Goal: Task Accomplishment & Management: Use online tool/utility

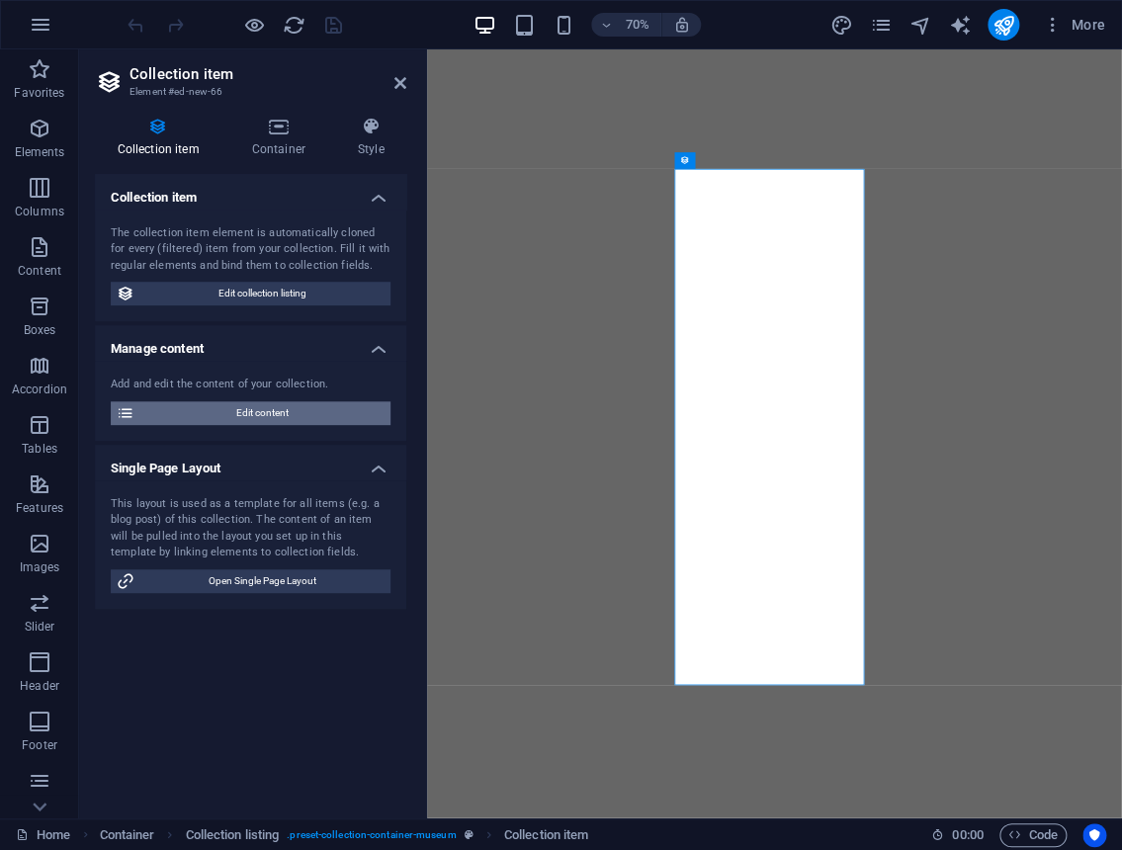
click at [319, 414] on span "Edit content" at bounding box center [262, 413] width 244 height 24
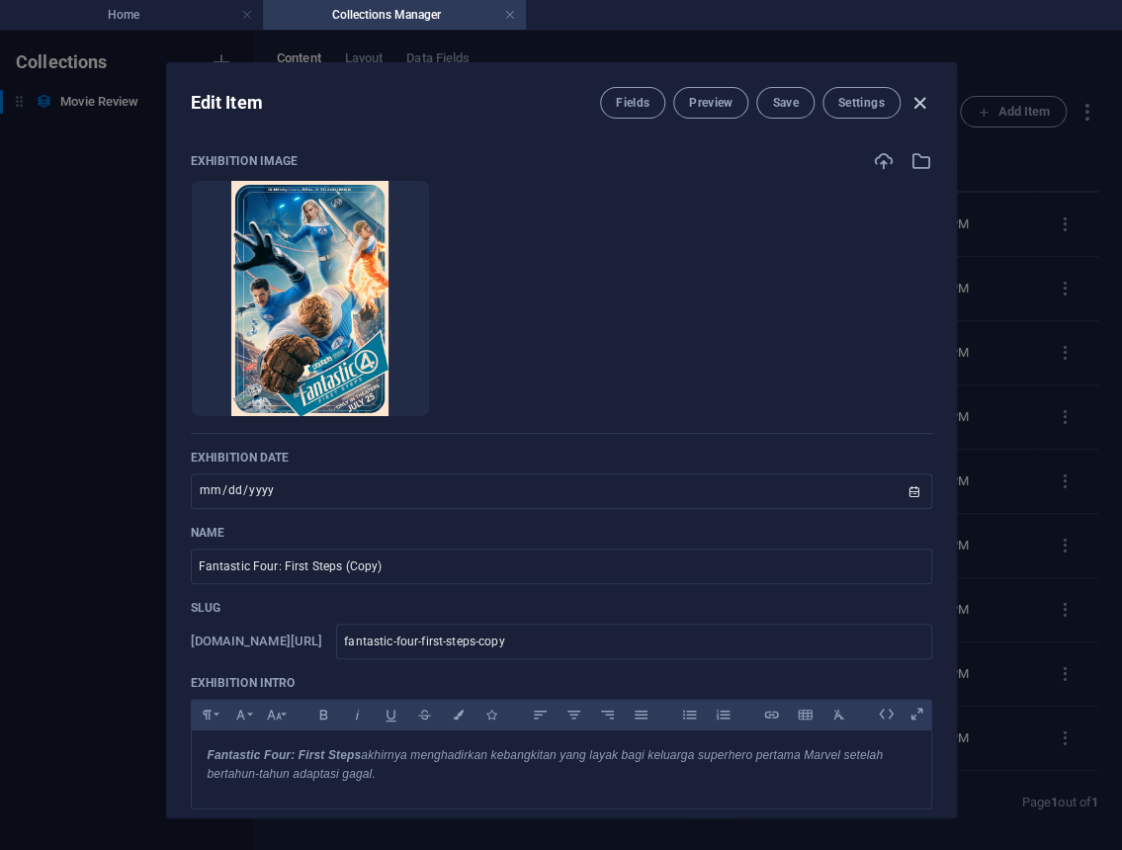
click at [909, 102] on icon "button" at bounding box center [920, 103] width 23 height 23
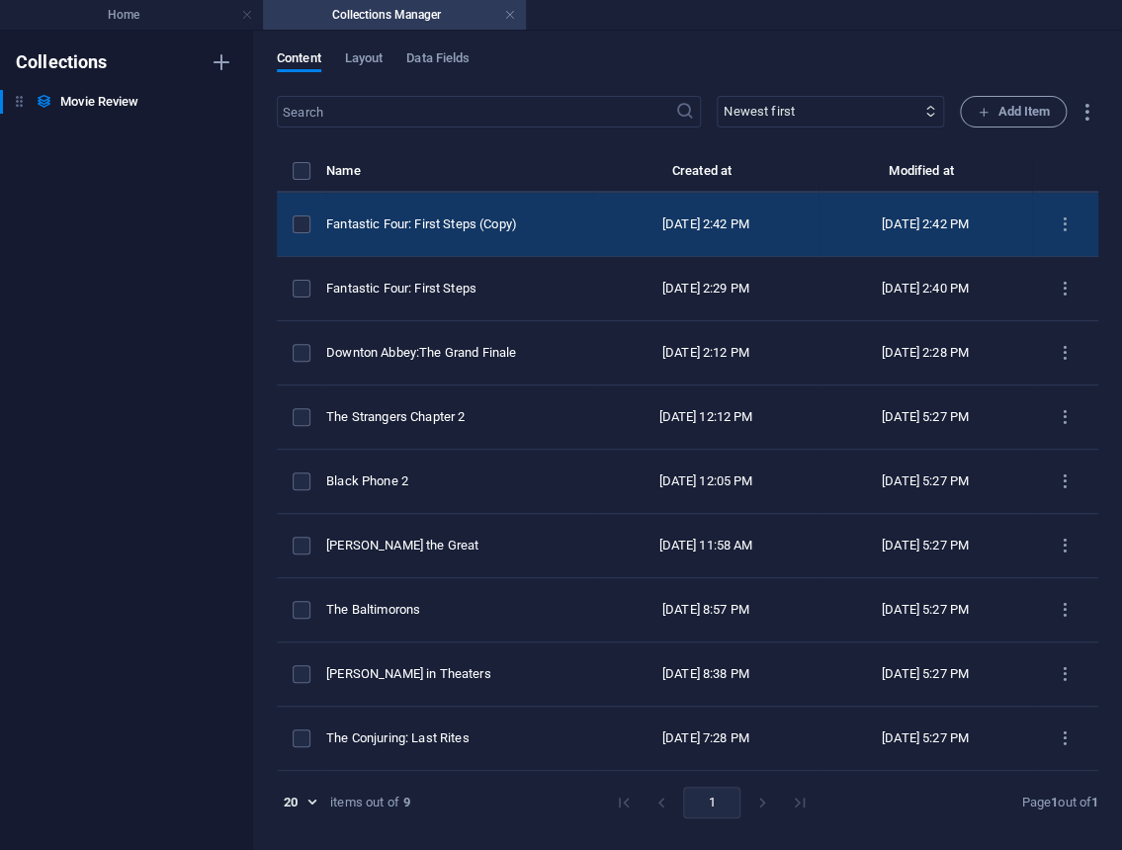
click at [530, 213] on td "Fantastic Four: First Steps (Copy)" at bounding box center [459, 225] width 267 height 64
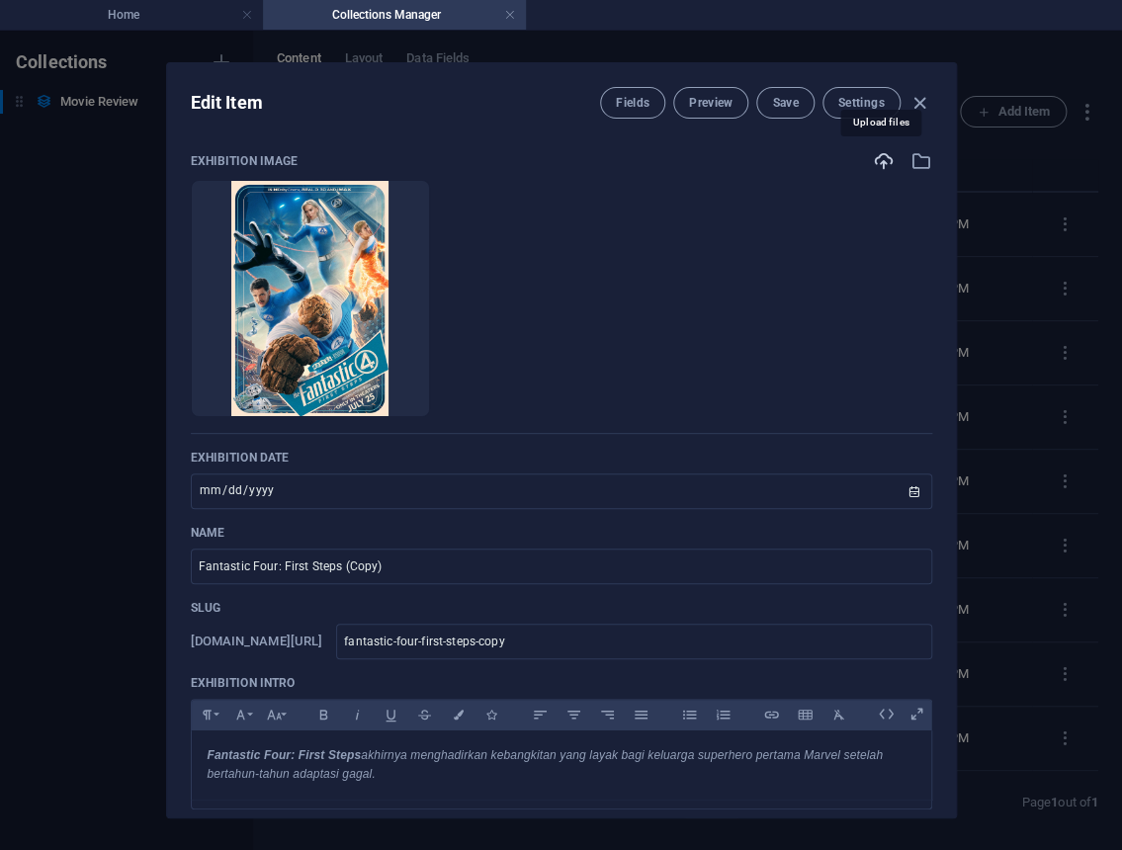
click at [881, 157] on icon "button" at bounding box center [884, 161] width 22 height 22
click at [439, 570] on input "Fantastic Four: First Steps (Copy)" at bounding box center [562, 567] width 742 height 36
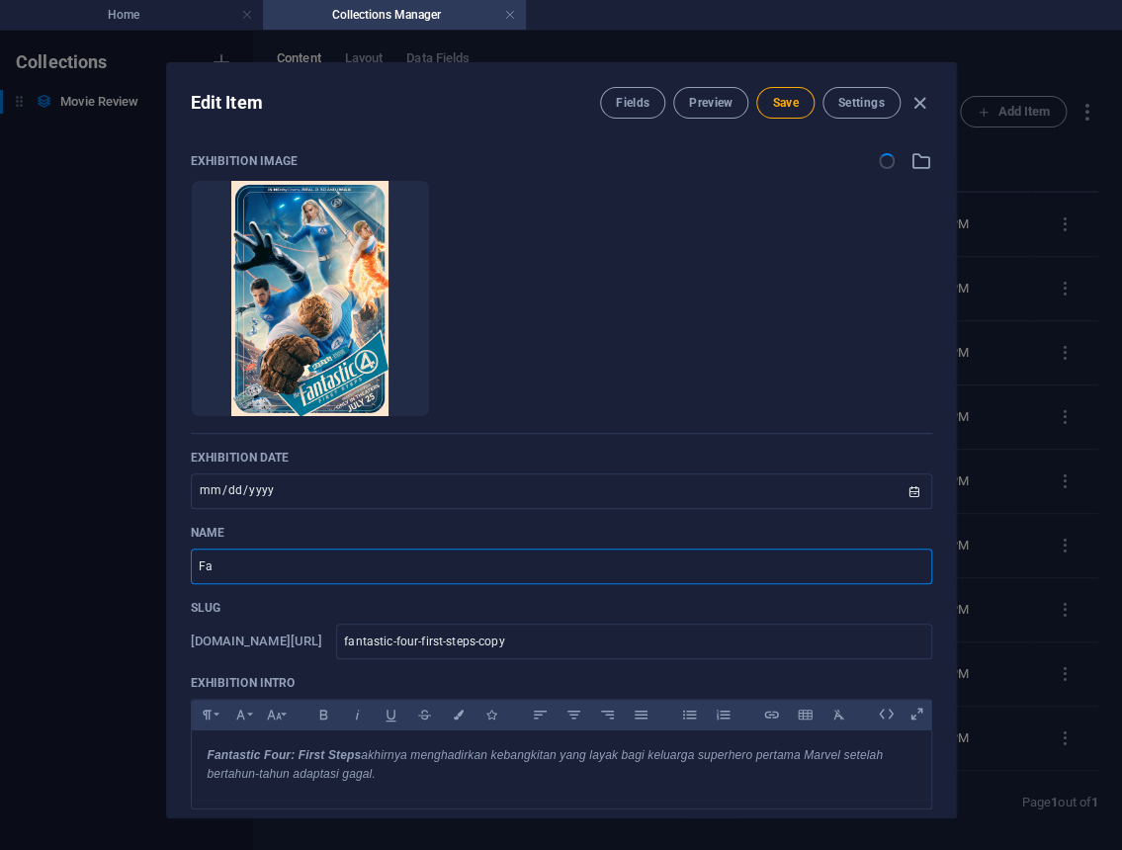
type input "F"
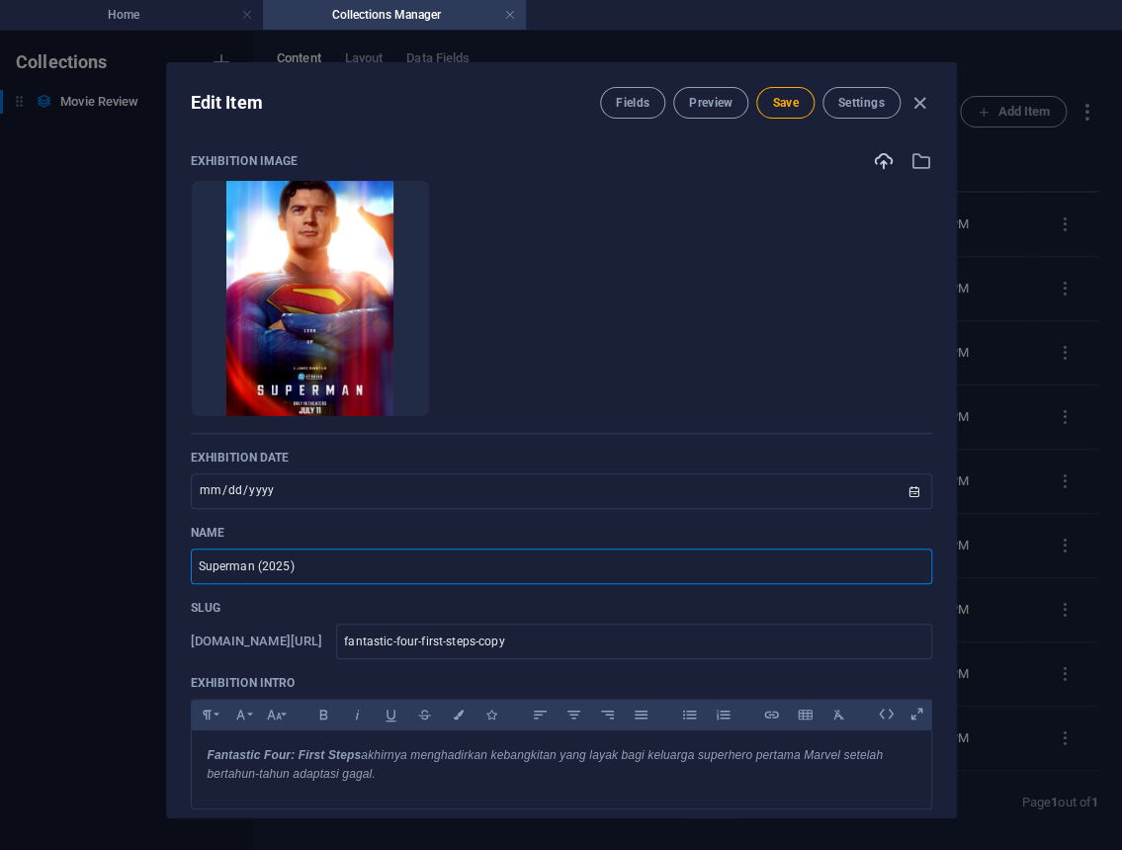
type input "Superman (2025)"
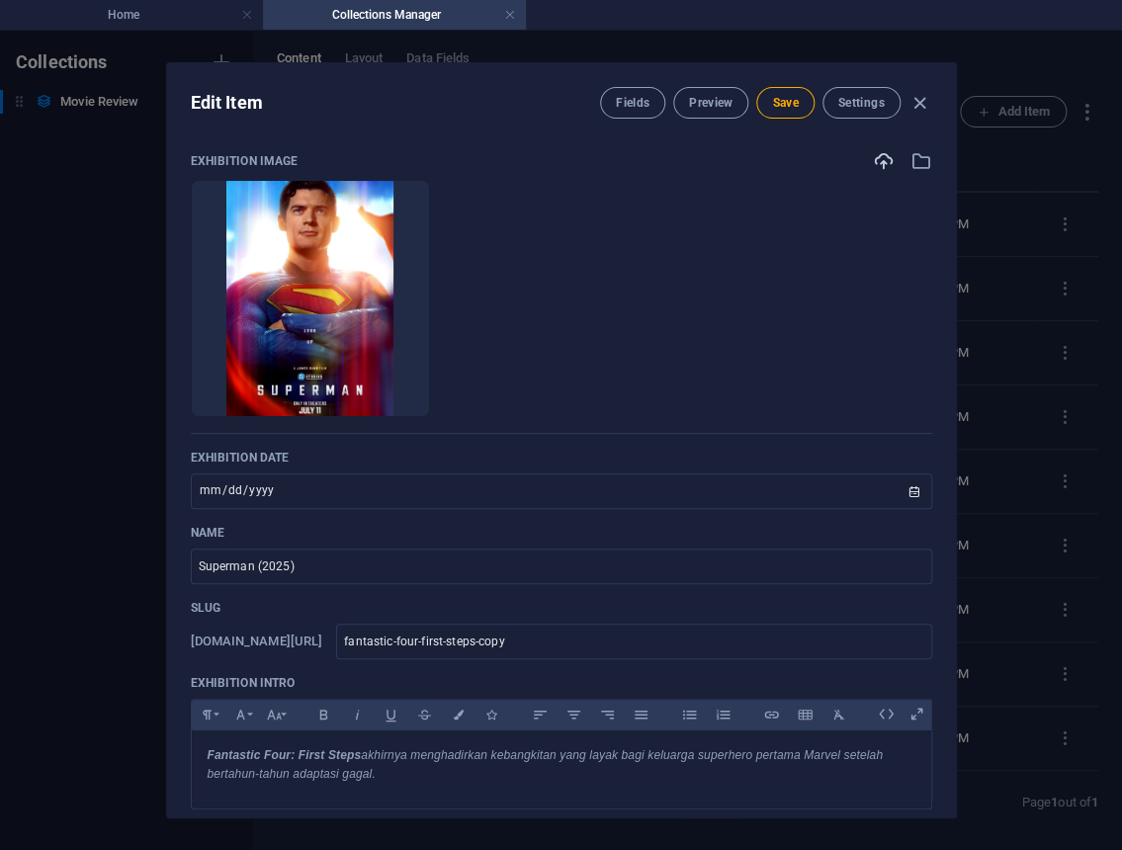
scroll to position [417, 0]
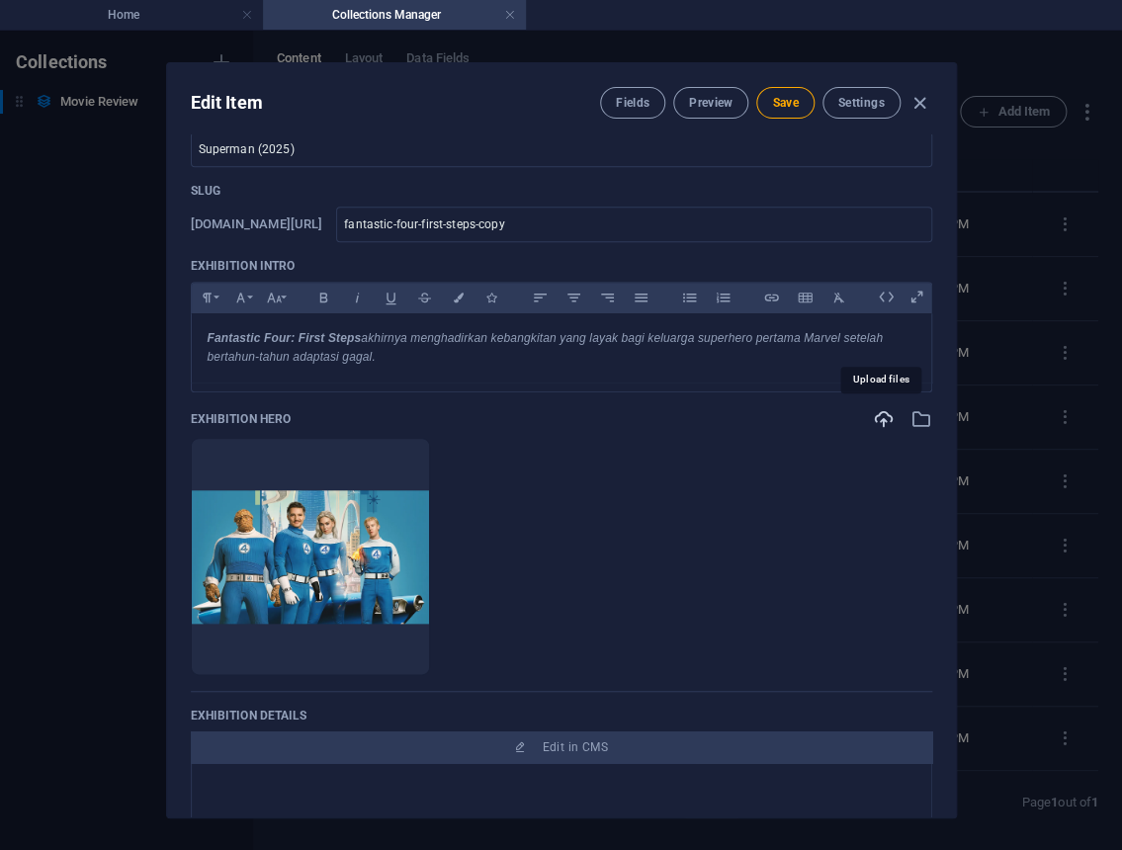
click at [879, 415] on icon "button" at bounding box center [884, 419] width 22 height 22
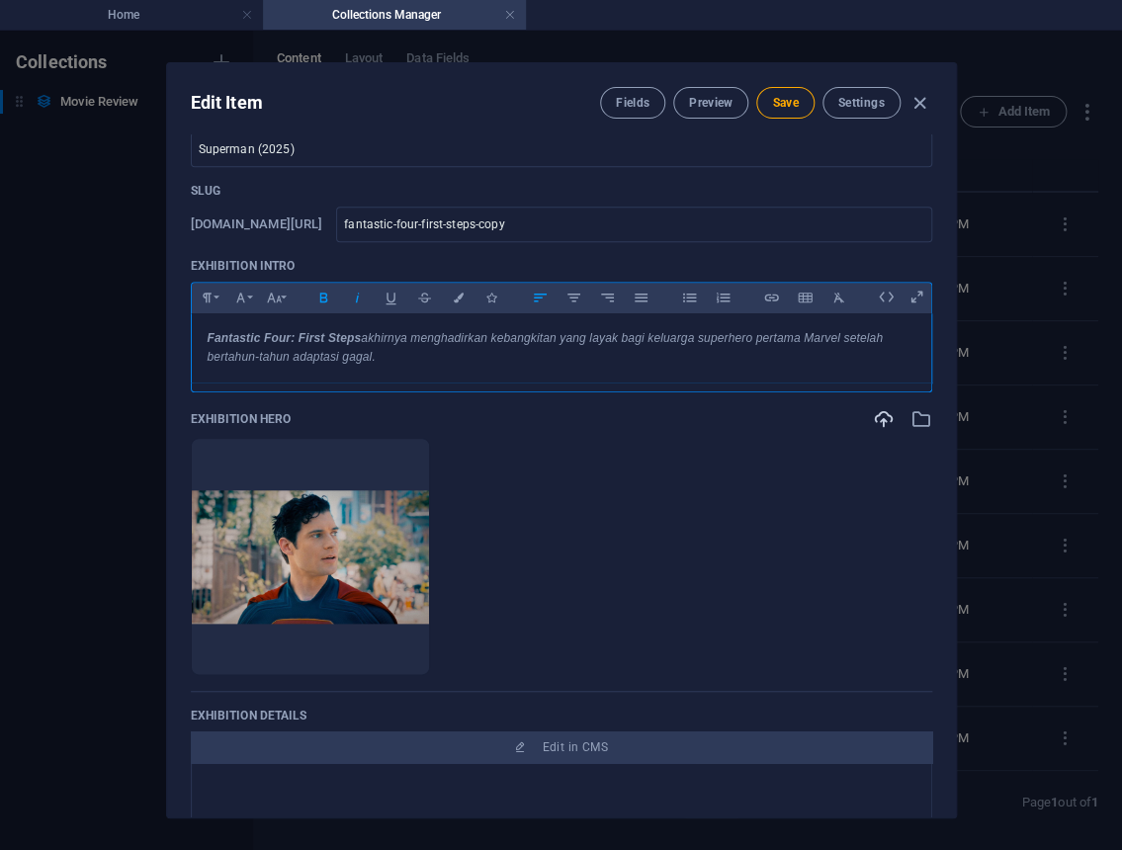
click at [200, 335] on div "Fantastic Four: First Steps akhirnya menghadirkan kebangkitan yang layak bagi k…" at bounding box center [562, 347] width 740 height 69
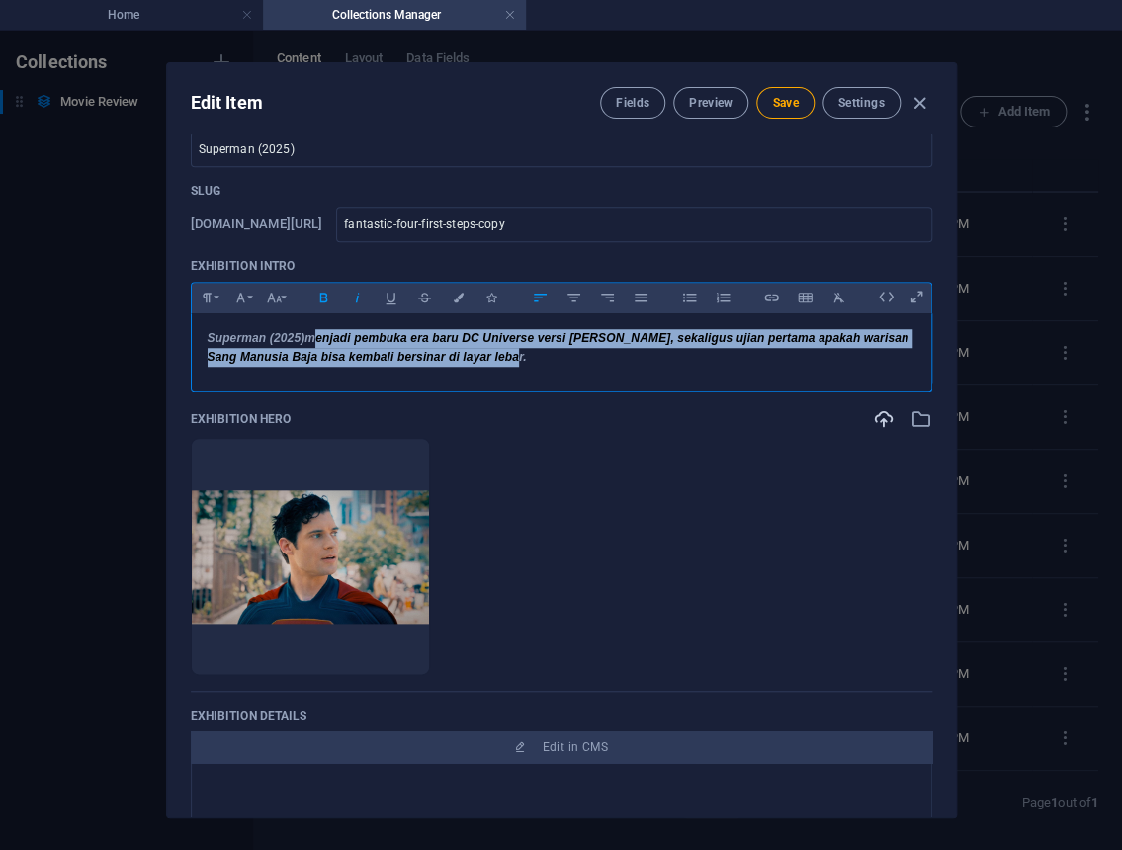
drag, startPoint x: 307, startPoint y: 336, endPoint x: 511, endPoint y: 368, distance: 207.1
click at [534, 376] on div "Superman (2025) menjadi pembuka era baru DC Universe versi James Gunn, sekaligu…" at bounding box center [562, 347] width 740 height 69
click at [321, 301] on icon "button" at bounding box center [323, 298] width 17 height 24
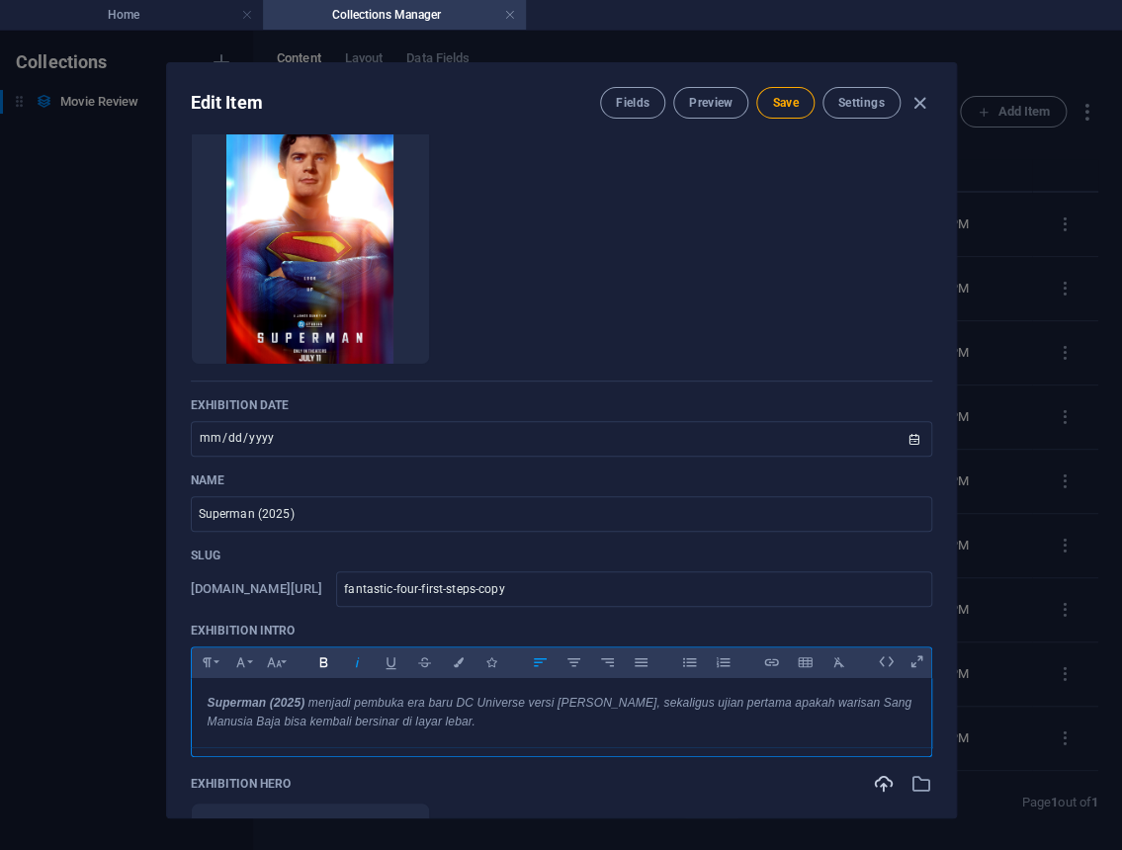
scroll to position [51, 0]
click at [204, 433] on input "2025-07-25" at bounding box center [562, 440] width 742 height 36
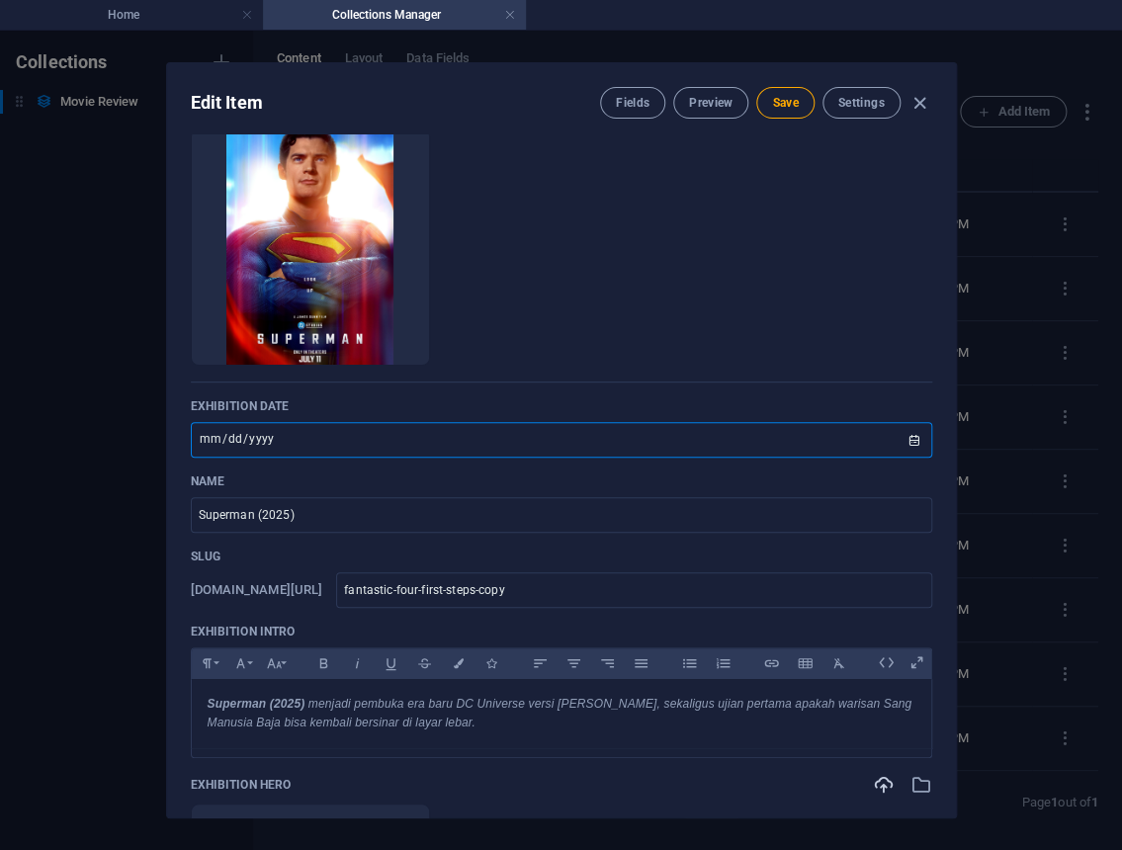
click at [823, 244] on ul "Drop files here to upload them instantly" at bounding box center [562, 247] width 742 height 237
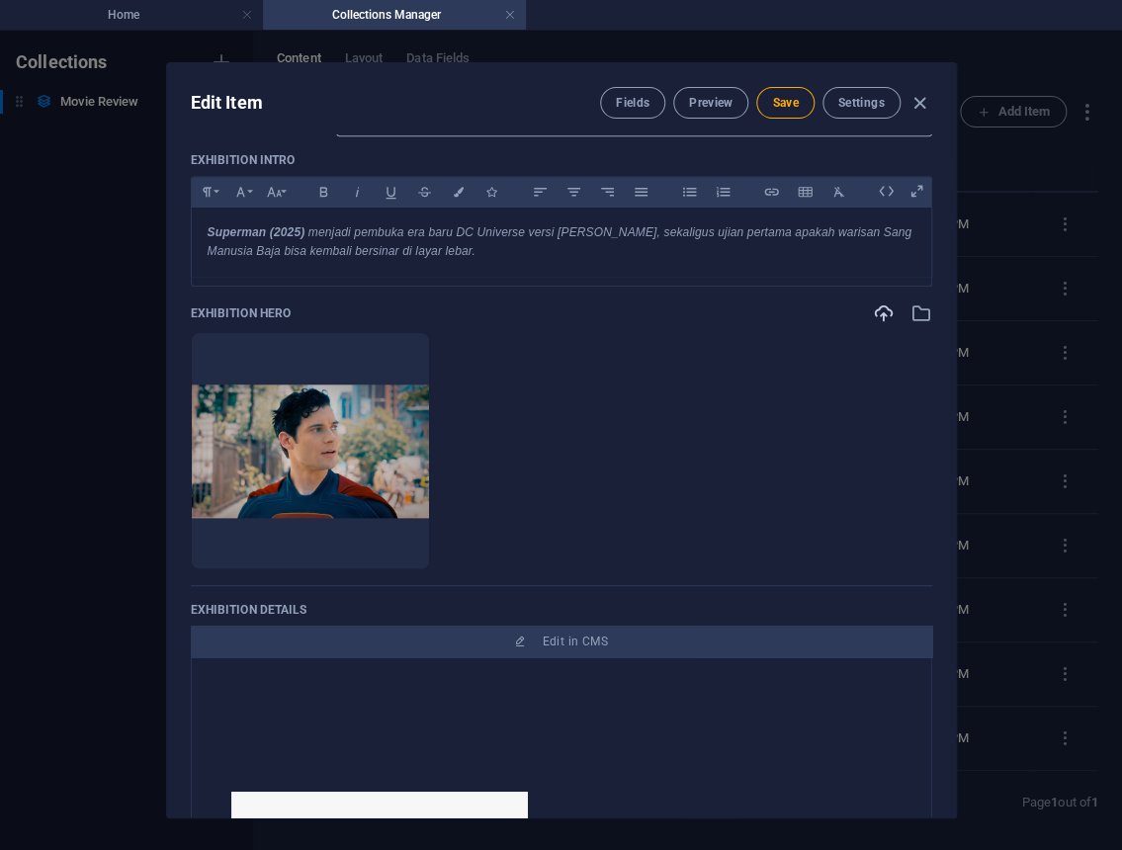
scroll to position [524, 0]
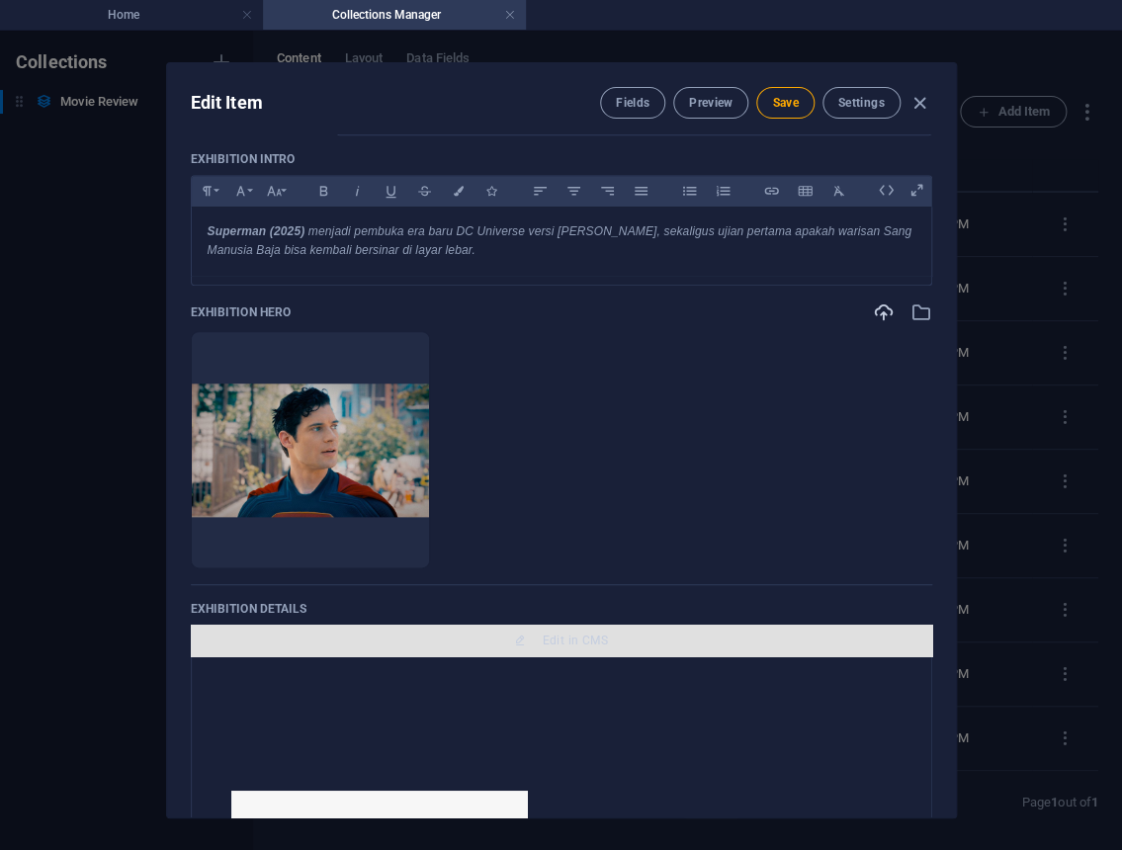
click at [592, 642] on span "Edit in CMS" at bounding box center [575, 641] width 65 height 16
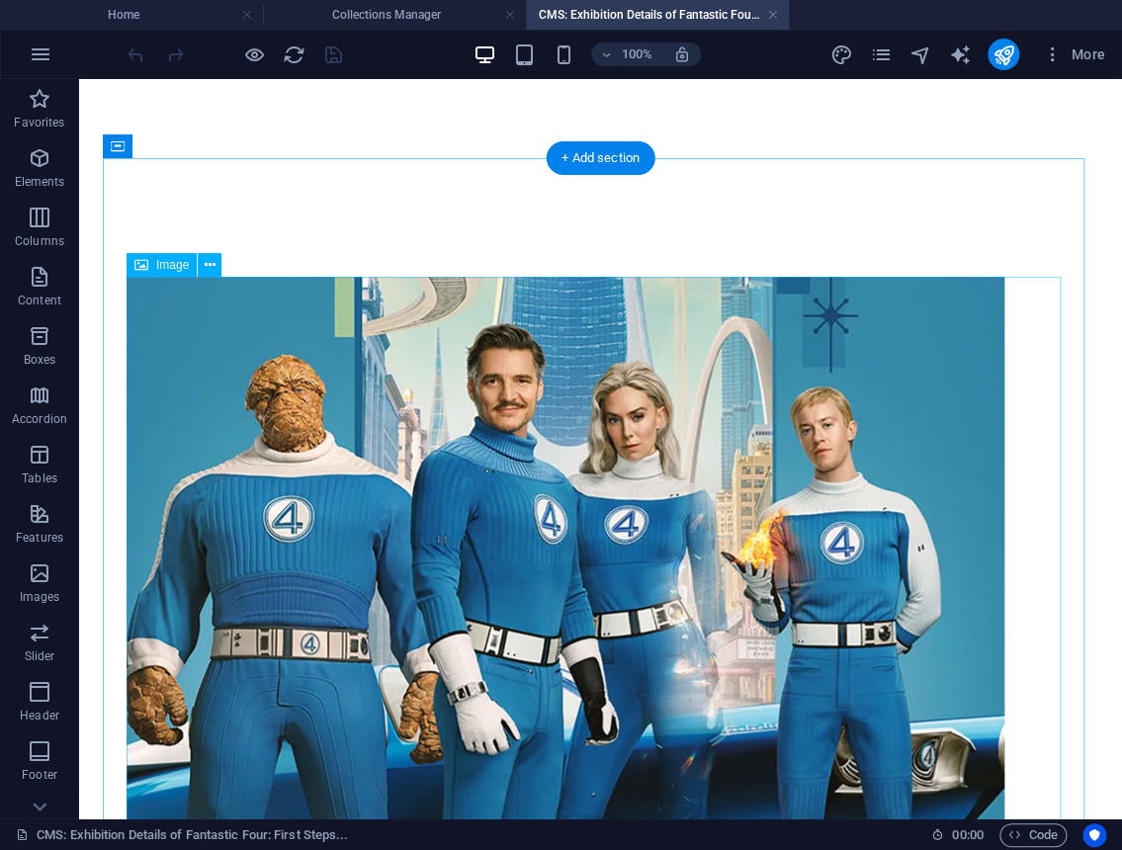
scroll to position [0, 0]
click at [586, 523] on figure at bounding box center [601, 557] width 948 height 560
select select "px"
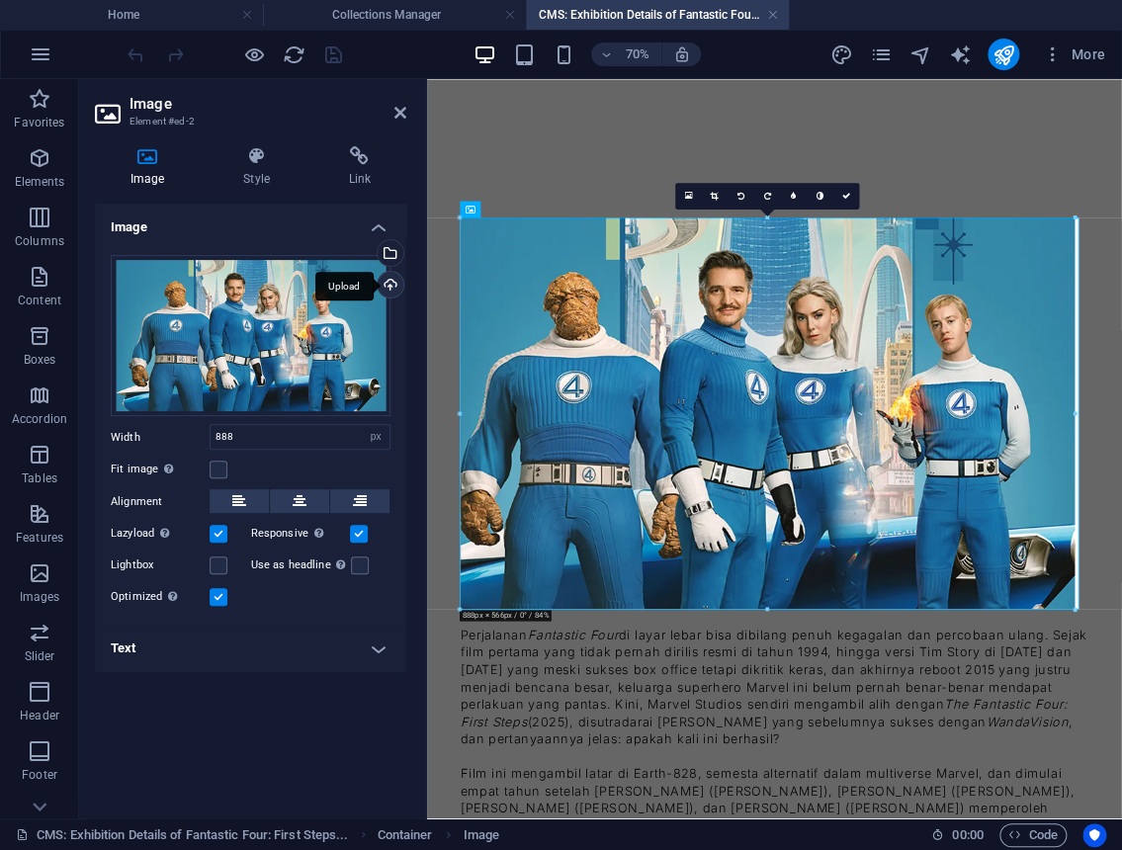
click at [385, 279] on div "Upload" at bounding box center [389, 287] width 30 height 30
click at [392, 249] on div "Select files from the file manager, stock photos, or upload file(s)" at bounding box center [389, 255] width 30 height 30
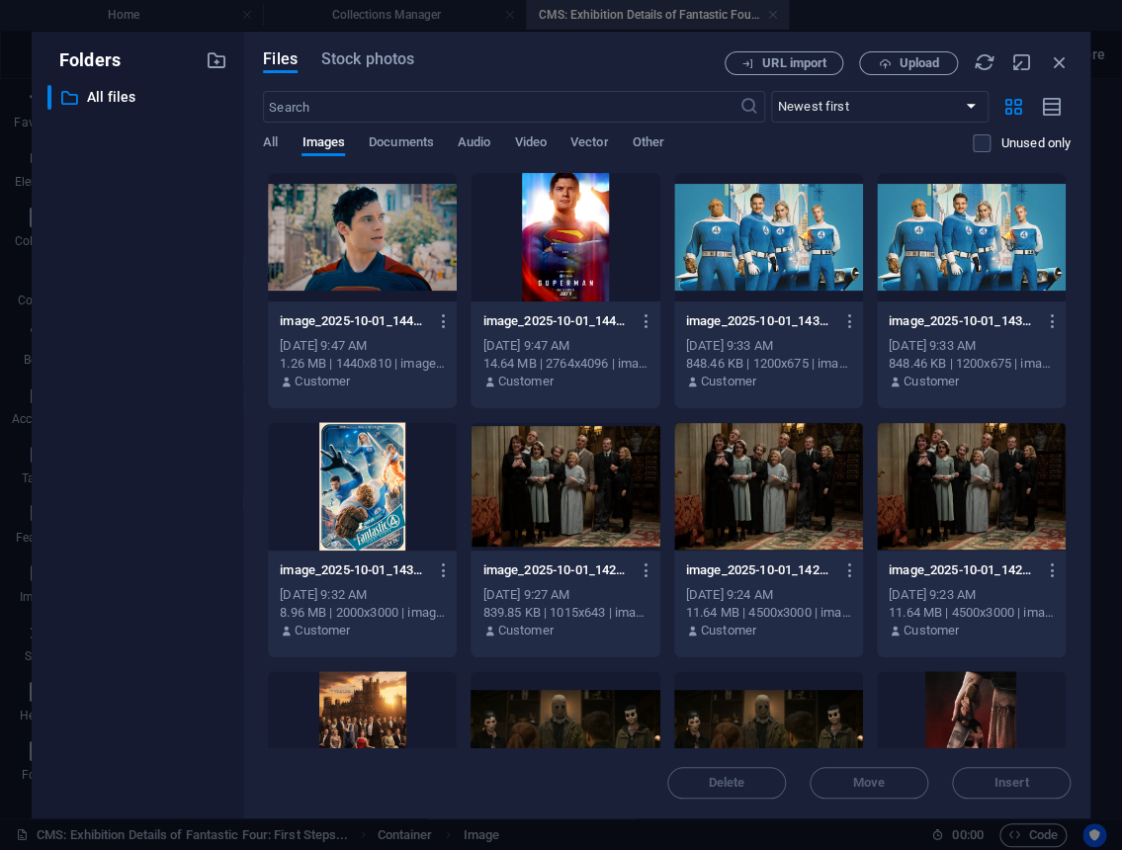
click at [392, 249] on div at bounding box center [362, 237] width 189 height 129
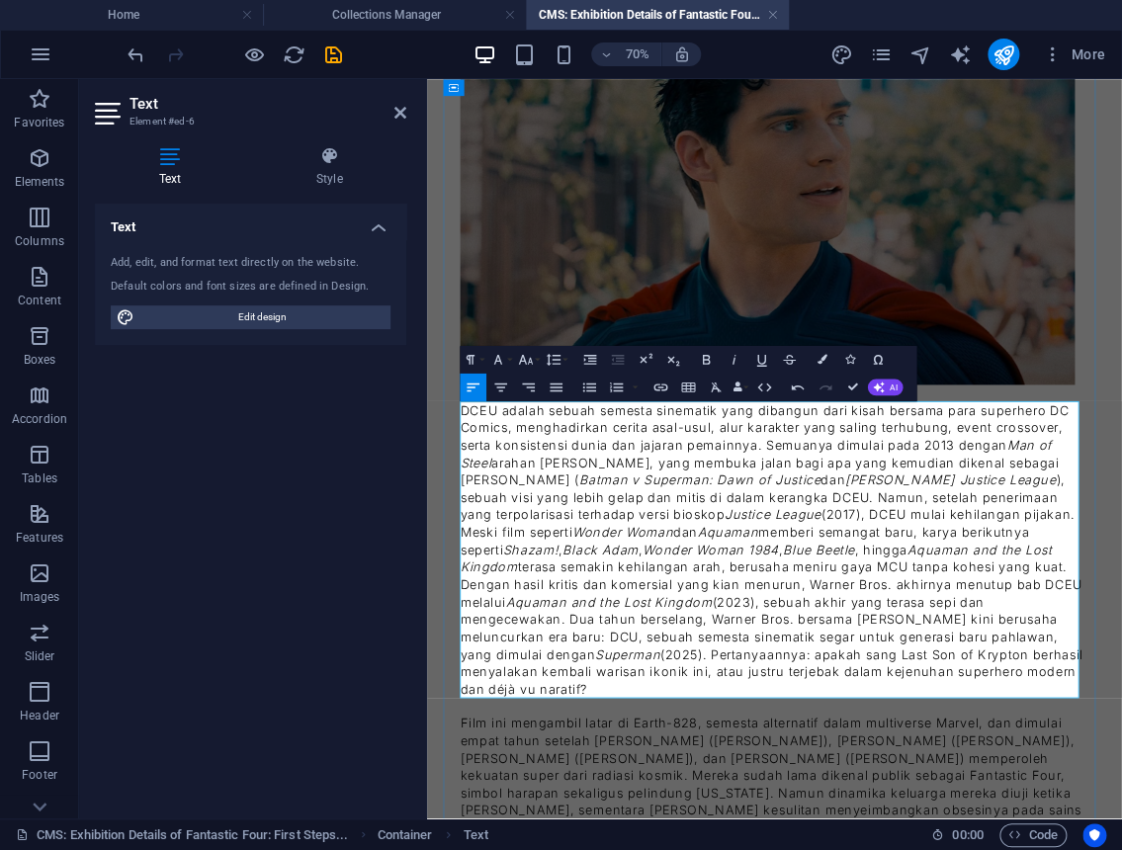
scroll to position [410, 0]
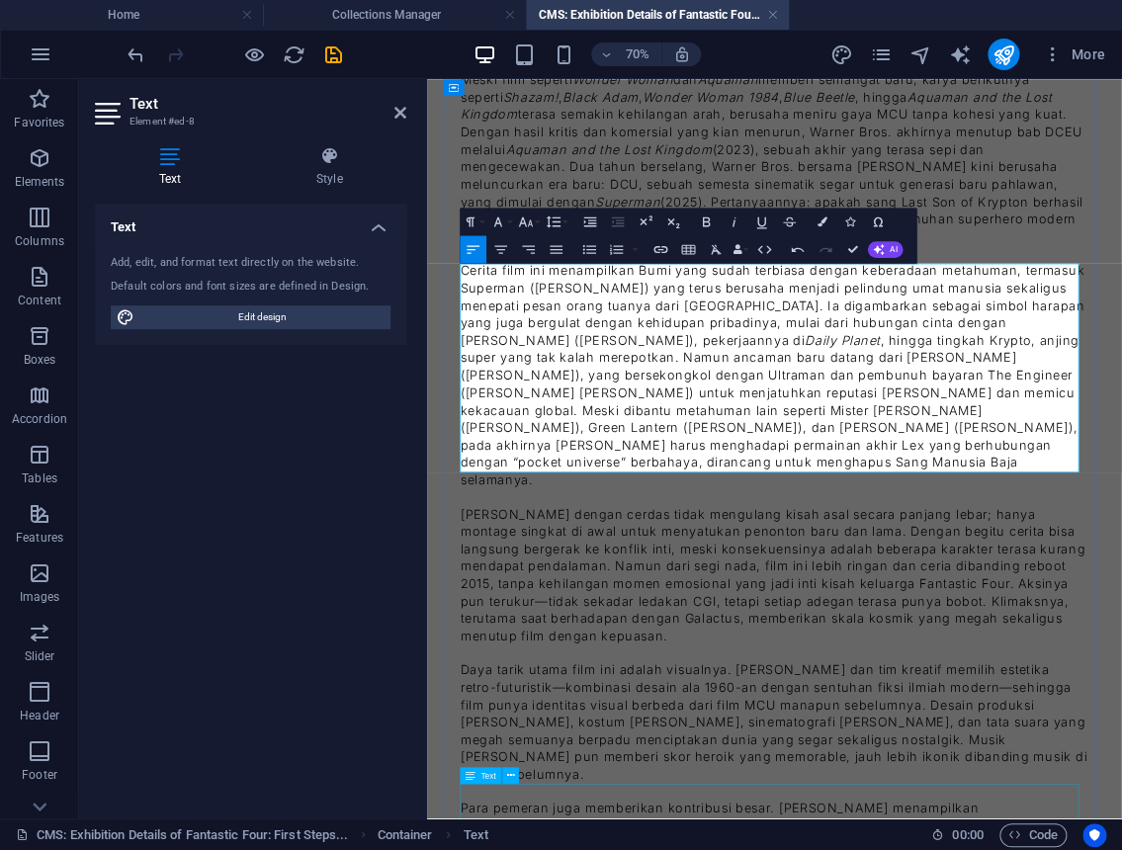
scroll to position [968, 0]
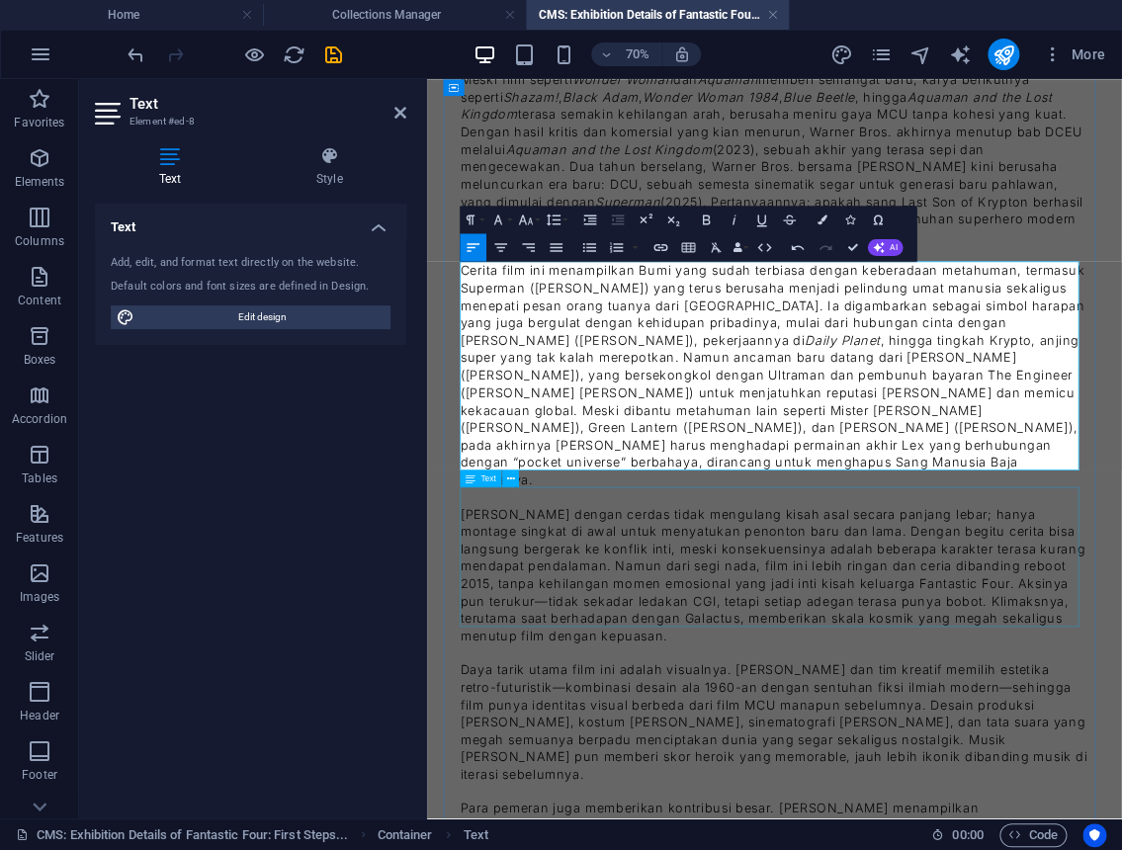
click at [864, 752] on div "Shakman dengan cerdas tidak mengulang kisah asal secara panjang lebar; hanya mo…" at bounding box center [924, 787] width 898 height 200
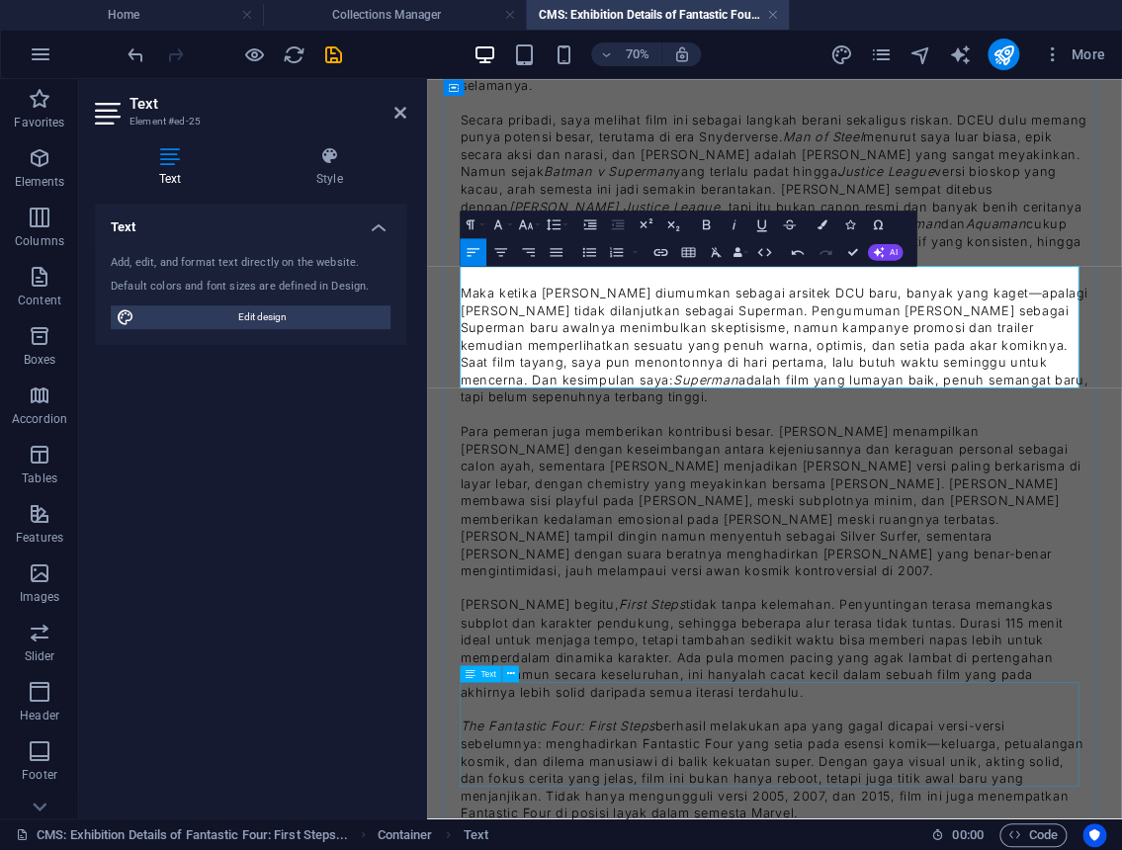
scroll to position [1532, 0]
click at [592, 635] on div "Para pemeran juga memberikan kontribusi besar. Pascal menampilkan Reed Richards…" at bounding box center [924, 682] width 898 height 224
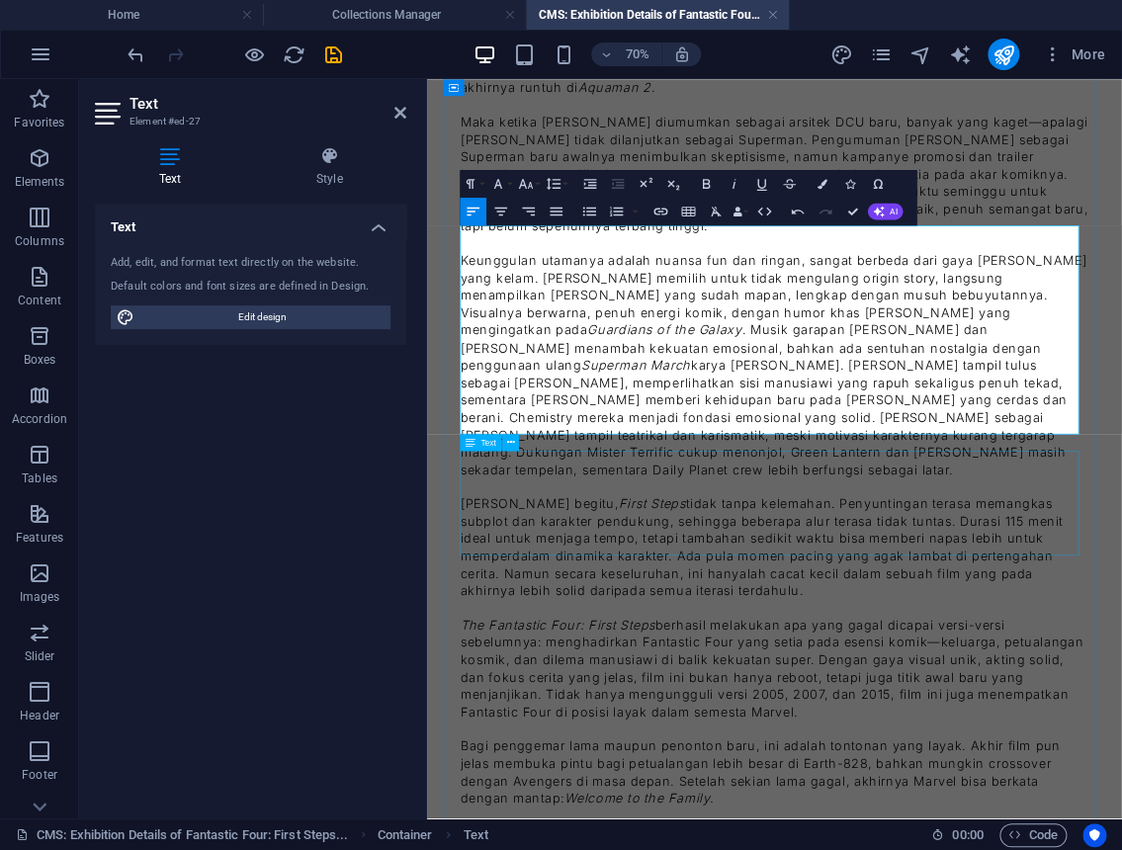
scroll to position [1798, 0]
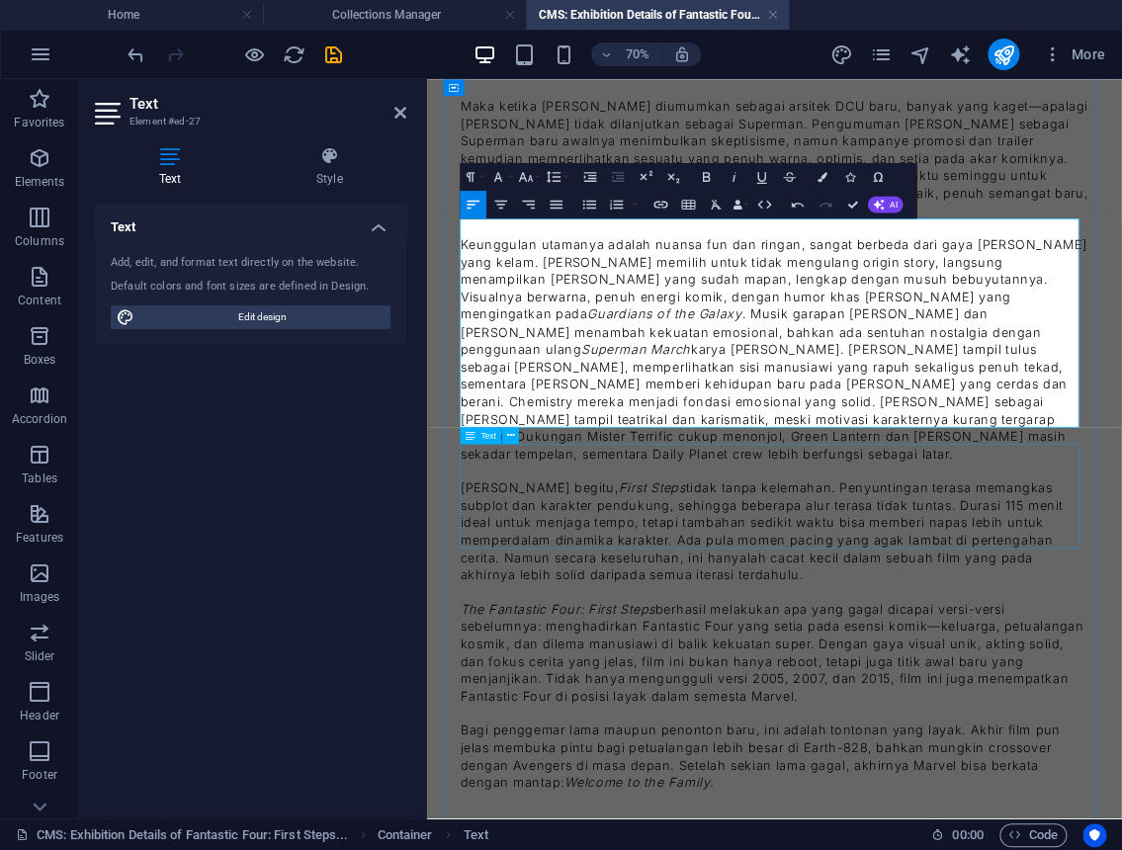
click at [611, 654] on div "Meski begitu, First Steps tidak tanpa kelemahan. Penyuntingan terasa memangkas …" at bounding box center [924, 725] width 898 height 149
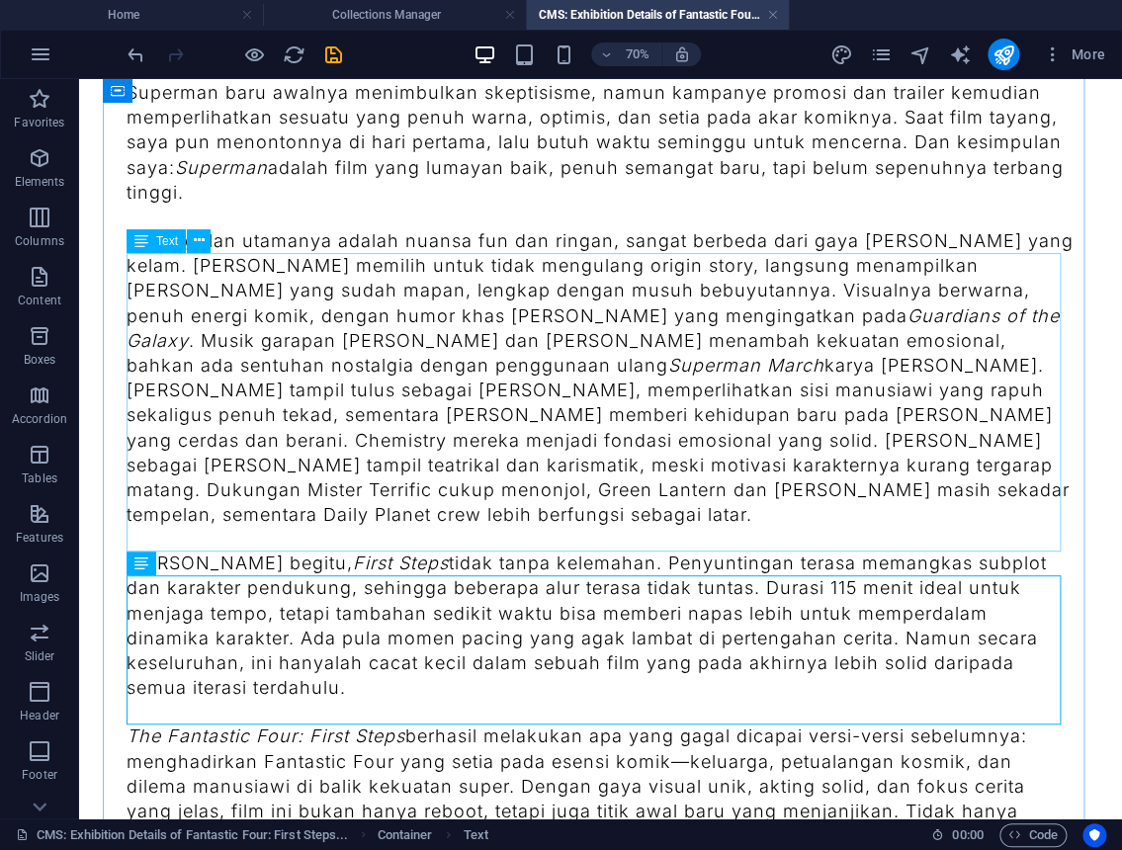
scroll to position [1722, 0]
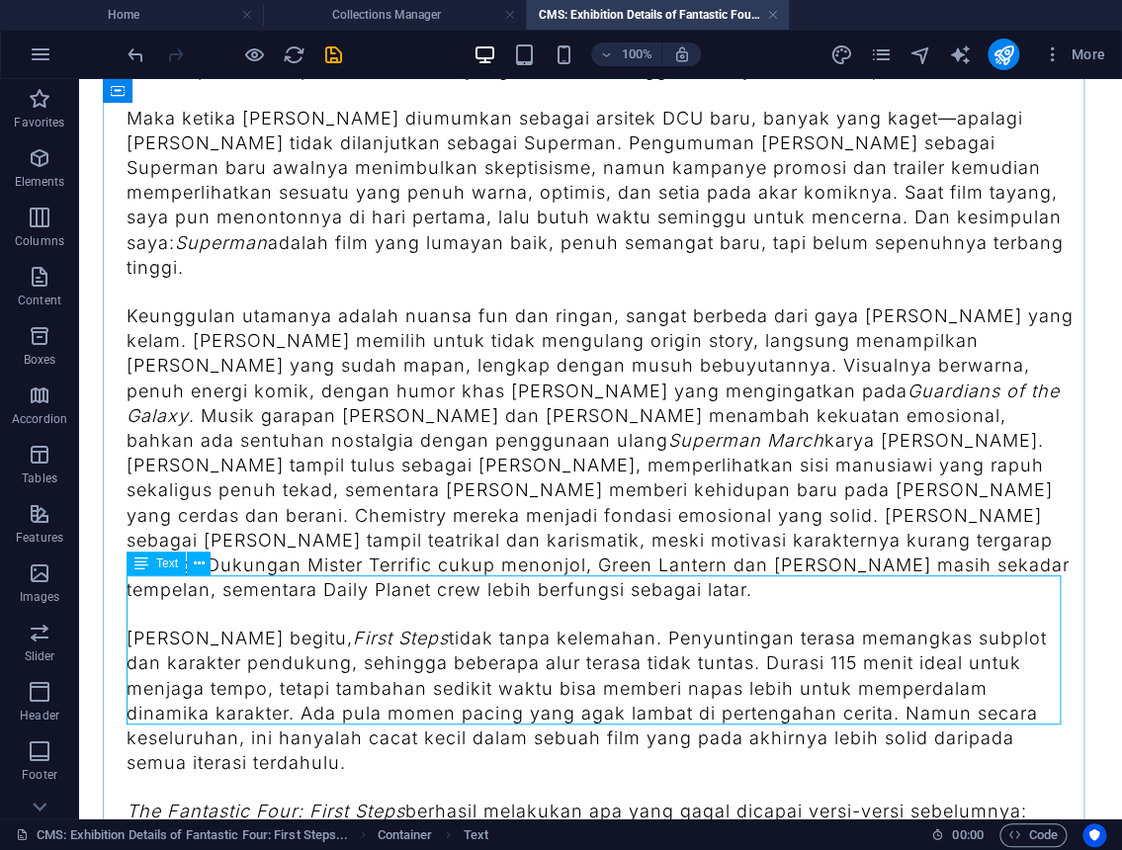
click at [484, 626] on div "Meski begitu, First Steps tidak tanpa kelemahan. Penyuntingan terasa memangkas …" at bounding box center [601, 700] width 948 height 149
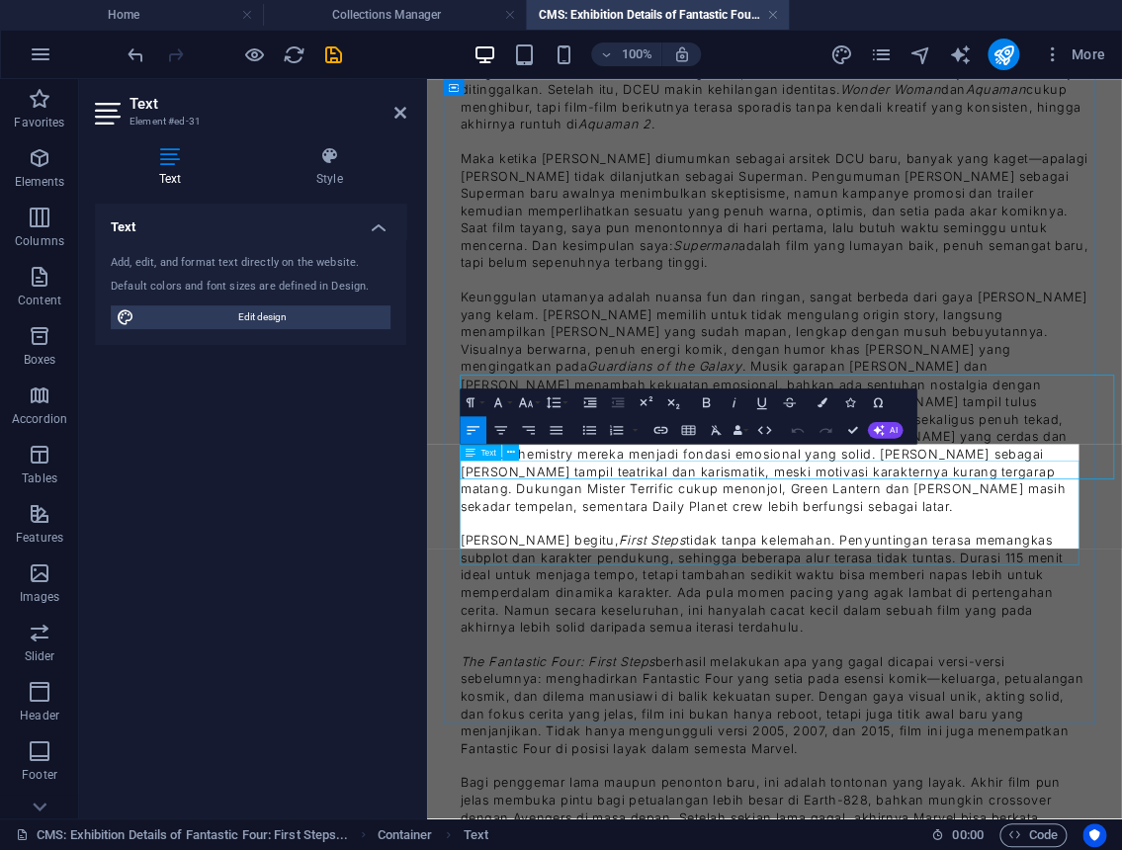
scroll to position [1798, 0]
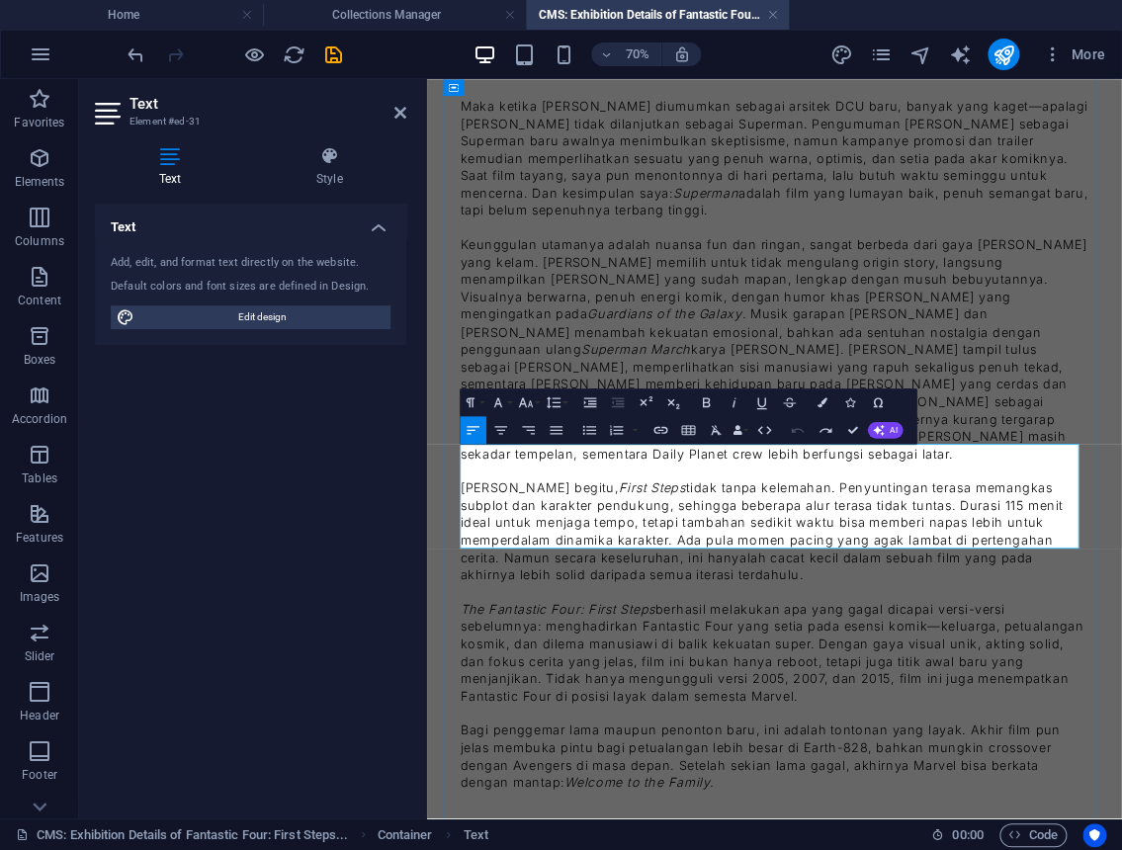
click at [701, 651] on p "Meski begitu, First Steps tidak tanpa kelemahan. Penyuntingan terasa memangkas …" at bounding box center [924, 725] width 898 height 149
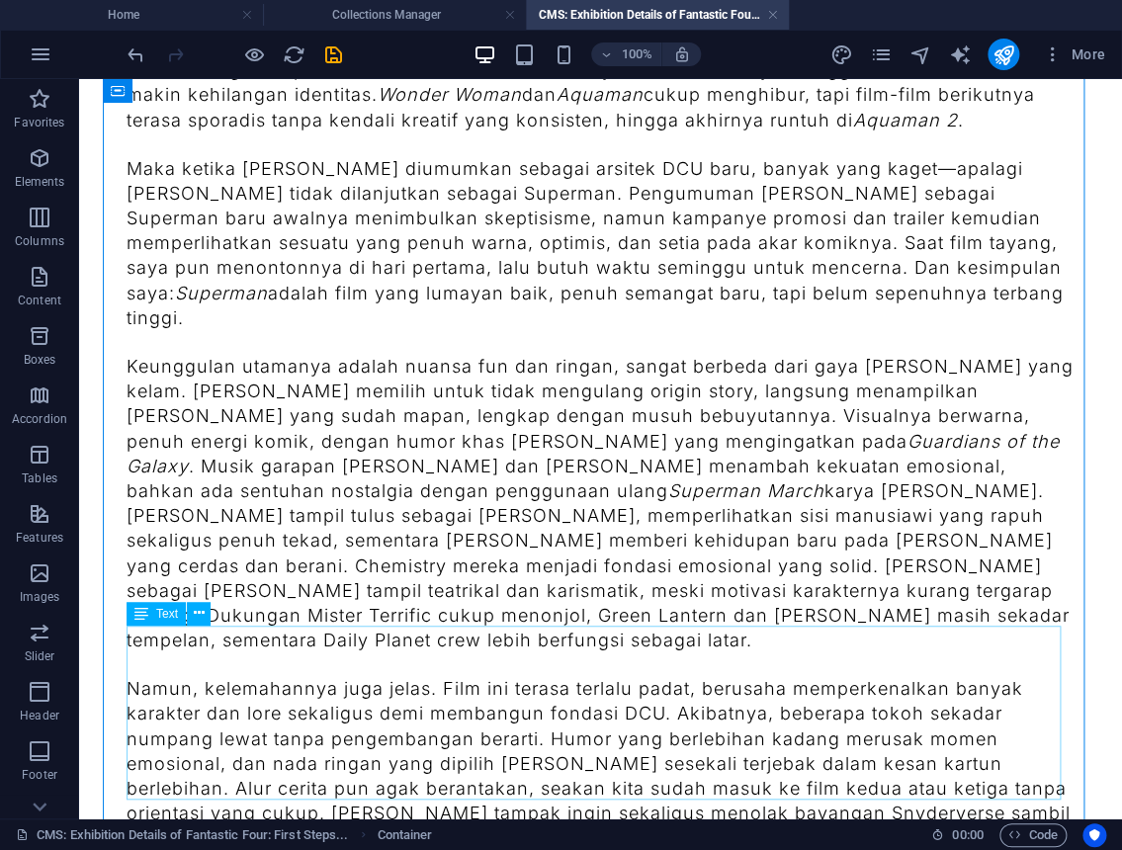
click at [698, 732] on div "Namun, kelemahannya juga jelas. Film ini terasa terlalu padat, berusaha memperk…" at bounding box center [601, 763] width 948 height 174
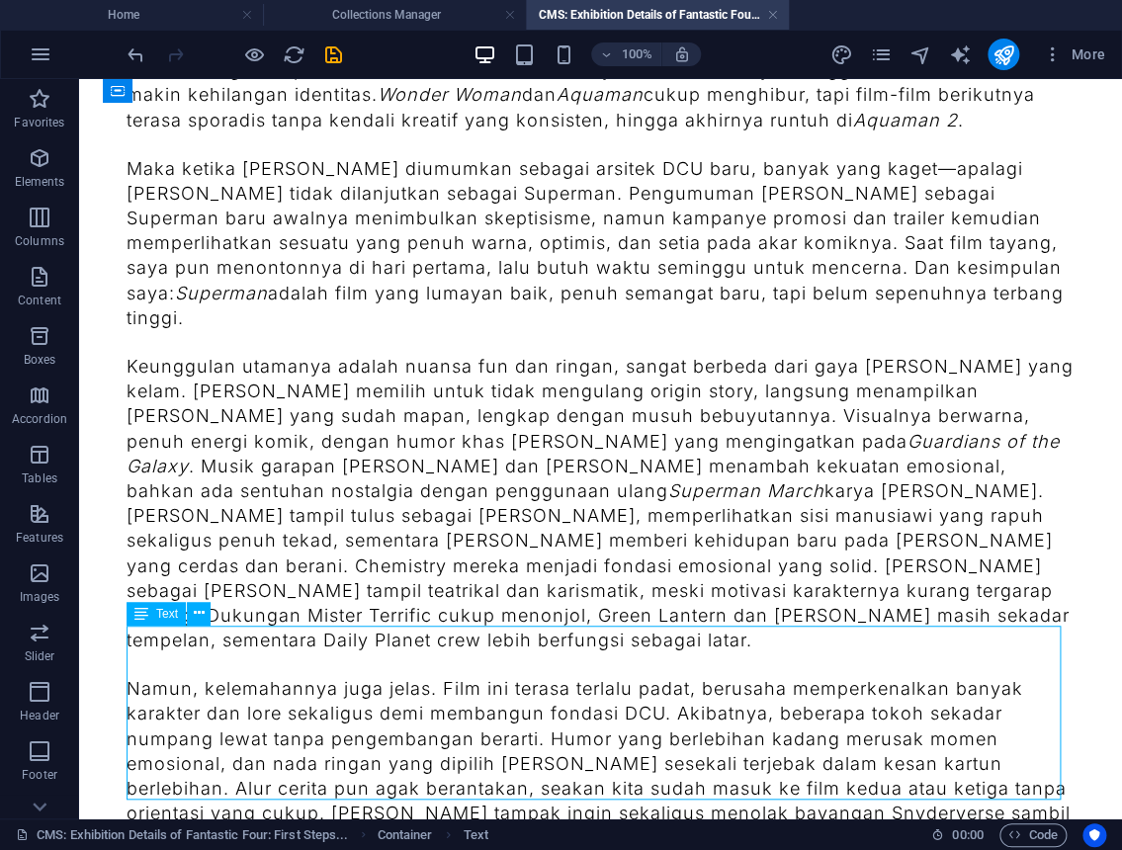
click at [698, 732] on div "Namun, kelemahannya juga jelas. Film ini terasa terlalu padat, berusaha memperk…" at bounding box center [601, 763] width 948 height 174
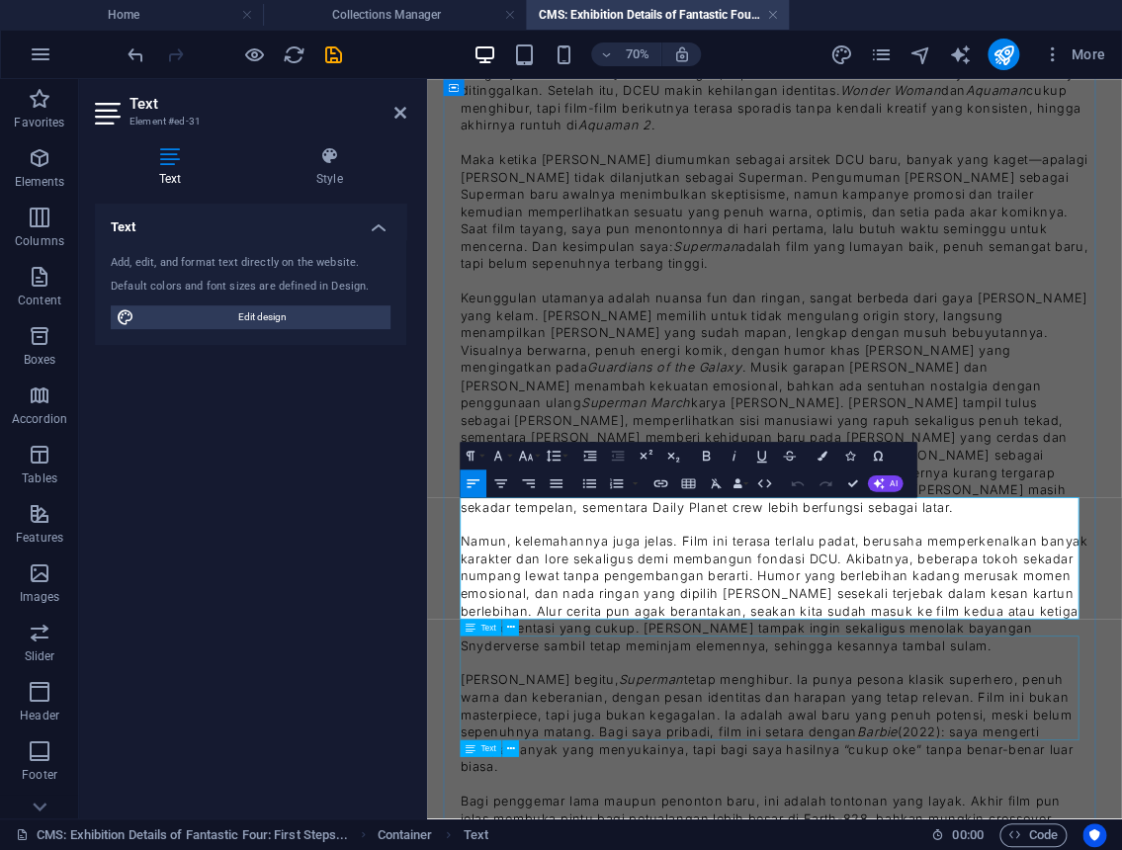
scroll to position [1915, 0]
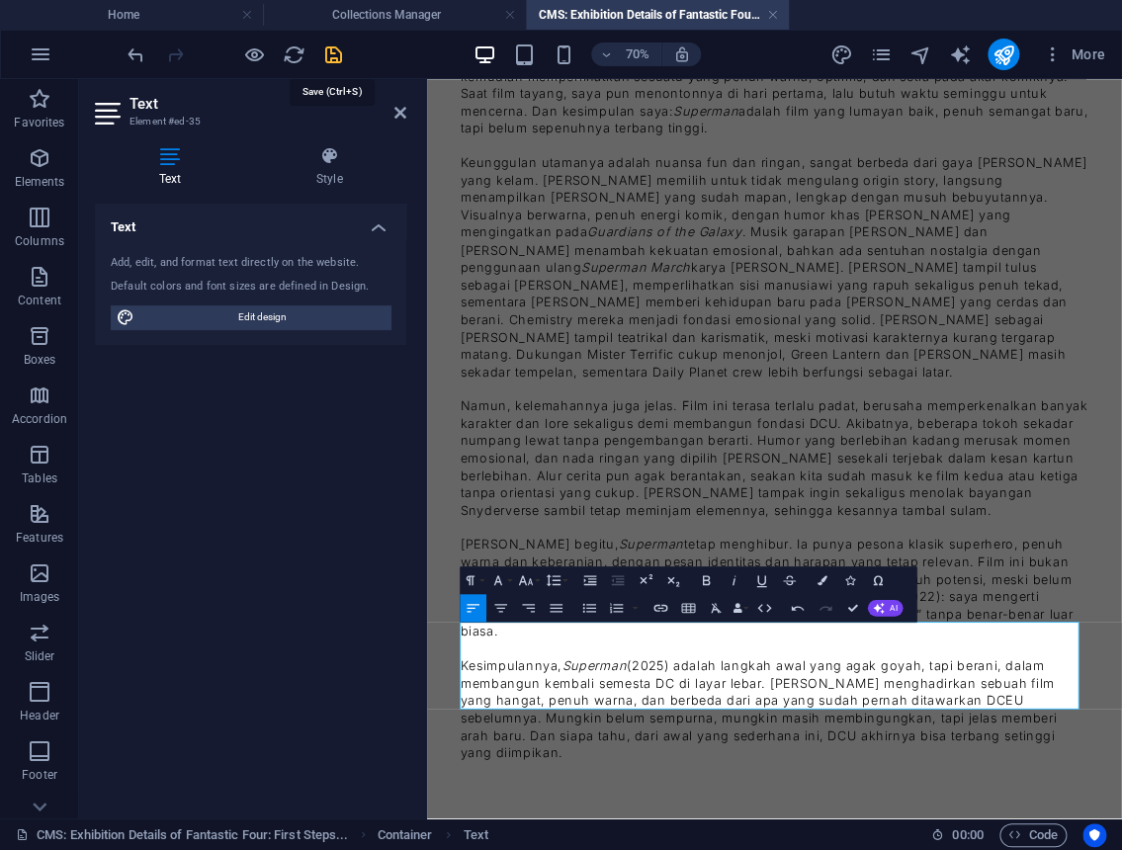
click at [332, 56] on icon "save" at bounding box center [333, 55] width 23 height 23
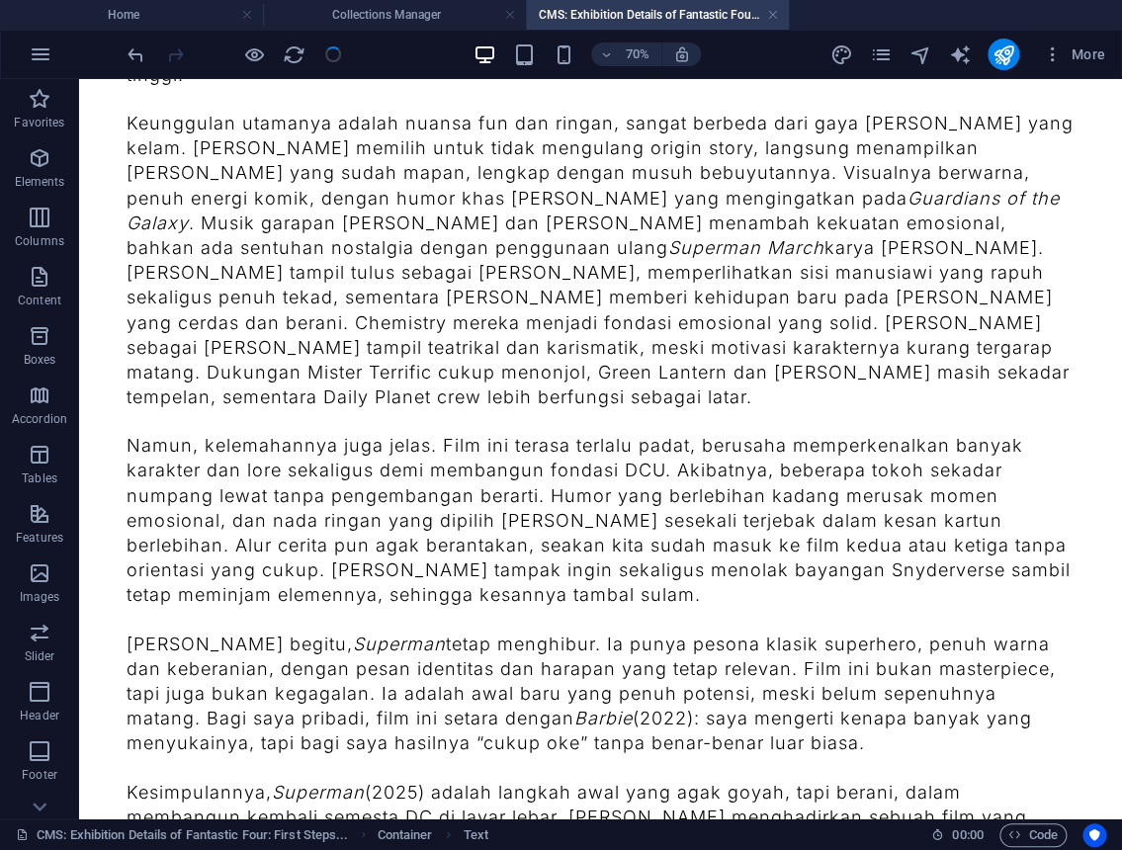
scroll to position [1840, 0]
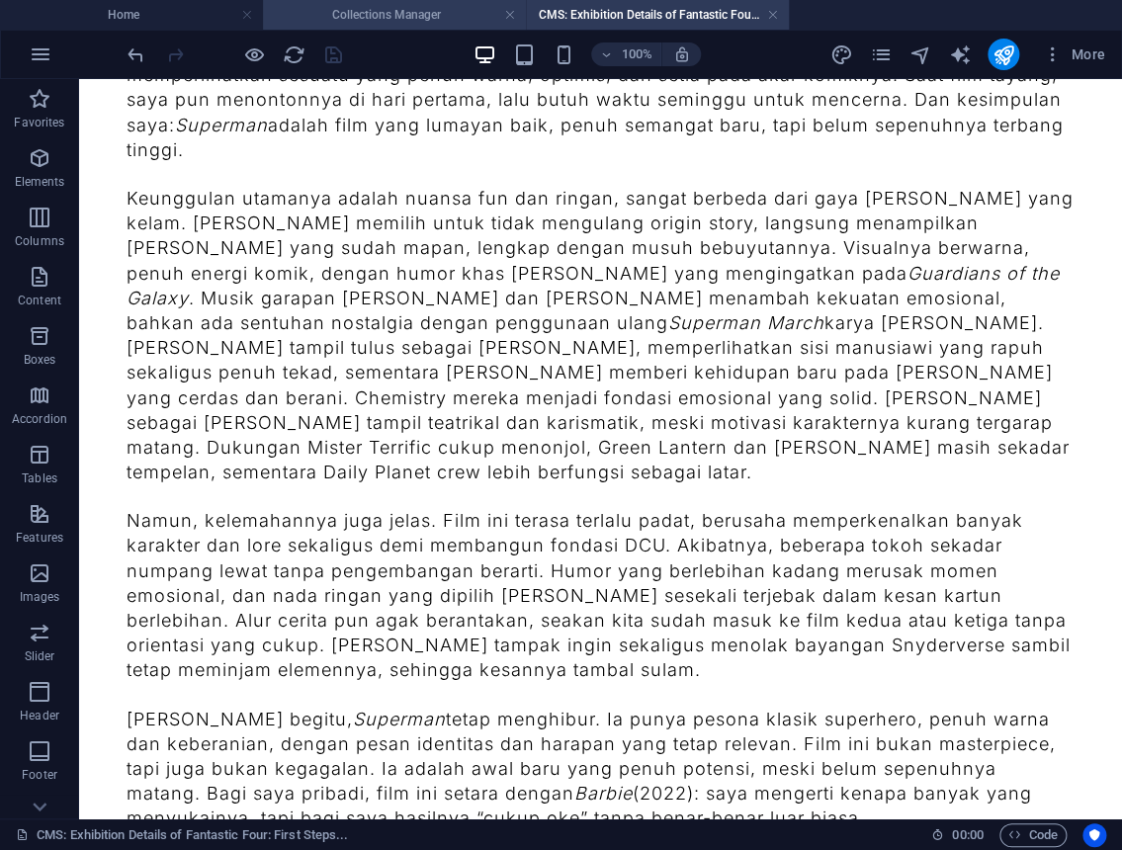
click at [368, 29] on li "Collections Manager" at bounding box center [394, 15] width 263 height 30
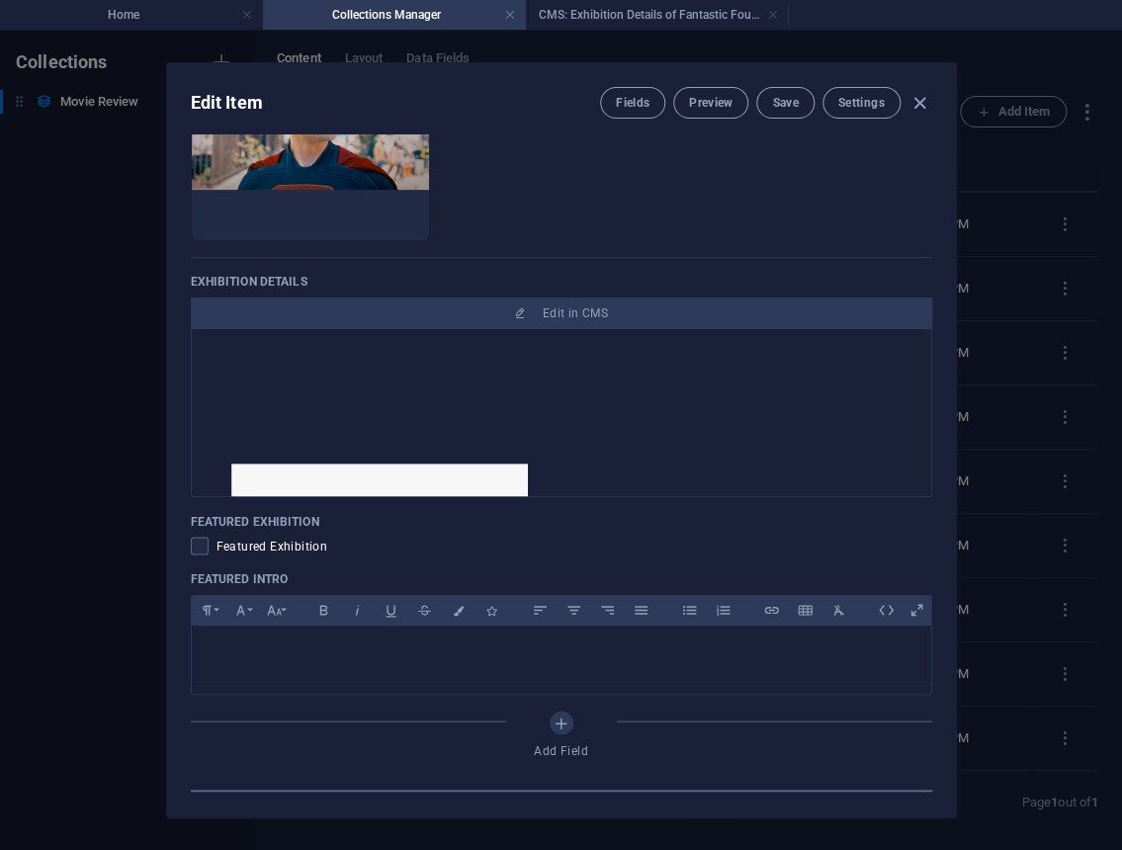
scroll to position [864, 0]
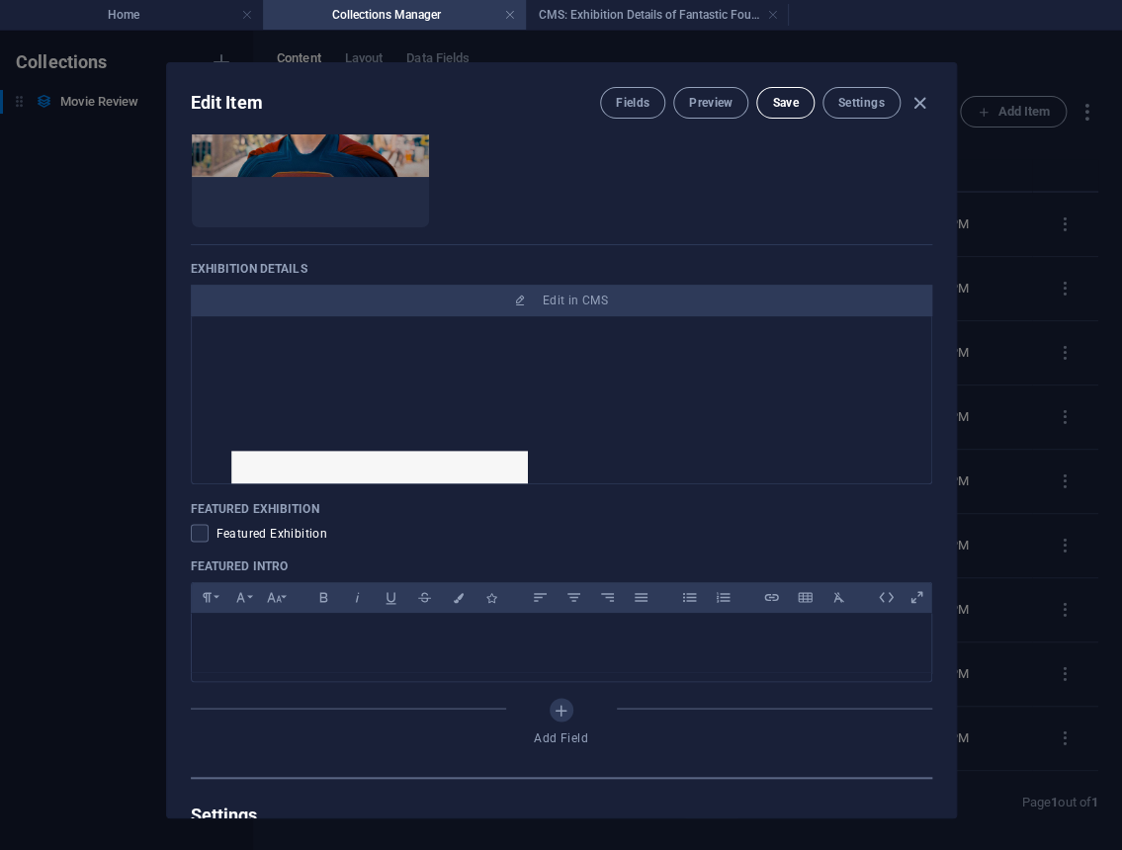
click at [776, 99] on span "Save" at bounding box center [785, 103] width 26 height 16
click at [914, 108] on icon "button" at bounding box center [920, 103] width 23 height 23
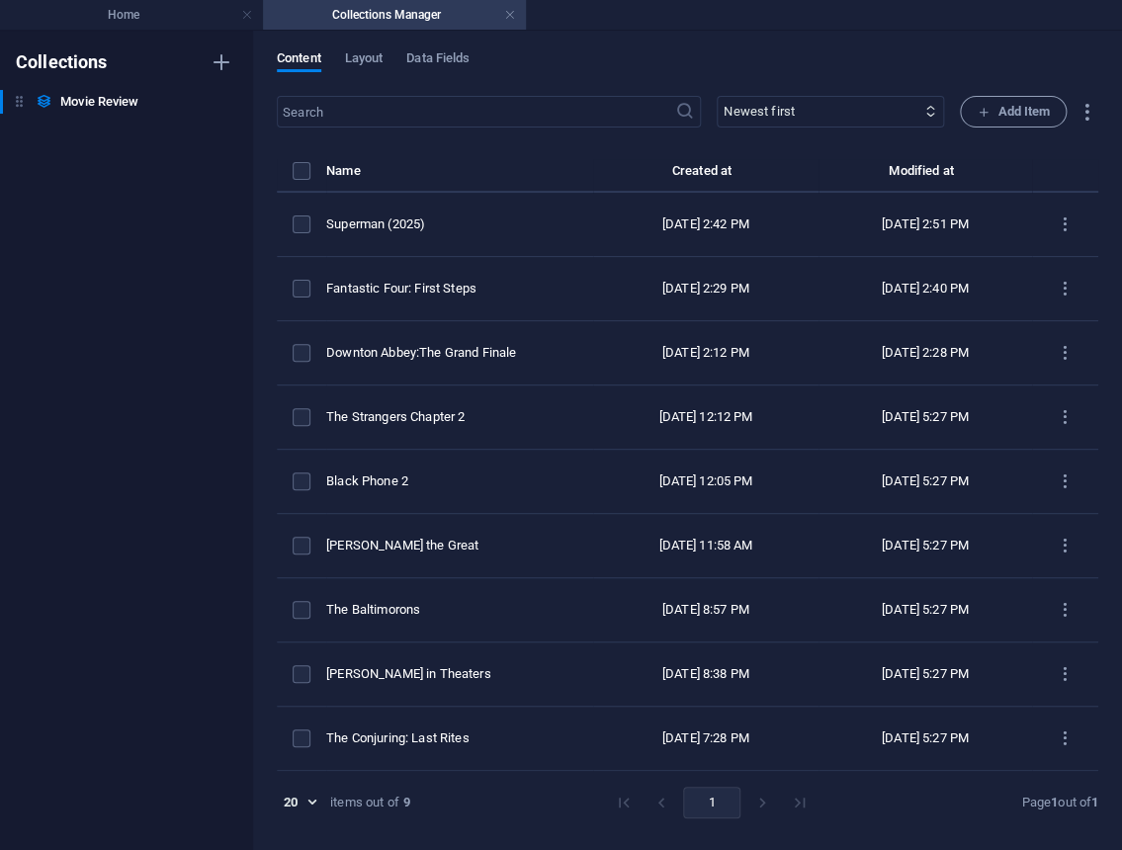
type input "2025-10-01"
type input "fantastic-four-first-steps-copy"
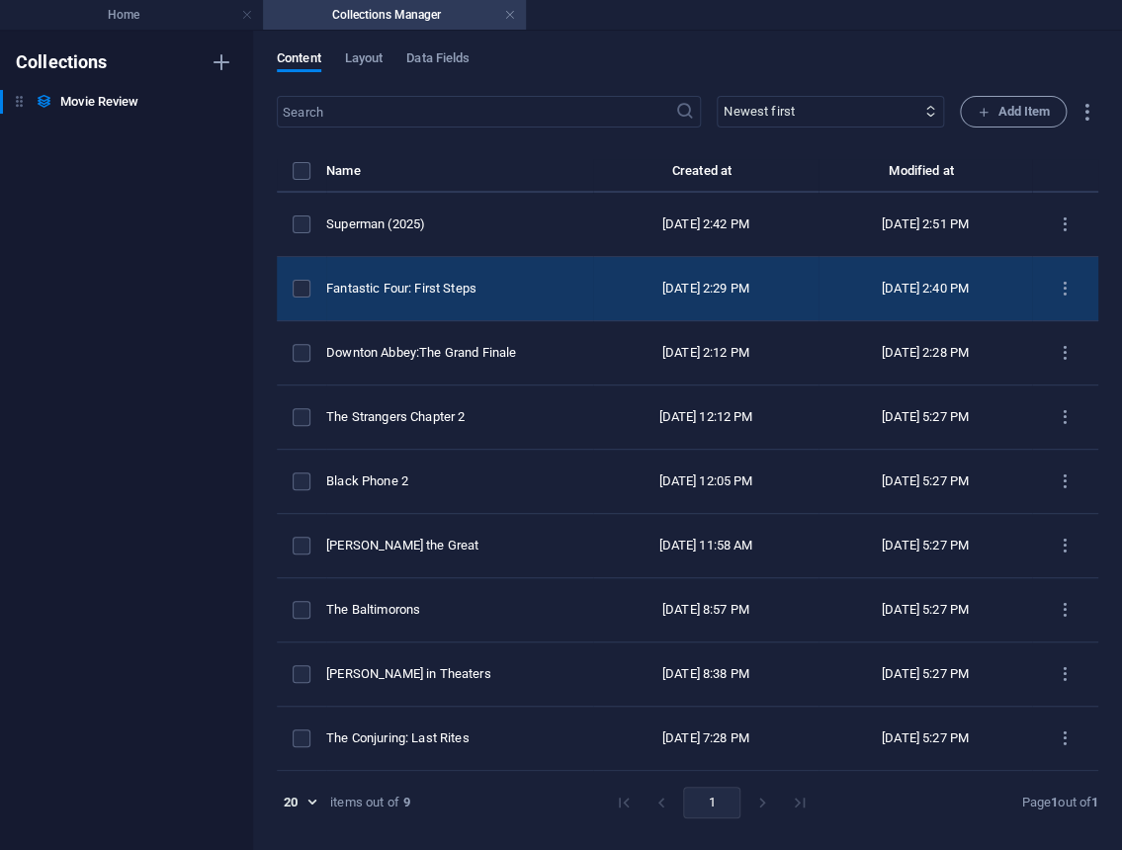
click at [482, 272] on td "Fantastic Four: First Steps" at bounding box center [459, 289] width 267 height 64
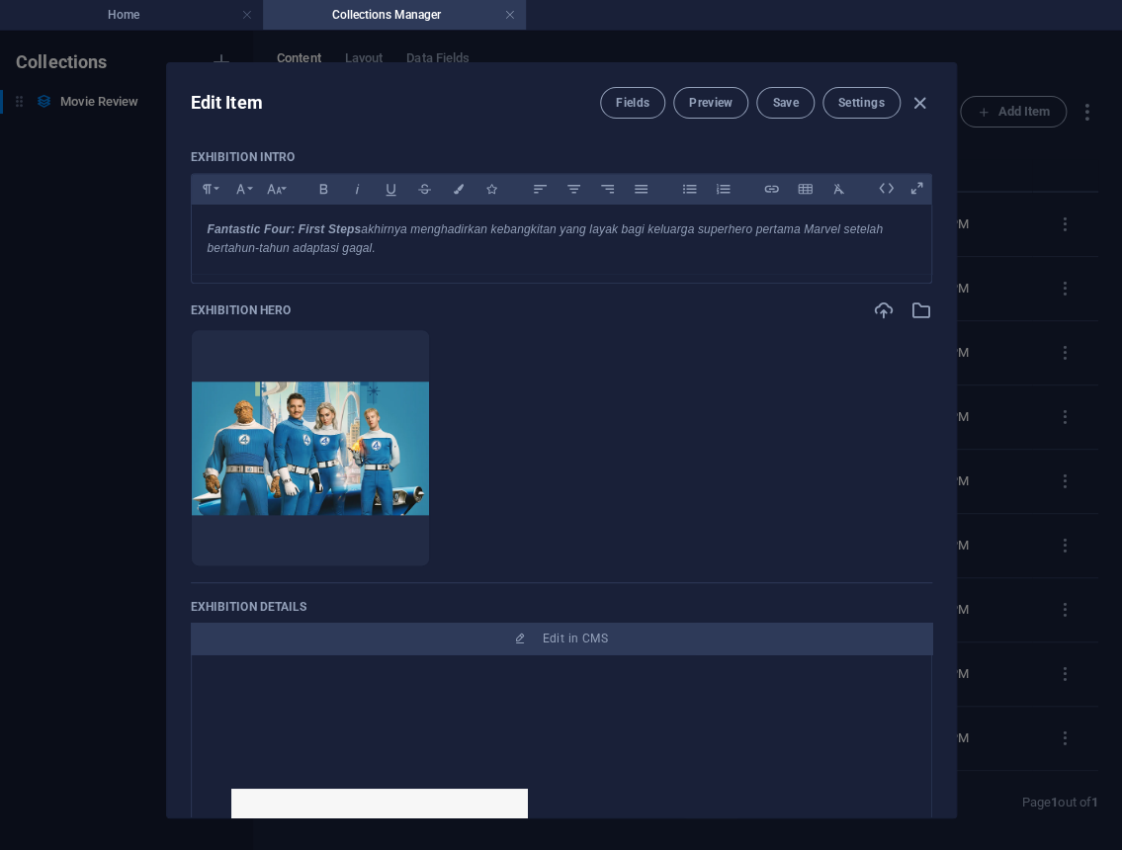
scroll to position [531, 0]
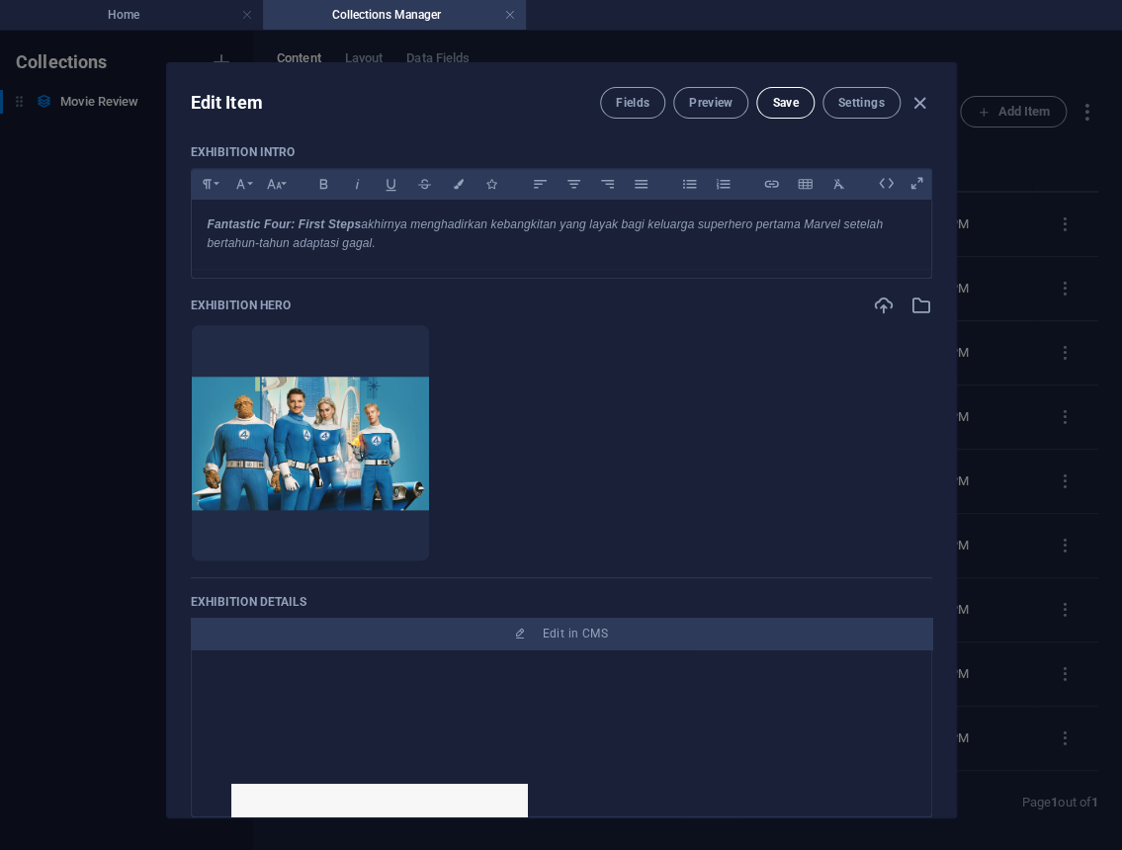
click at [772, 108] on span "Save" at bounding box center [785, 103] width 26 height 16
click at [919, 106] on icon "button" at bounding box center [920, 103] width 23 height 23
type input "2025-10-01"
type input "fantastic-four-first-steps"
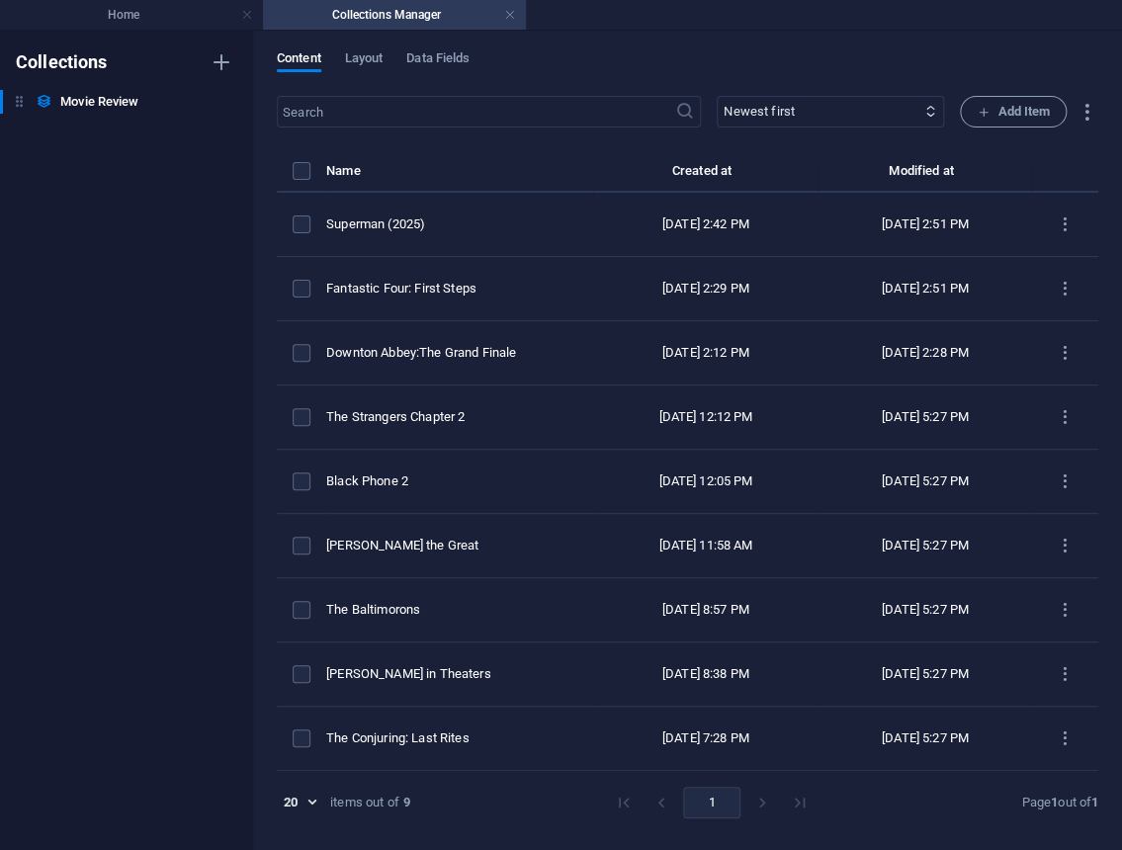
scroll to position [453, 0]
click at [197, 22] on h4 "Home" at bounding box center [131, 15] width 263 height 22
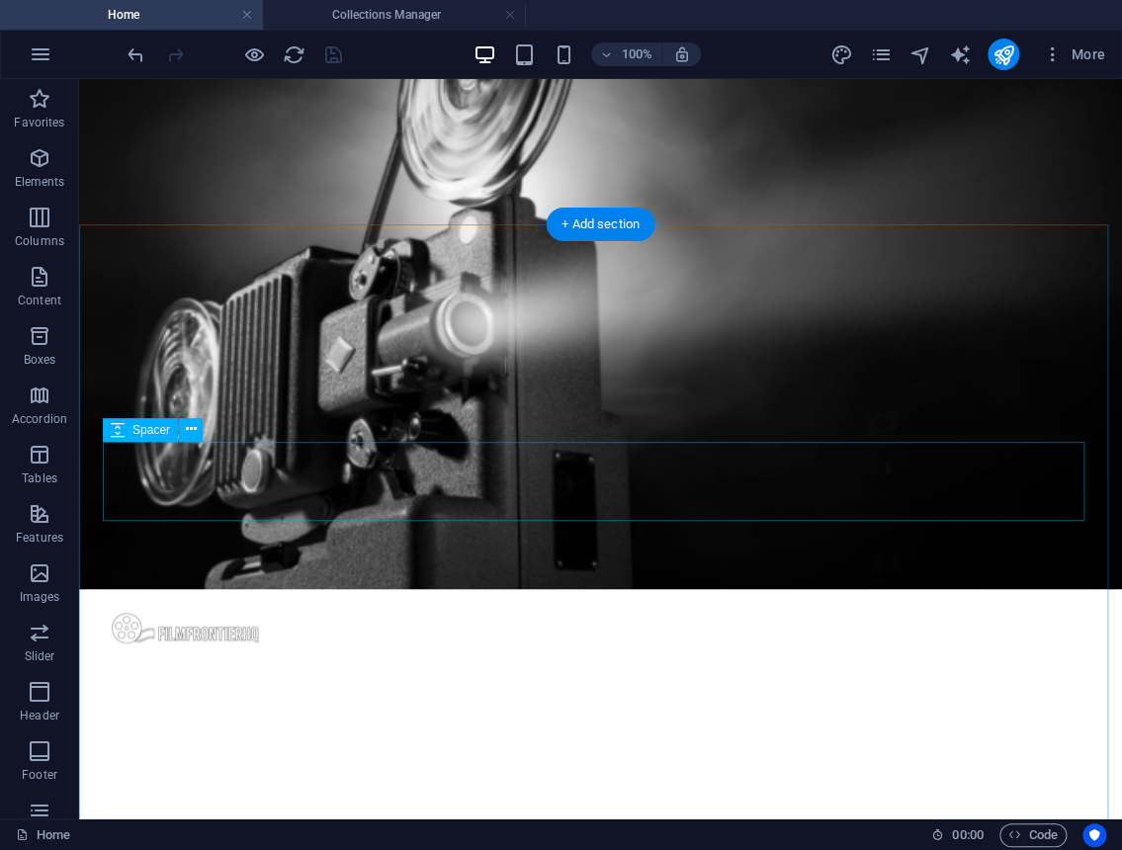
scroll to position [0, 0]
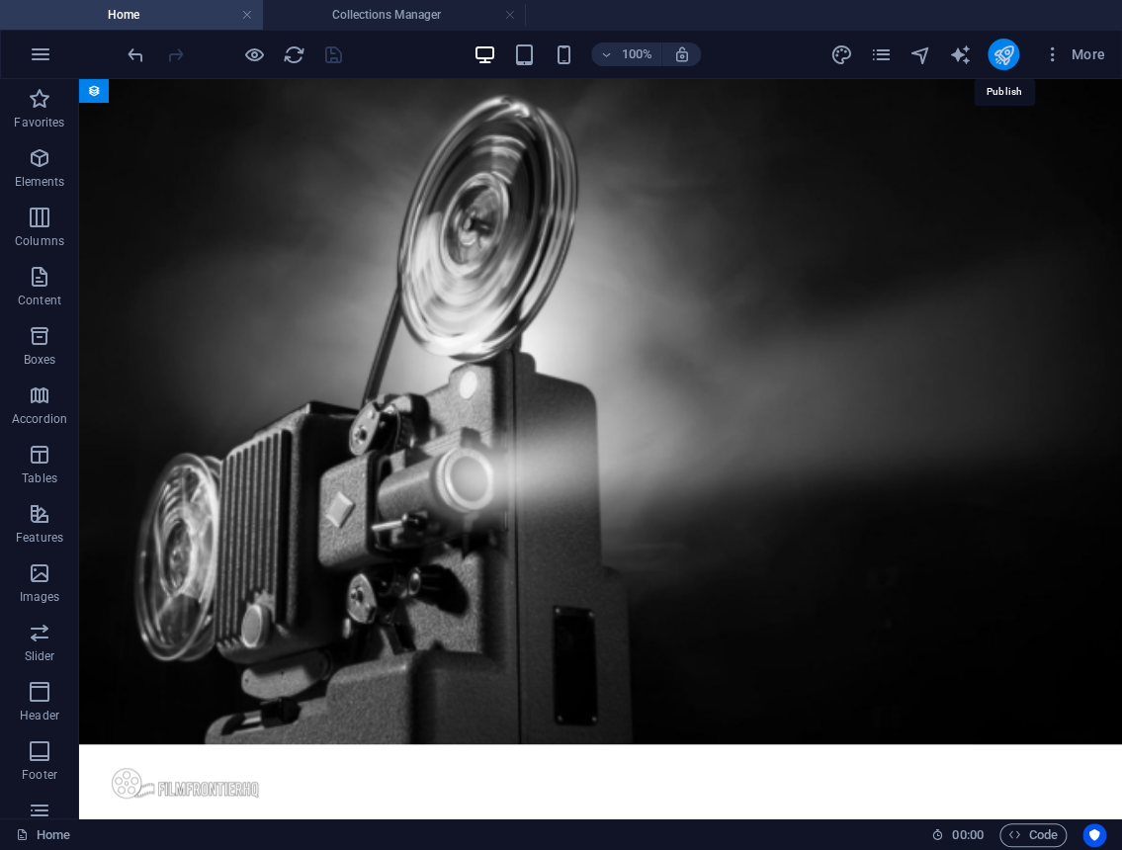
click at [1007, 49] on icon "publish" at bounding box center [1003, 55] width 23 height 23
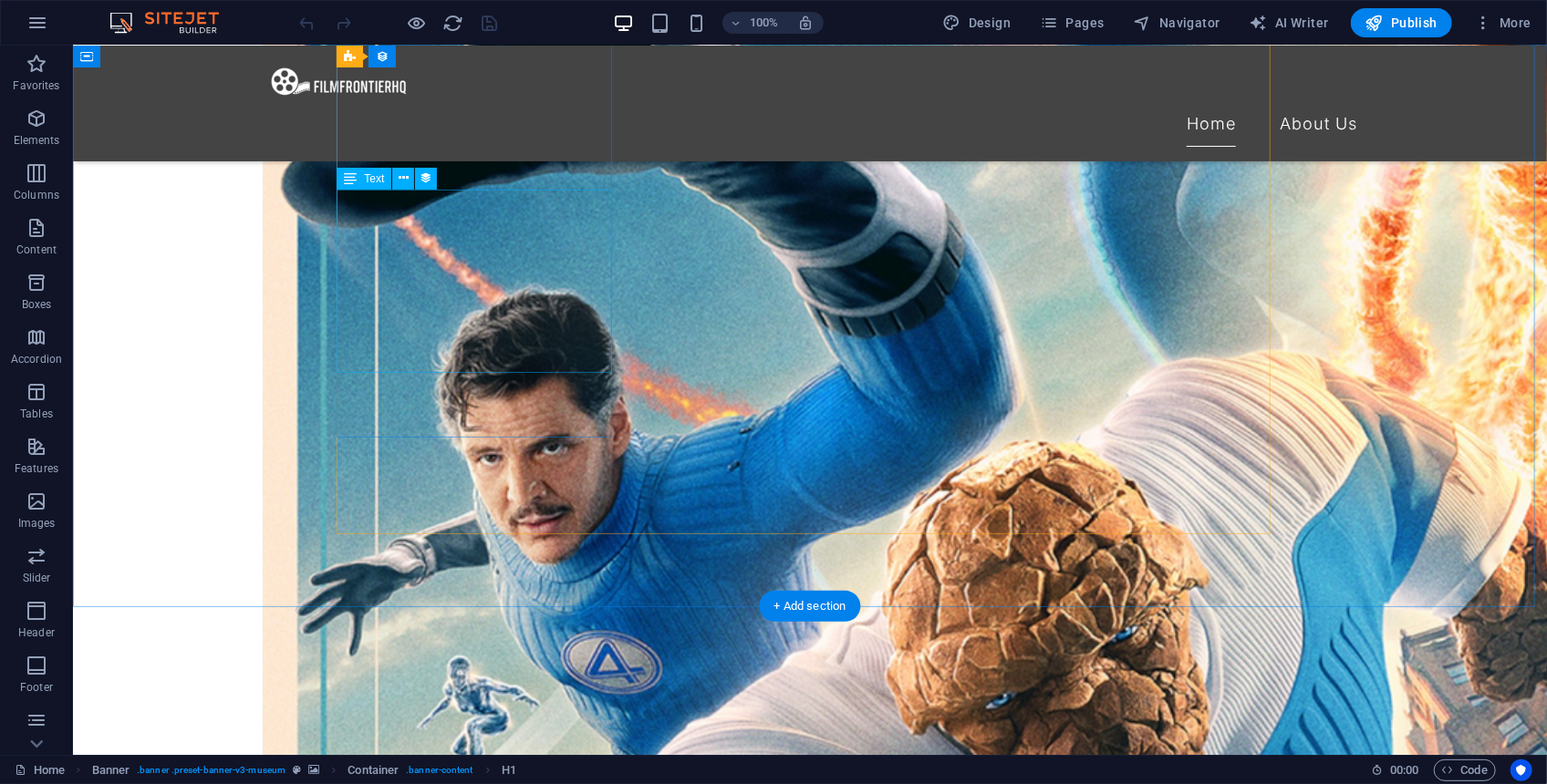
scroll to position [1978, 0]
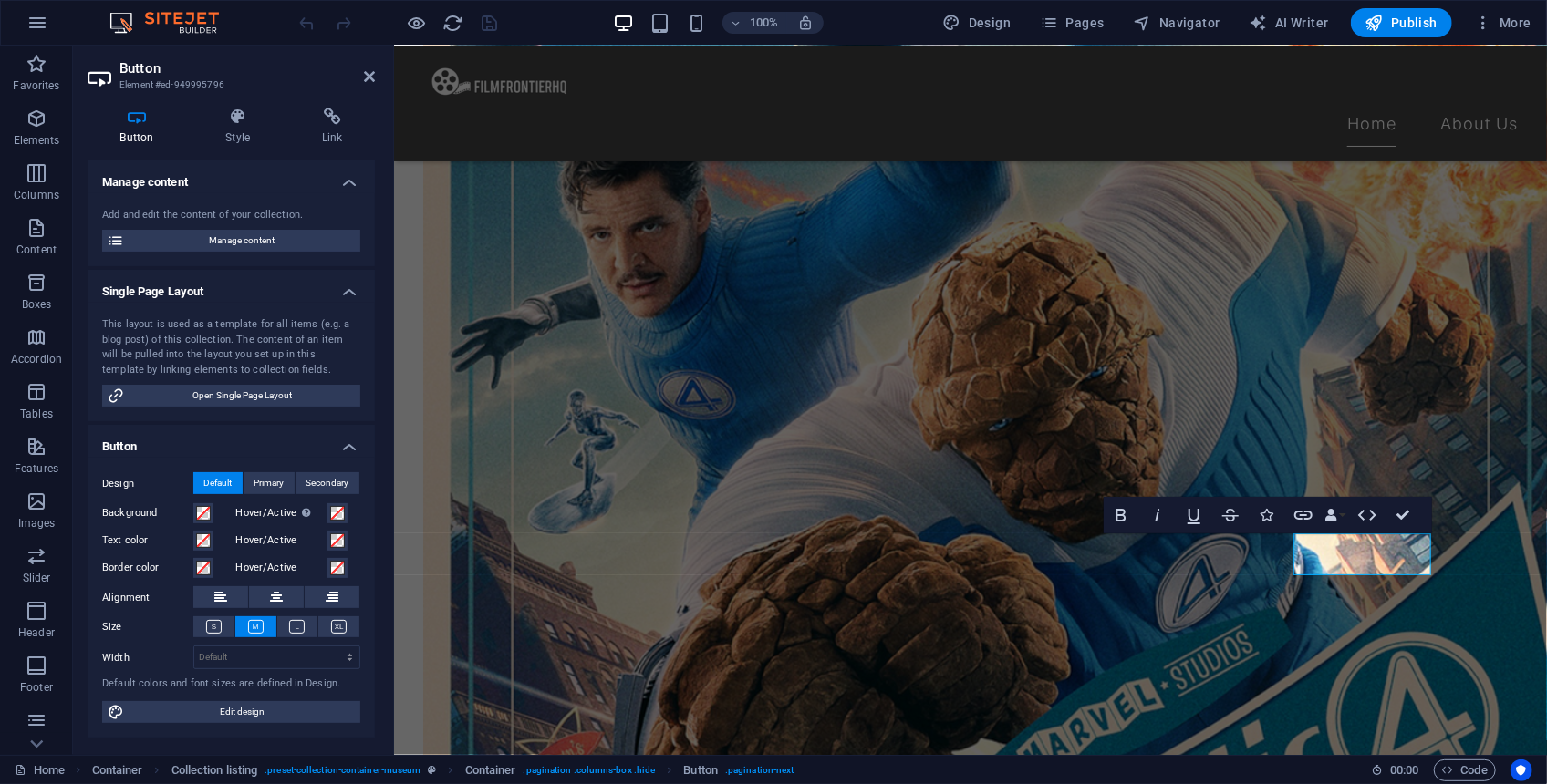
scroll to position [1935, 0]
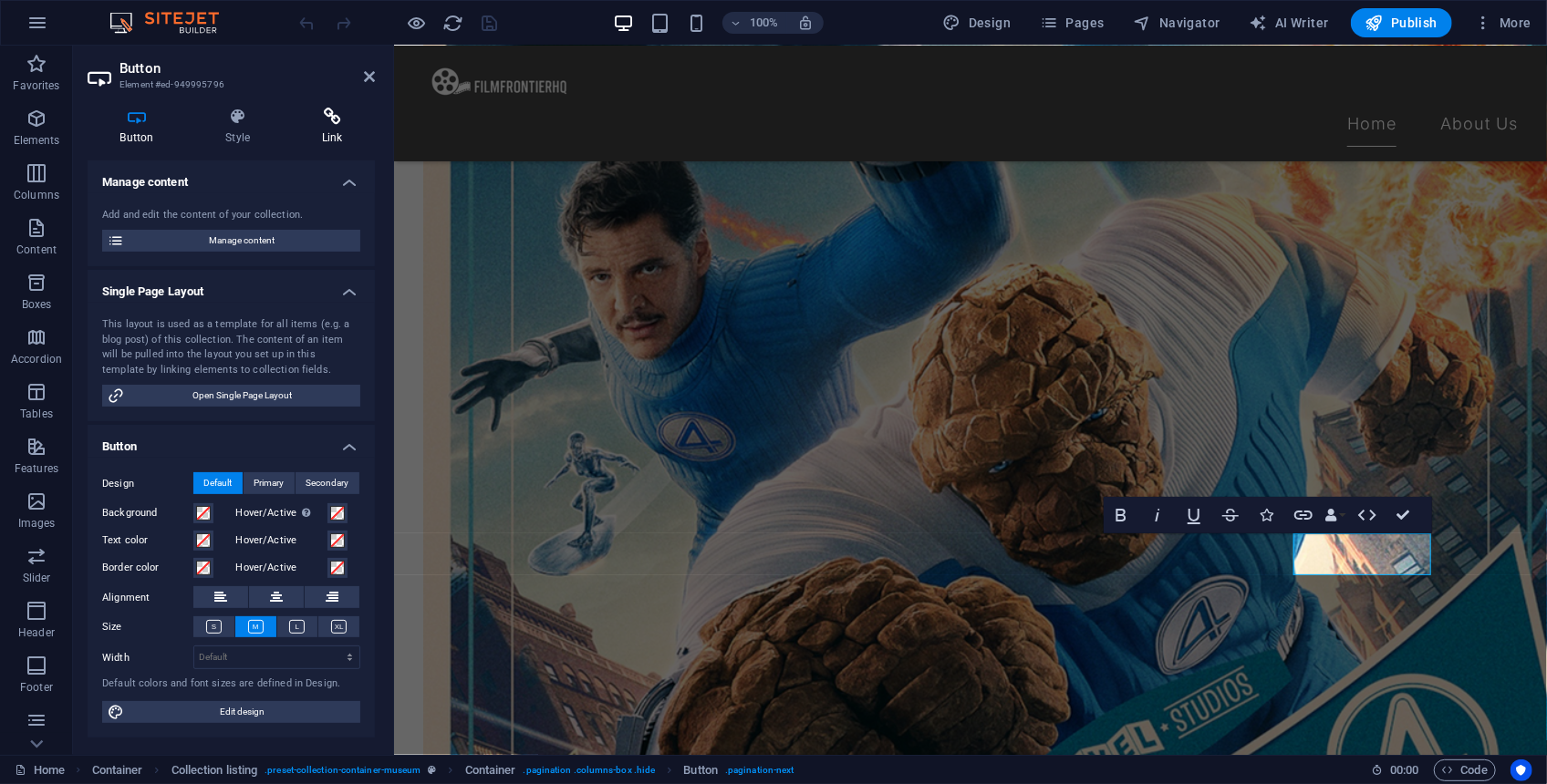
click at [321, 120] on icon at bounding box center [331, 117] width 86 height 18
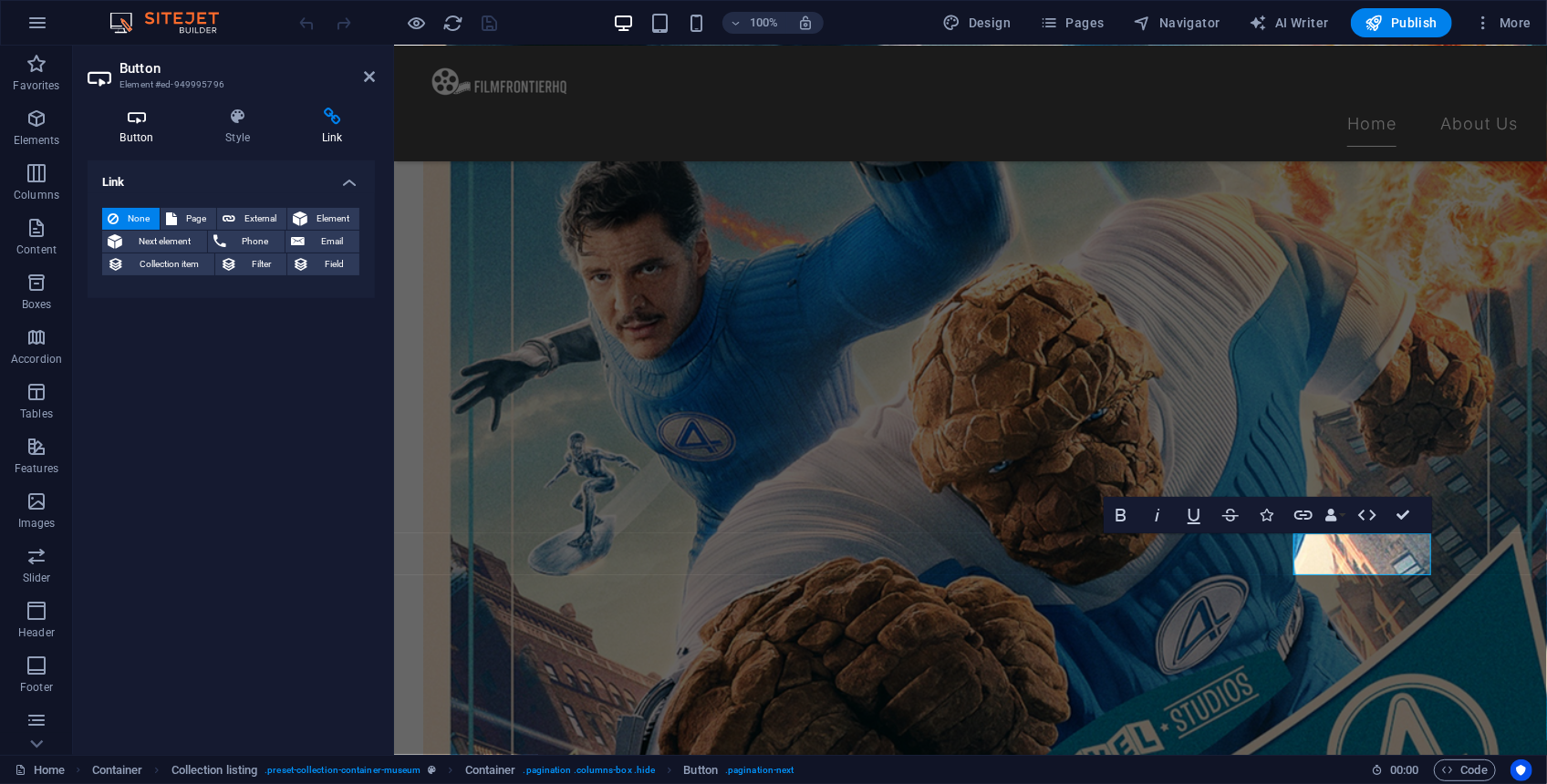
click at [155, 125] on icon at bounding box center [137, 117] width 99 height 18
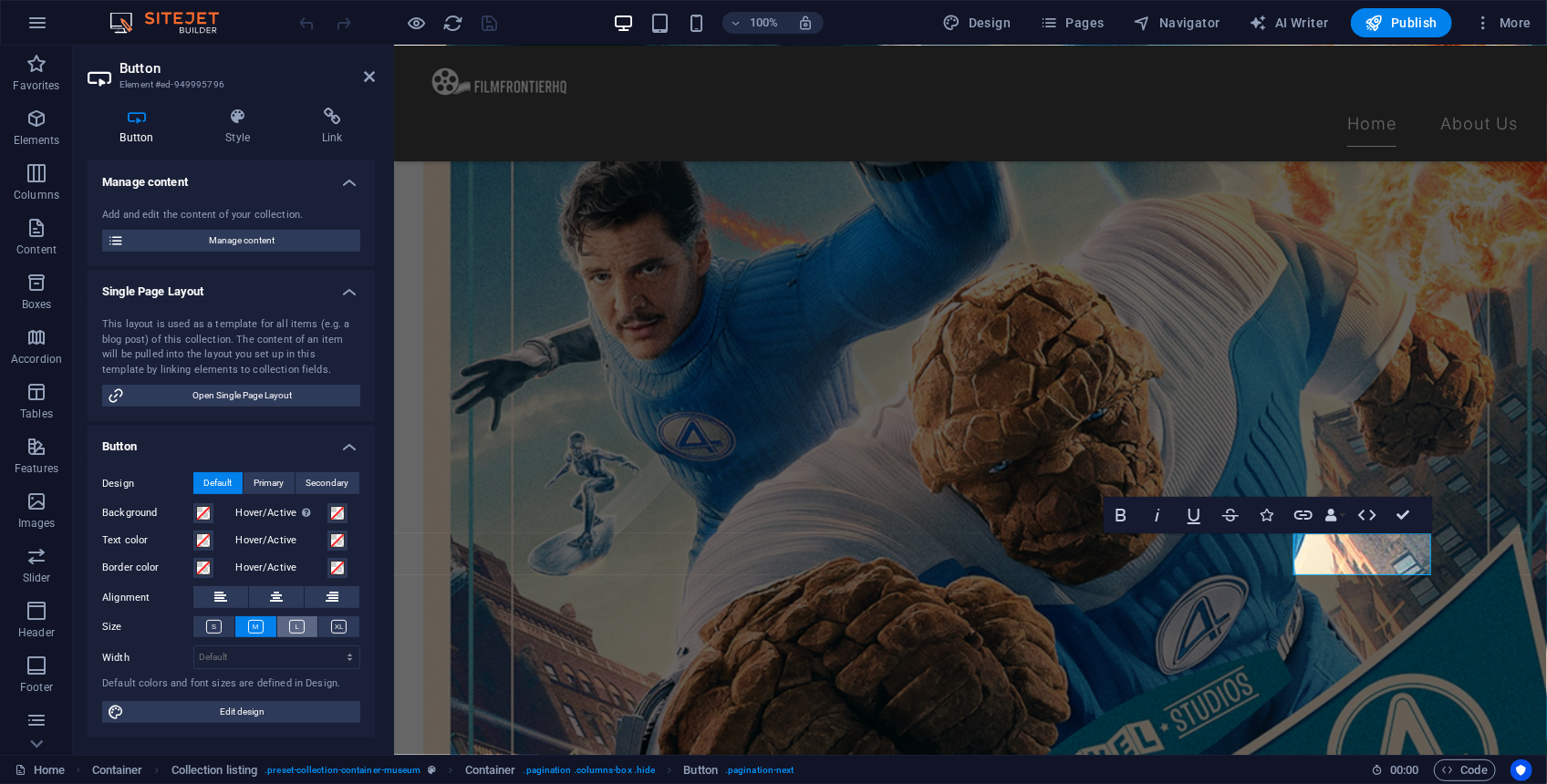
click at [287, 622] on button at bounding box center [298, 626] width 41 height 21
click at [254, 620] on icon at bounding box center [256, 626] width 16 height 14
click at [207, 627] on icon at bounding box center [213, 626] width 16 height 14
click at [292, 618] on button at bounding box center [298, 626] width 41 height 21
click at [249, 625] on icon at bounding box center [256, 626] width 16 height 14
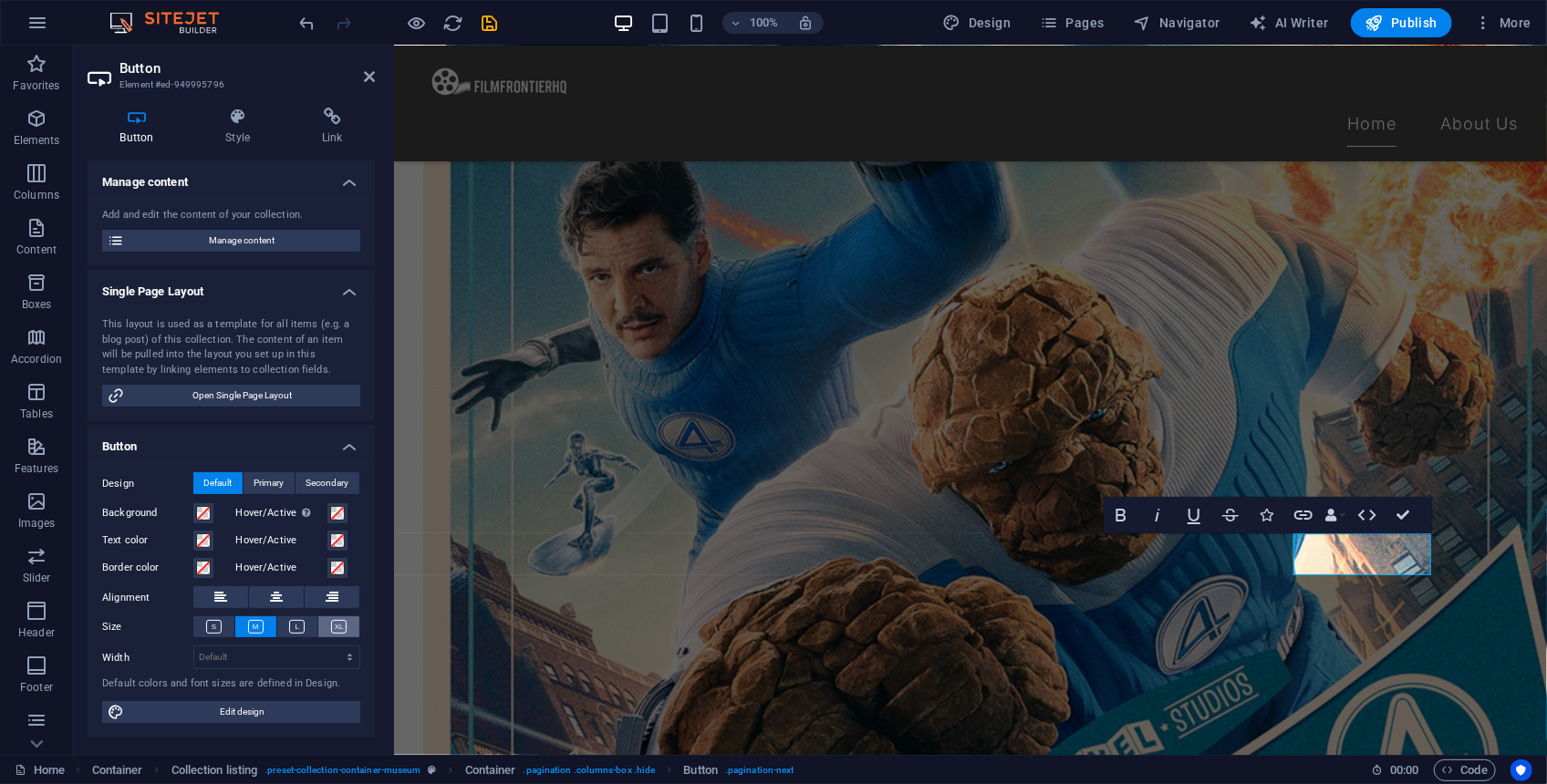
click at [323, 627] on button at bounding box center [339, 626] width 41 height 21
click at [253, 622] on icon at bounding box center [256, 626] width 16 height 14
click at [497, 24] on icon "save" at bounding box center [490, 23] width 21 height 21
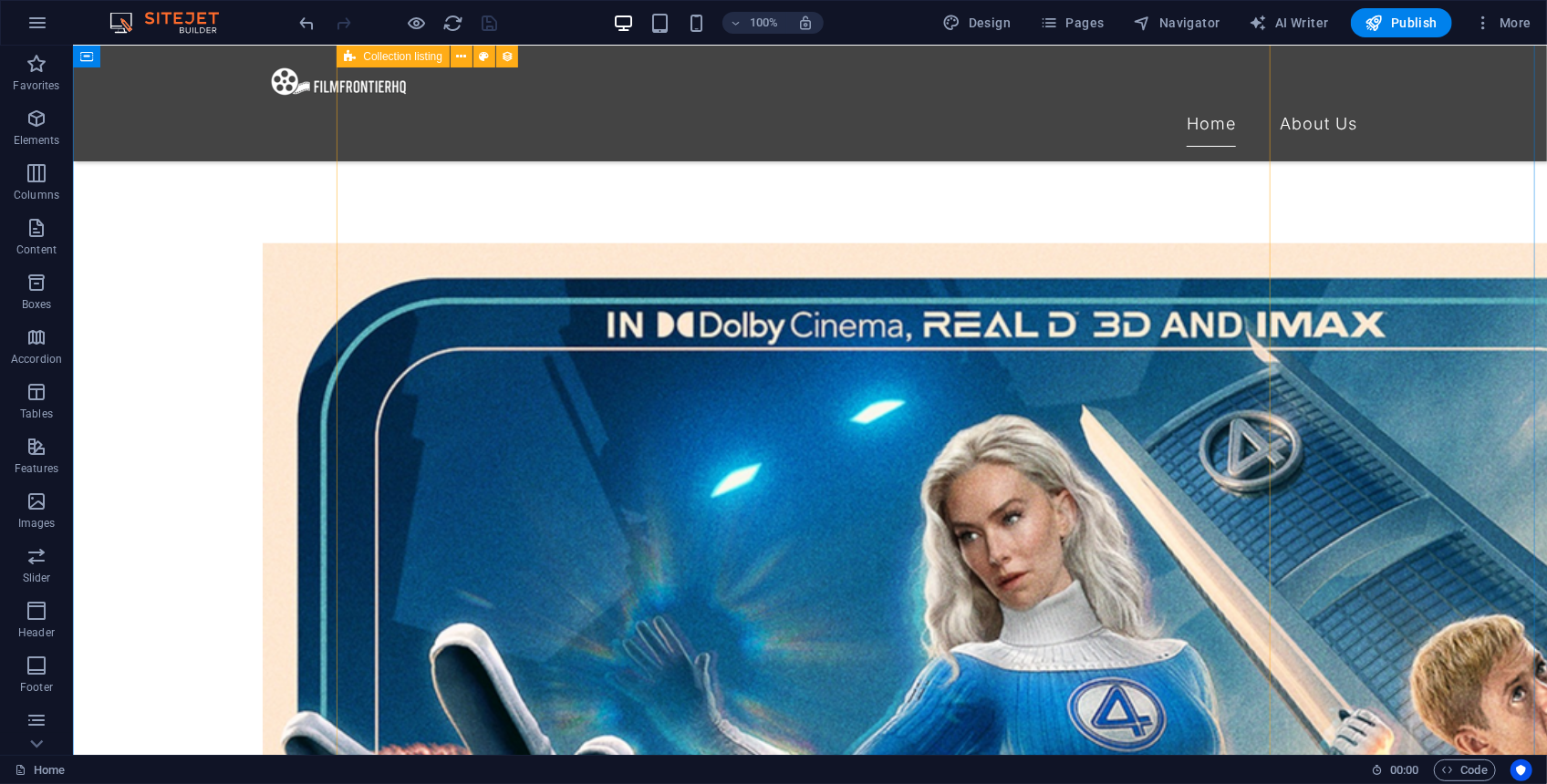
scroll to position [1123, 0]
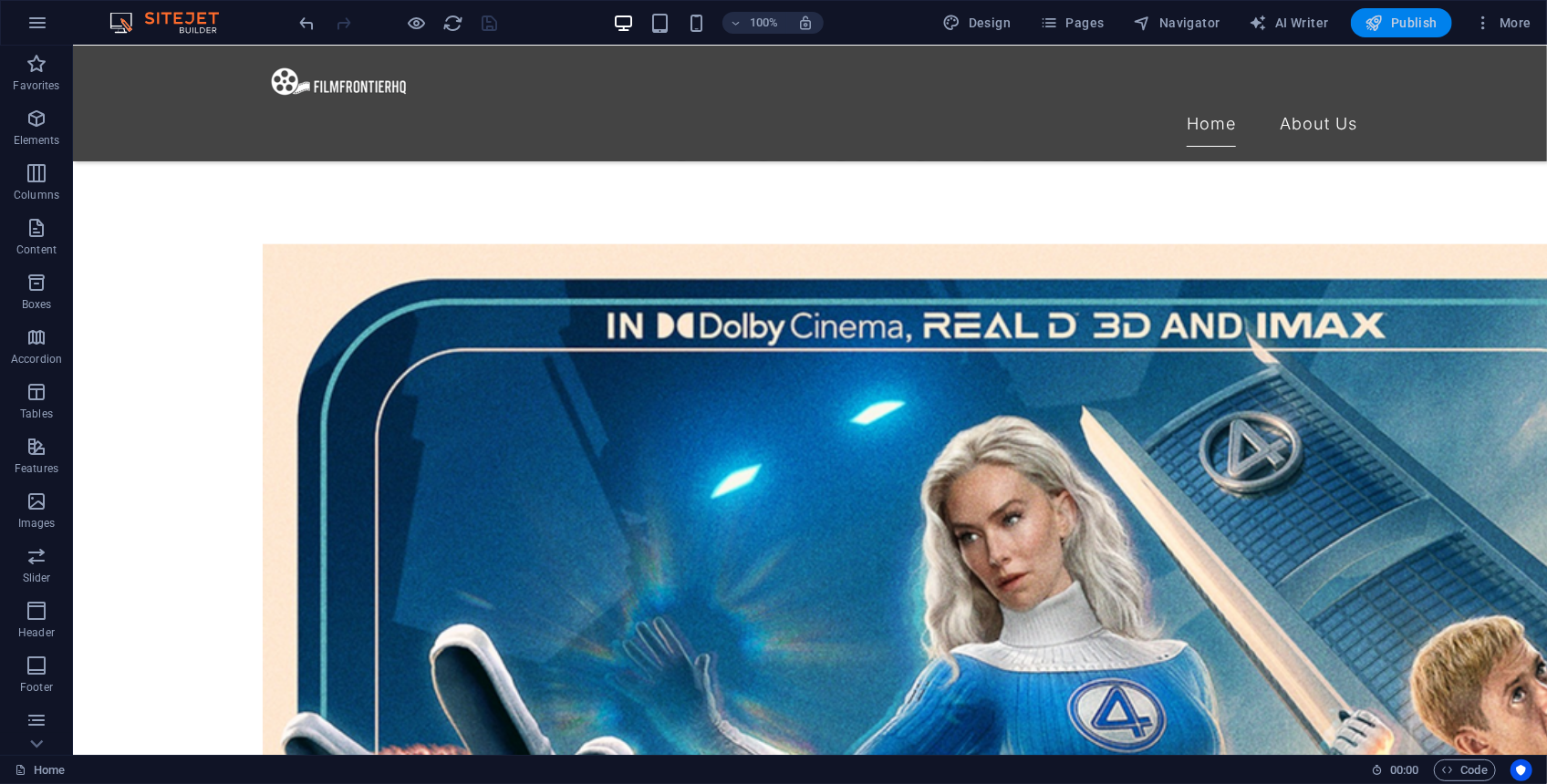
click at [1406, 25] on span "Publish" at bounding box center [1401, 23] width 72 height 18
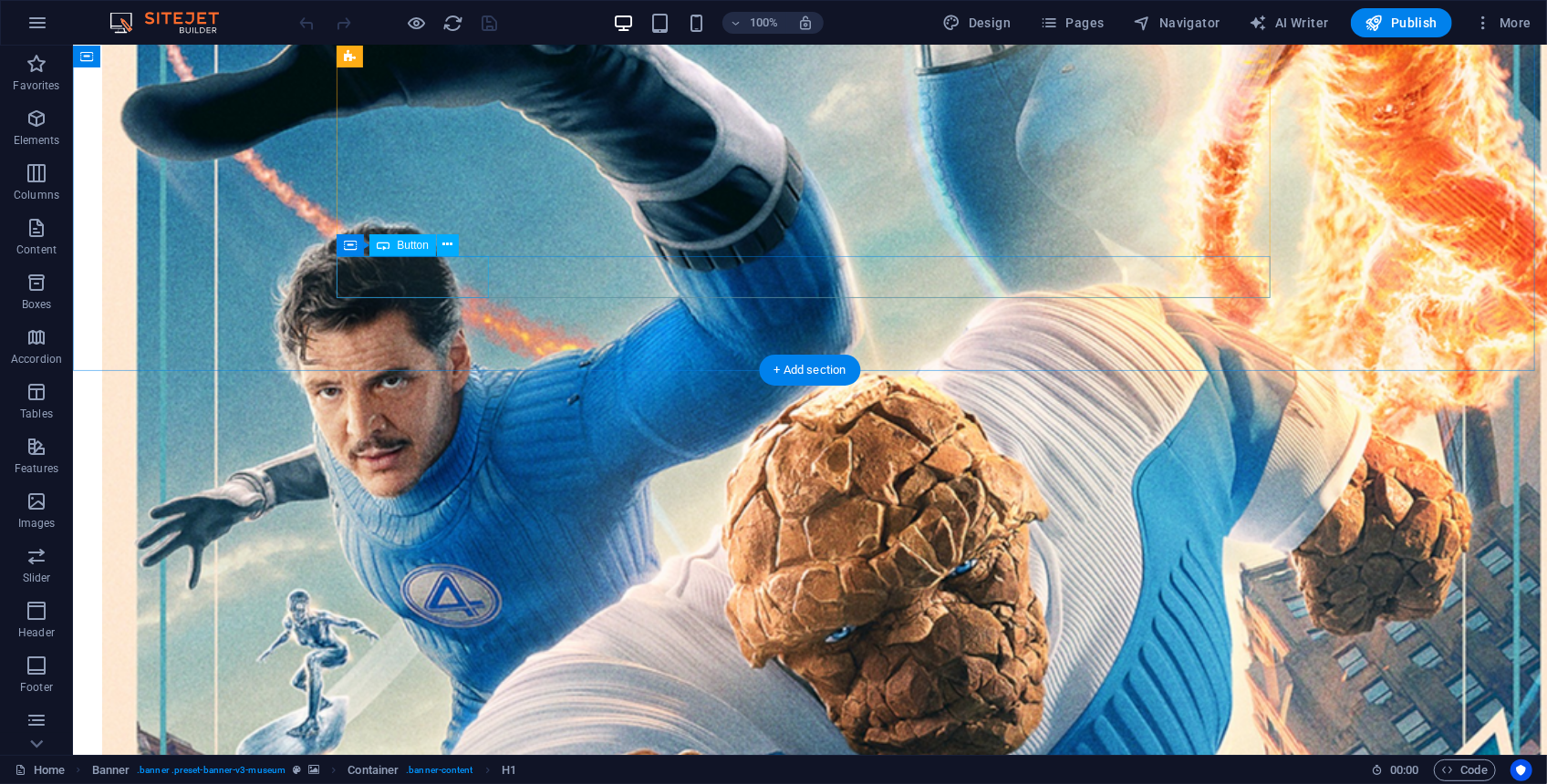
scroll to position [2214, 0]
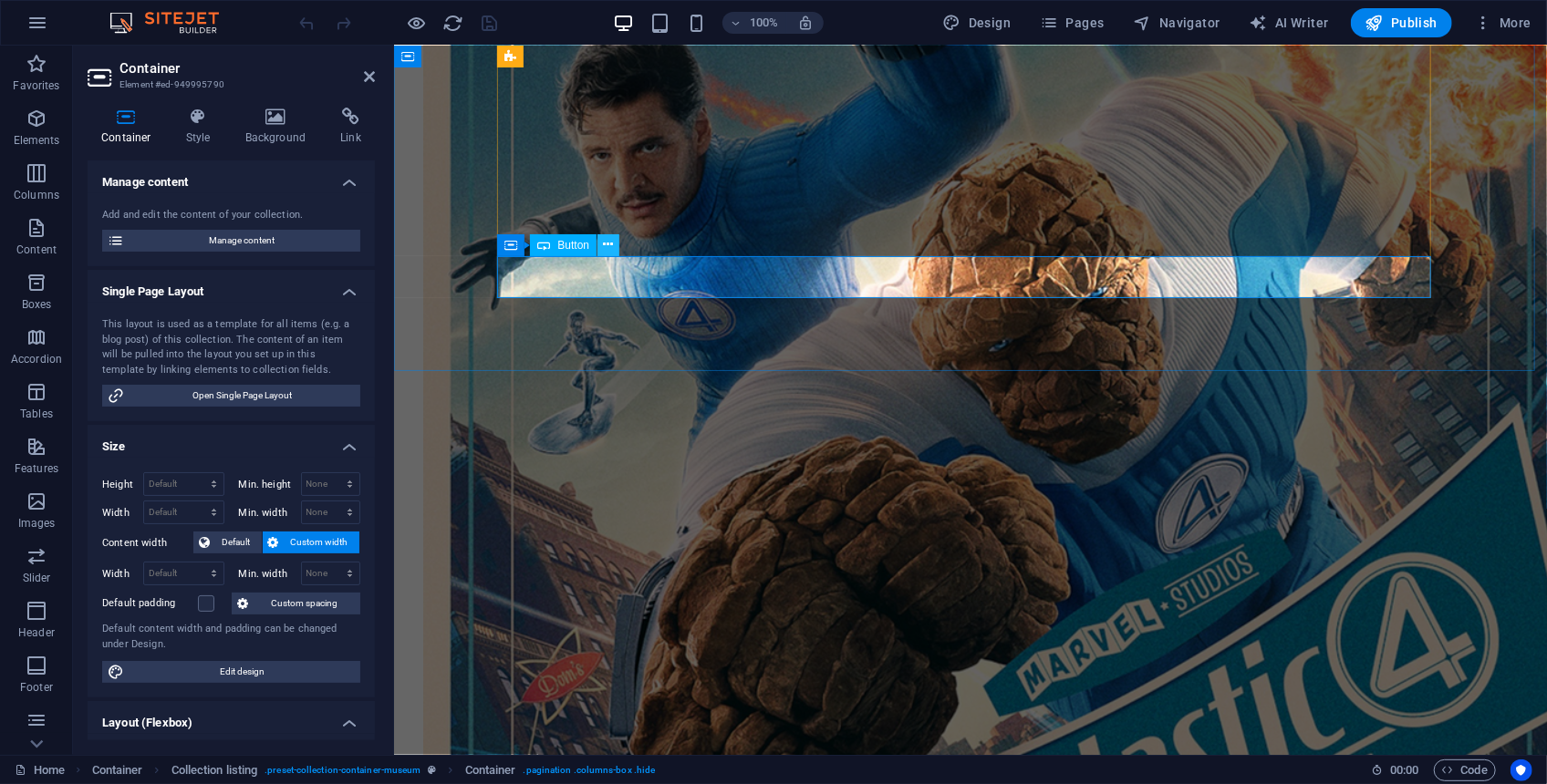
click at [605, 246] on icon at bounding box center [609, 244] width 10 height 19
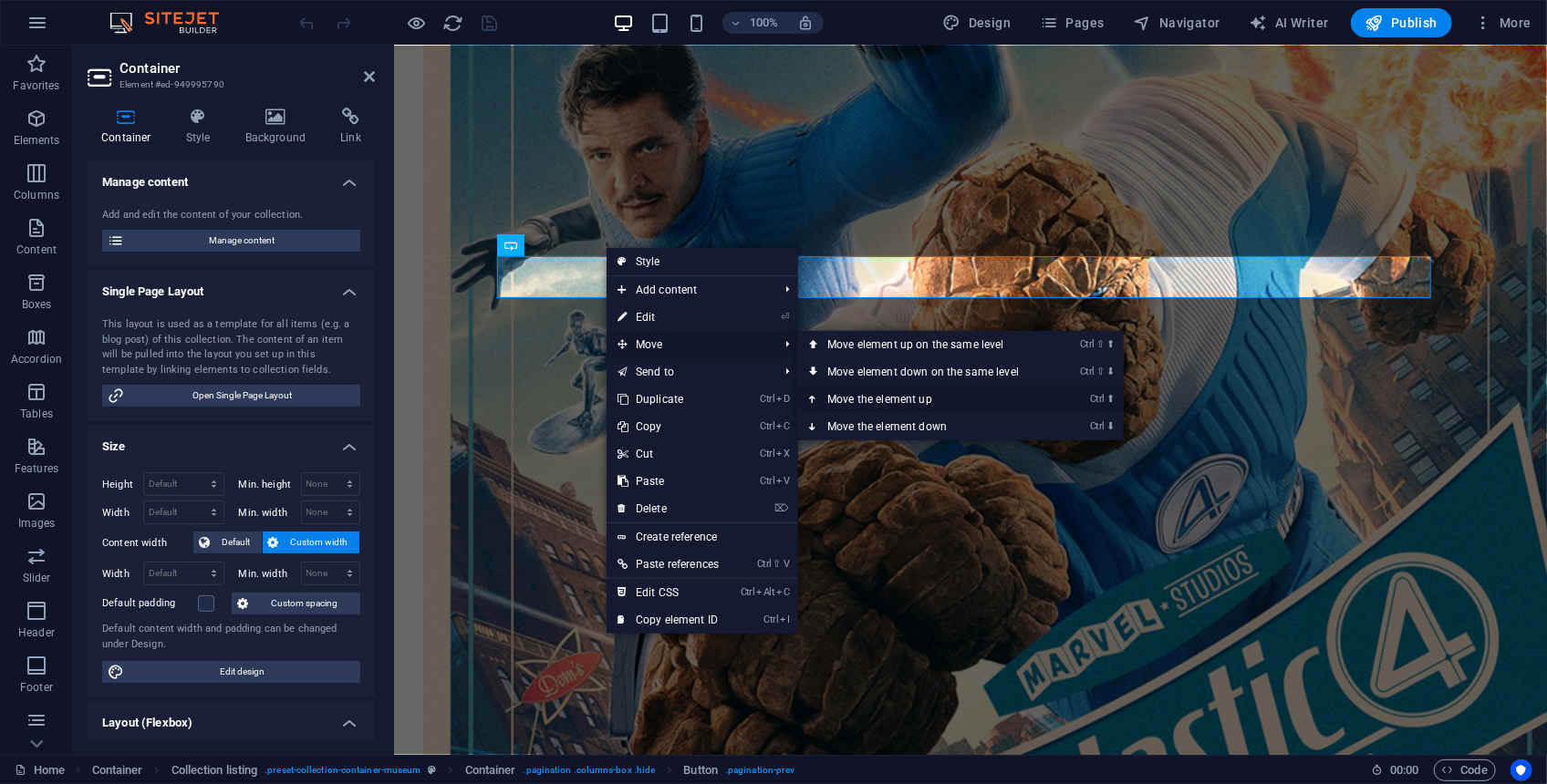
click at [859, 394] on link "Ctrl ⬆ Move the element up" at bounding box center [926, 399] width 257 height 28
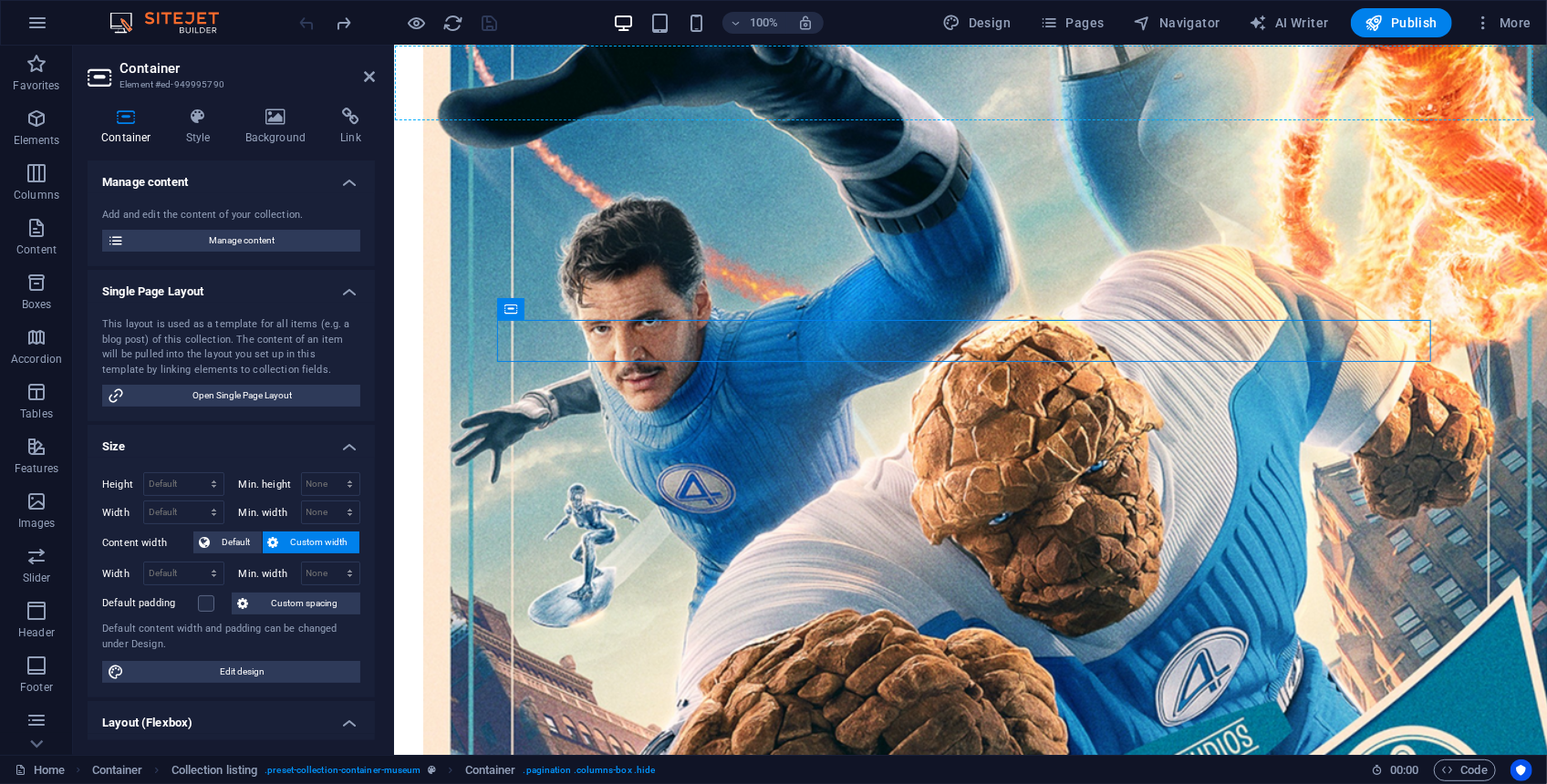
scroll to position [2010, 0]
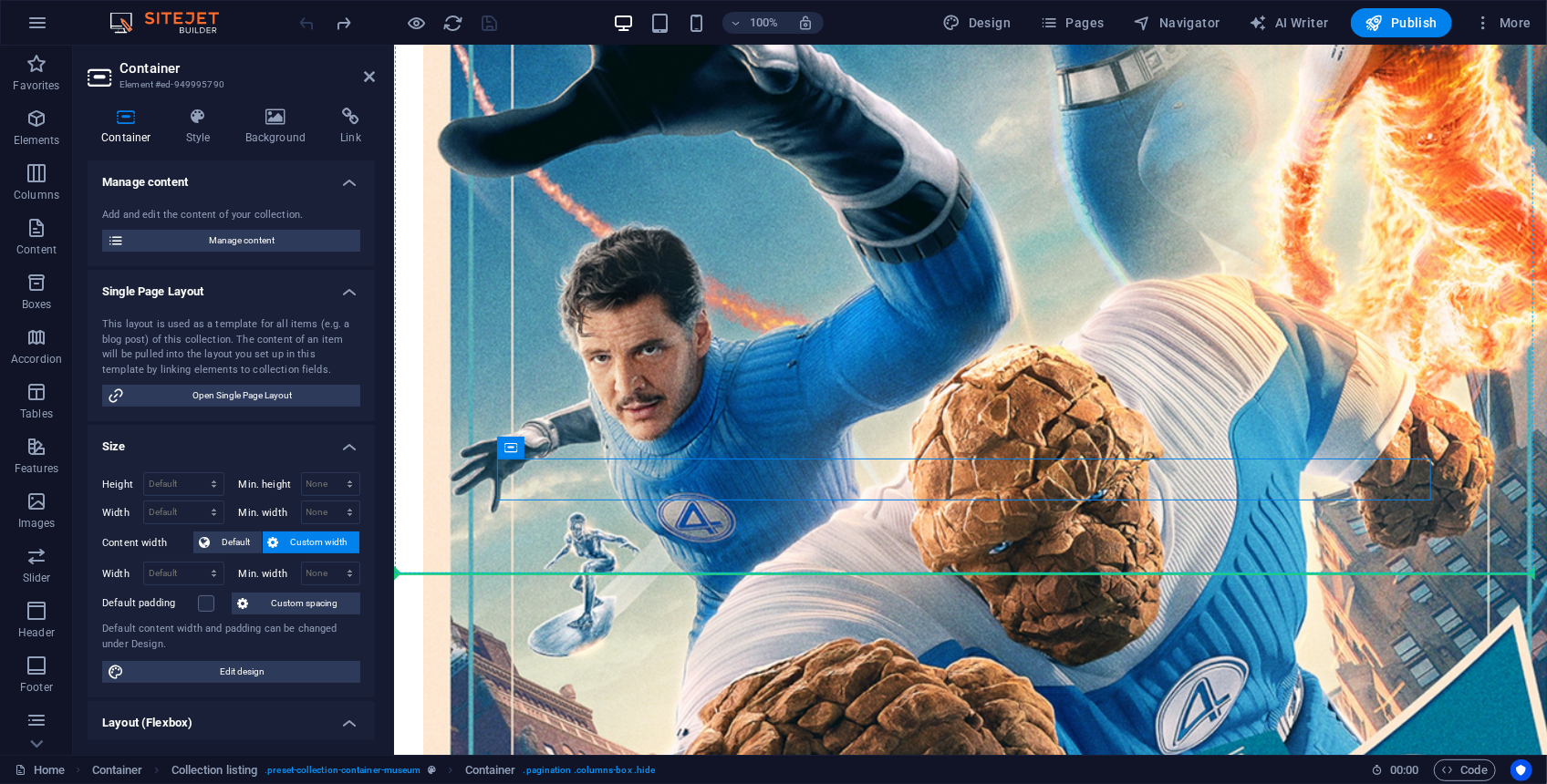
drag, startPoint x: 1067, startPoint y: 260, endPoint x: 949, endPoint y: 416, distance: 195.6
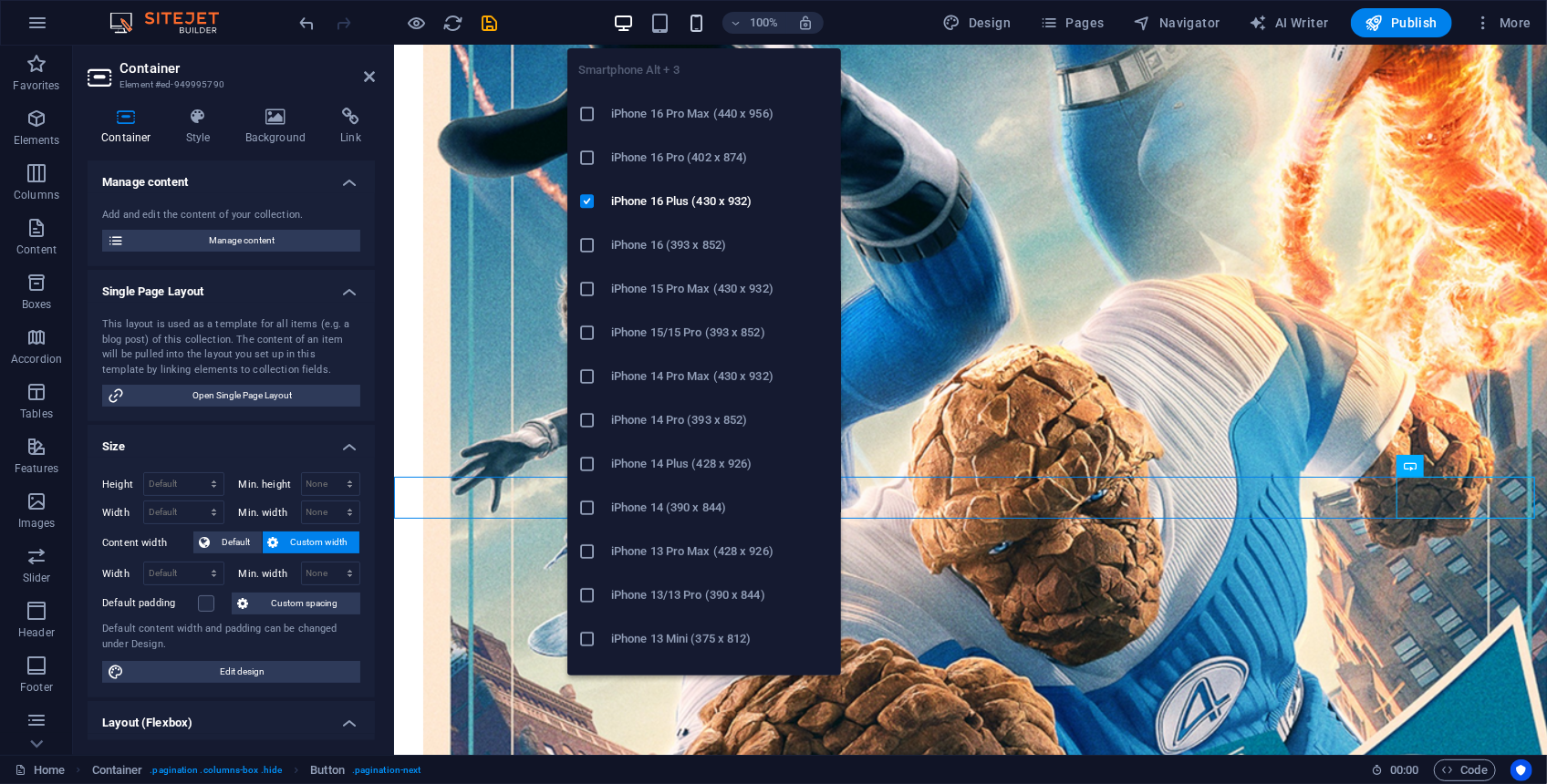
click at [707, 20] on icon "button" at bounding box center [696, 23] width 21 height 21
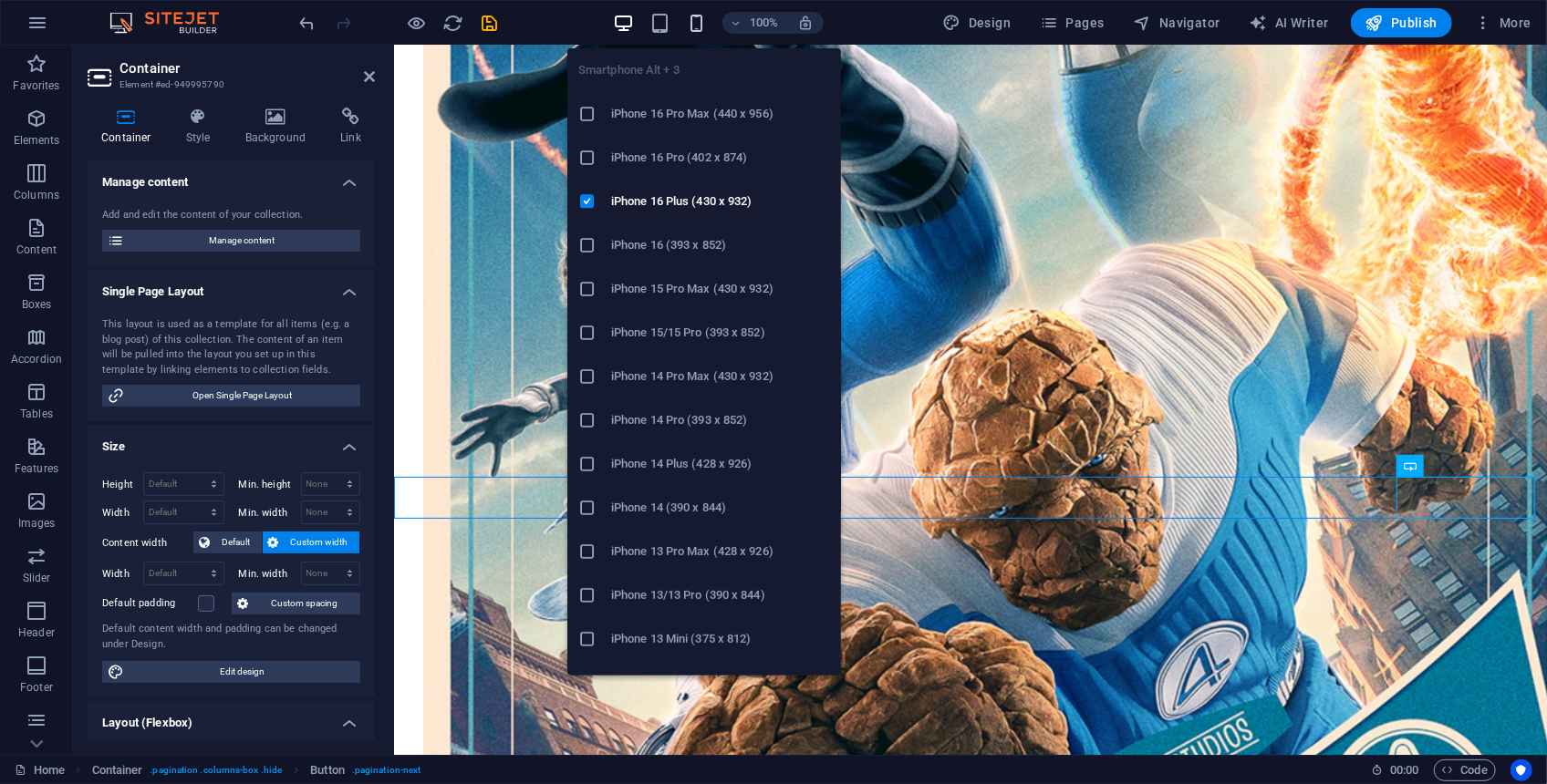
scroll to position [4674, 0]
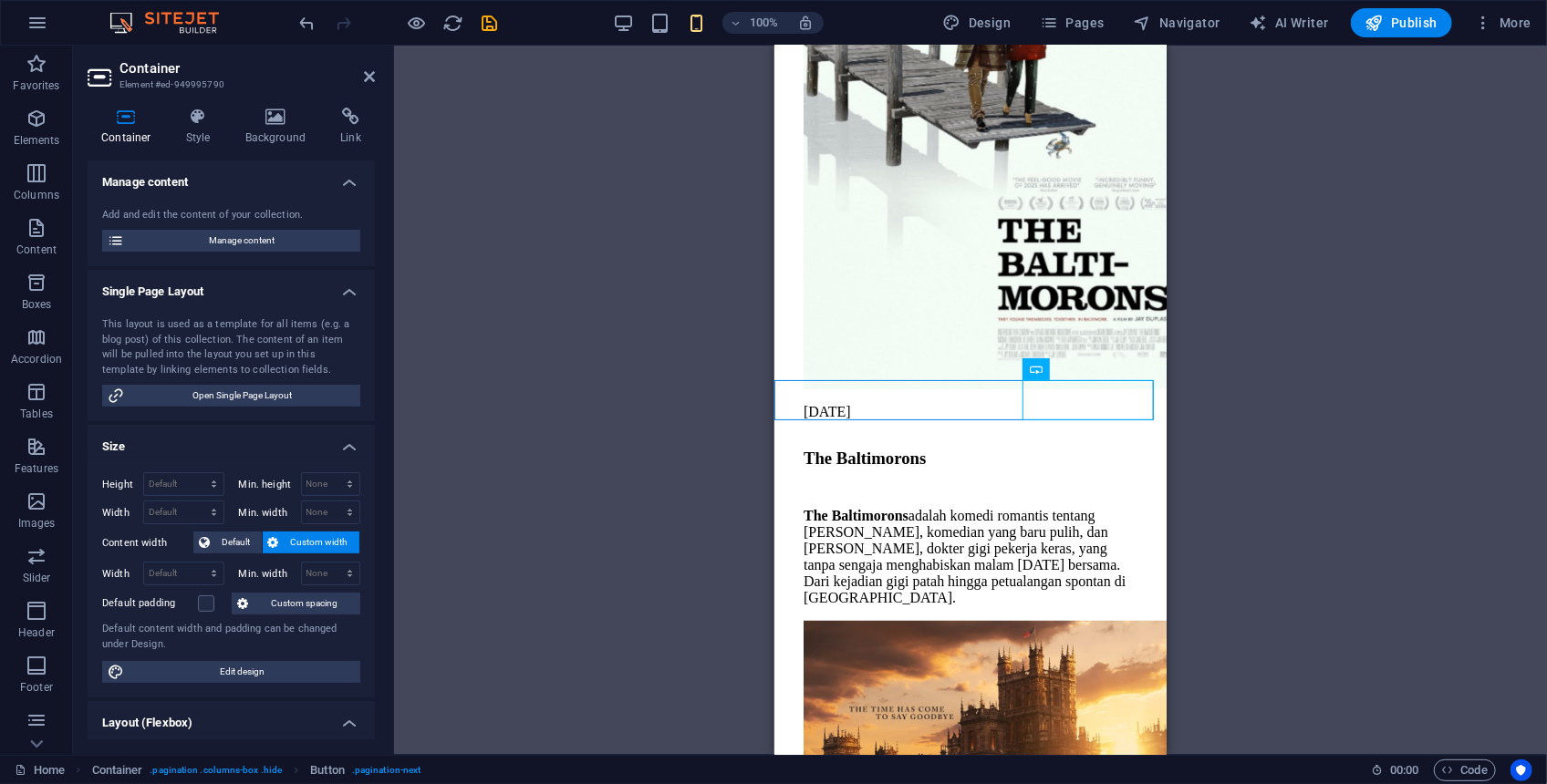
click at [488, 308] on div "H1 Banner Banner Container Logo Banner Menu Bar Container H2 Spacer Collection …" at bounding box center [970, 399] width 1153 height 709
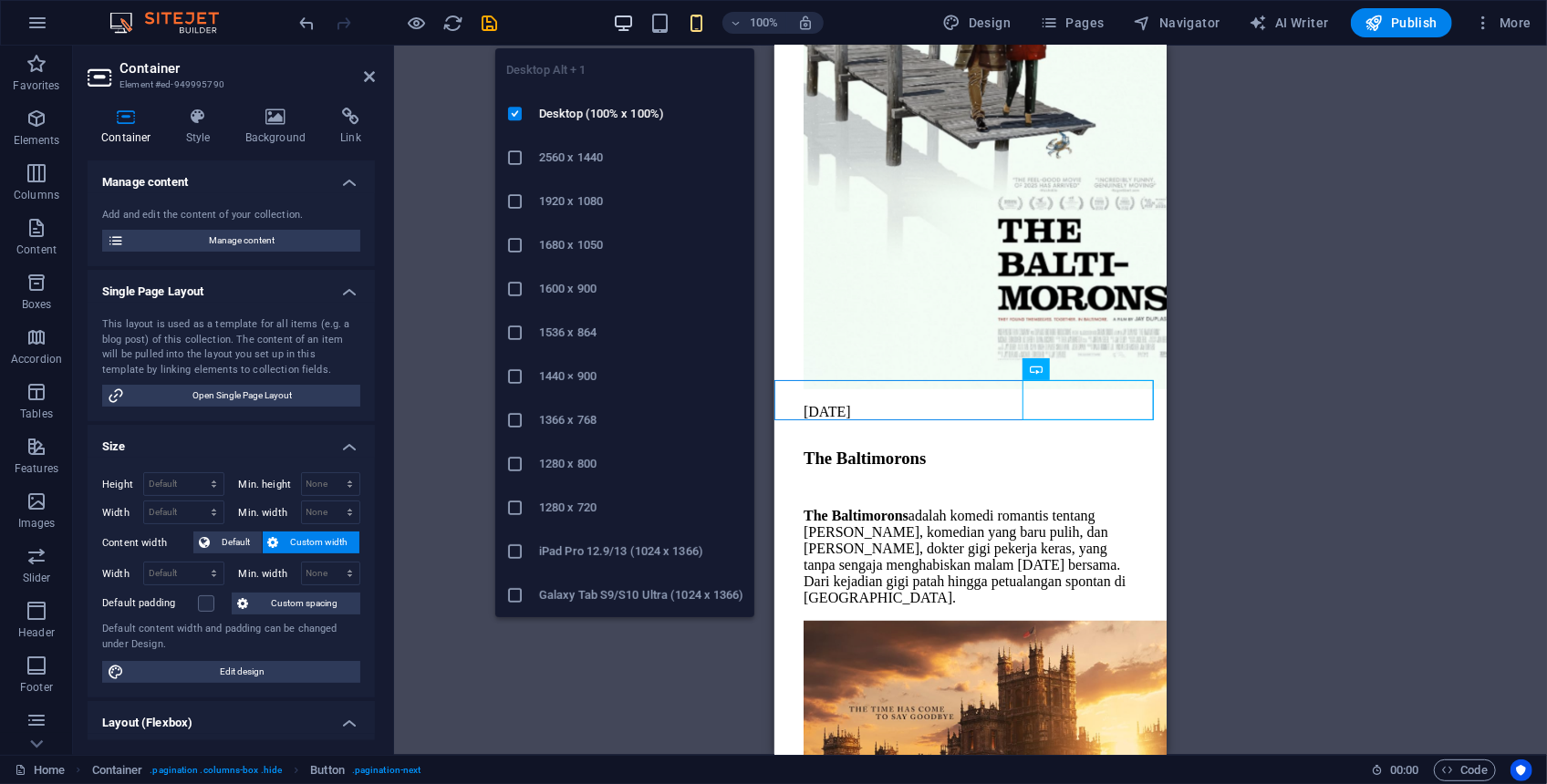
click at [634, 27] on icon "button" at bounding box center [623, 23] width 21 height 21
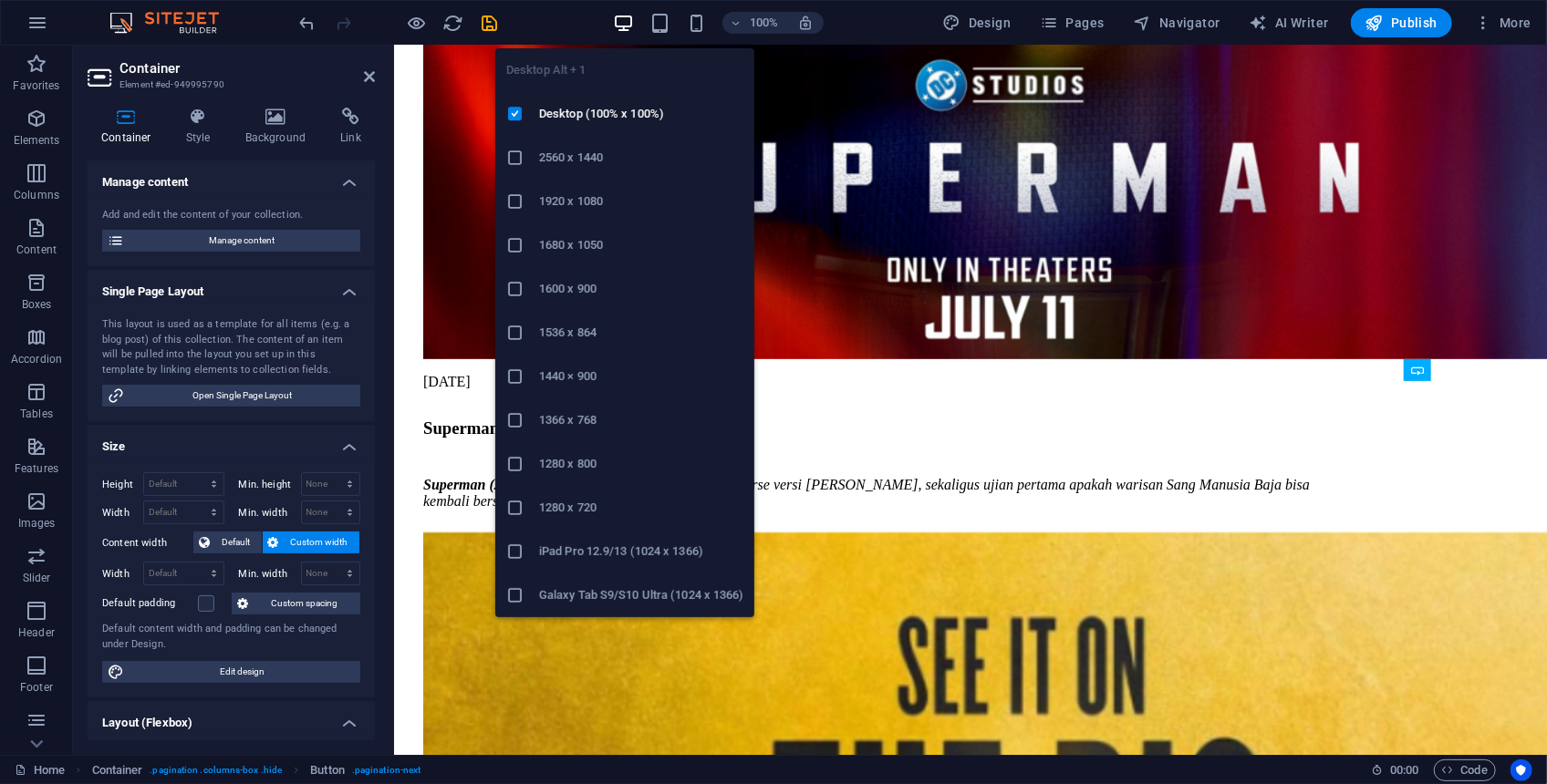
scroll to position [2107, 0]
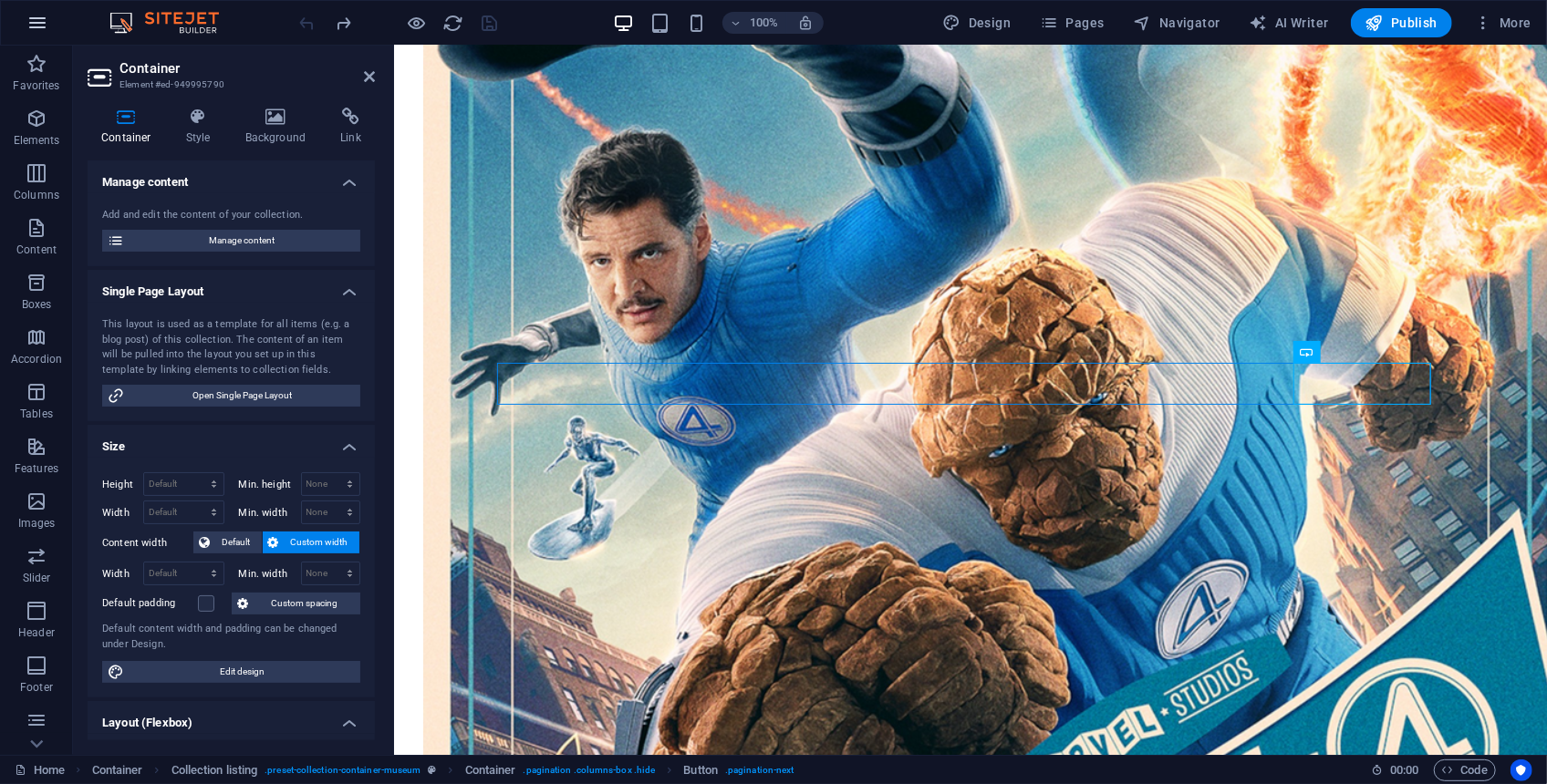
click at [40, 18] on icon "button" at bounding box center [38, 23] width 22 height 22
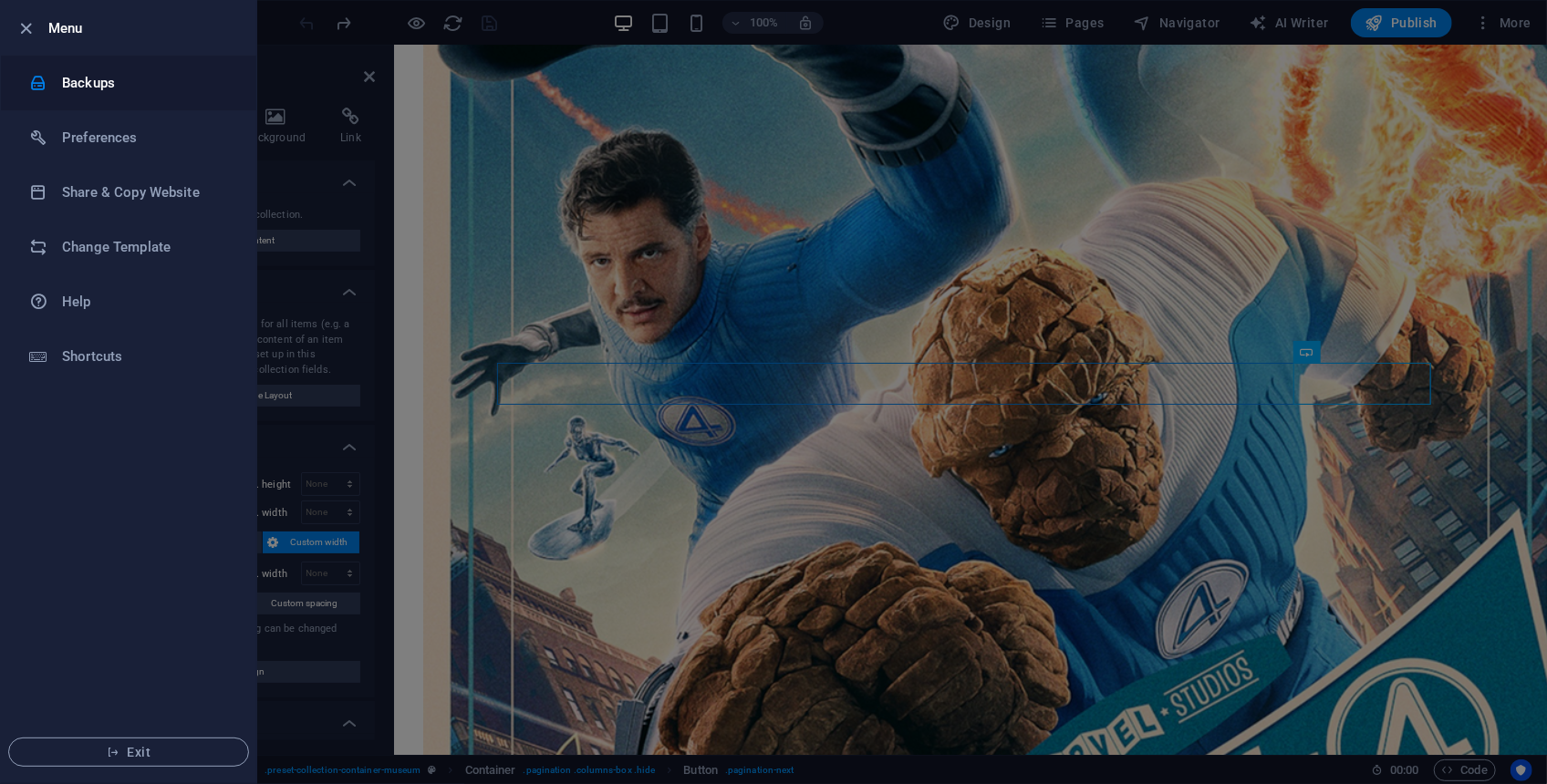
click at [98, 93] on h6 "Backups" at bounding box center [146, 83] width 169 height 22
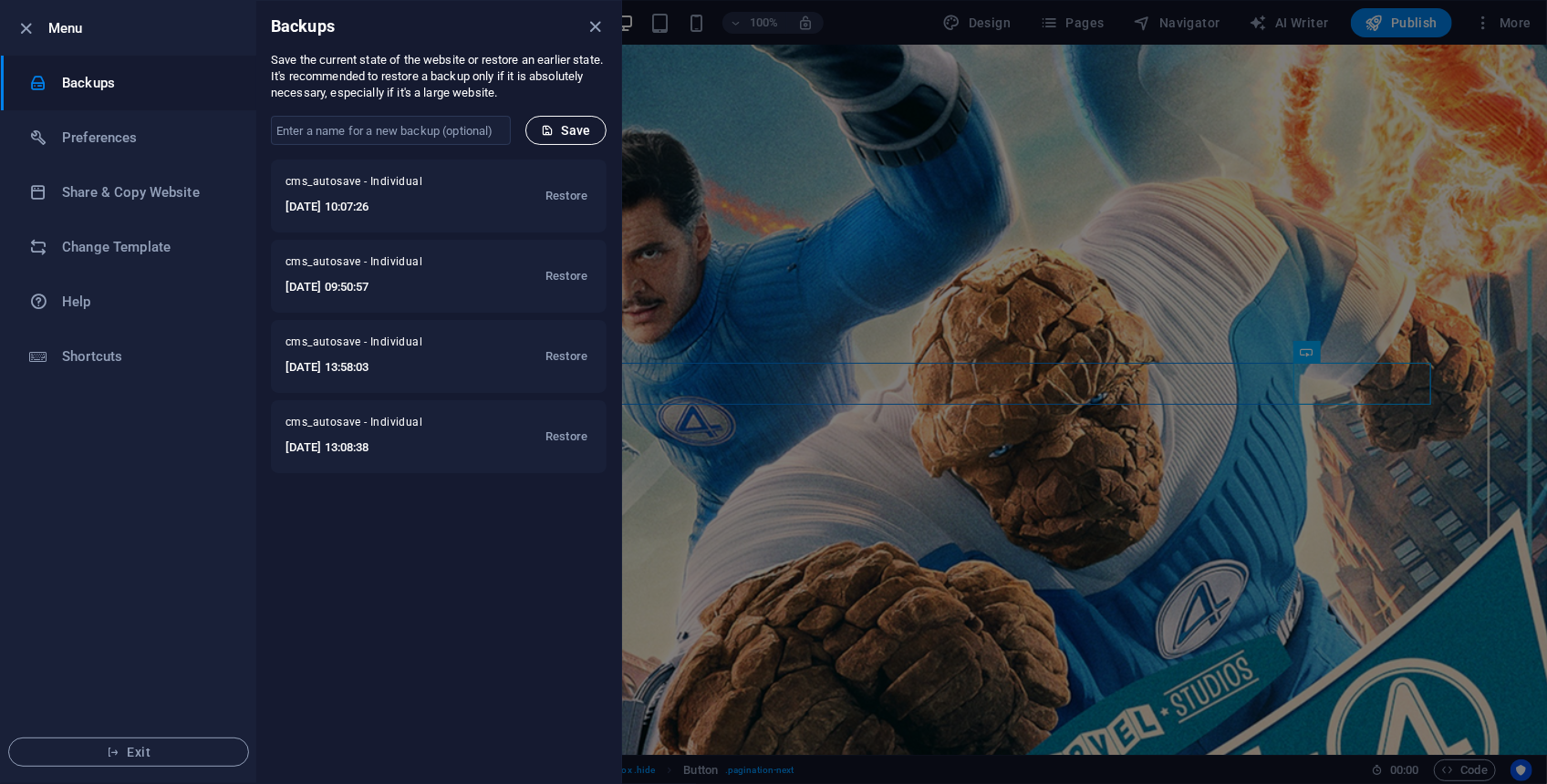
click at [562, 127] on span "Save" at bounding box center [565, 130] width 50 height 15
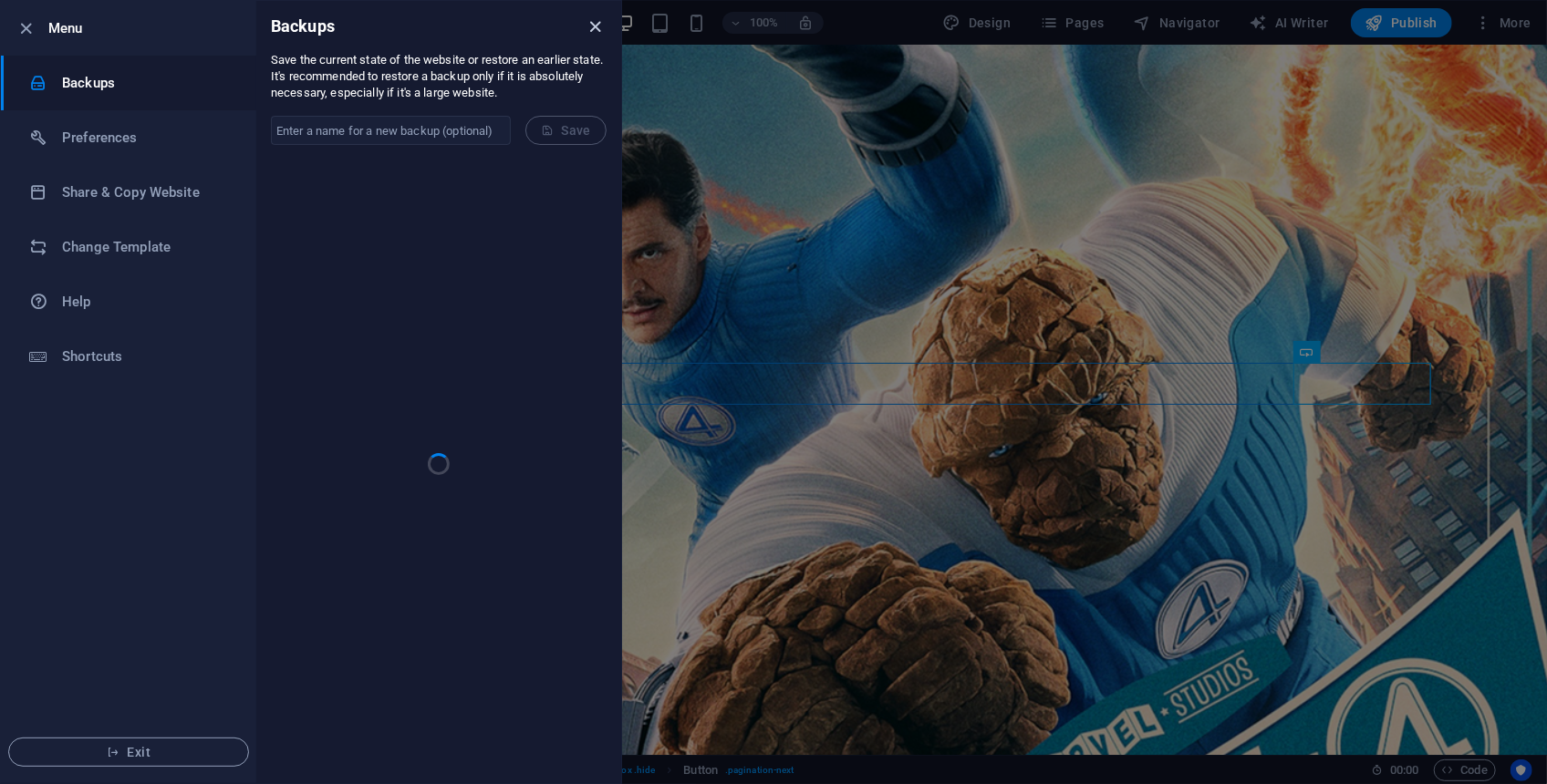
click at [589, 27] on icon "close" at bounding box center [596, 27] width 21 height 21
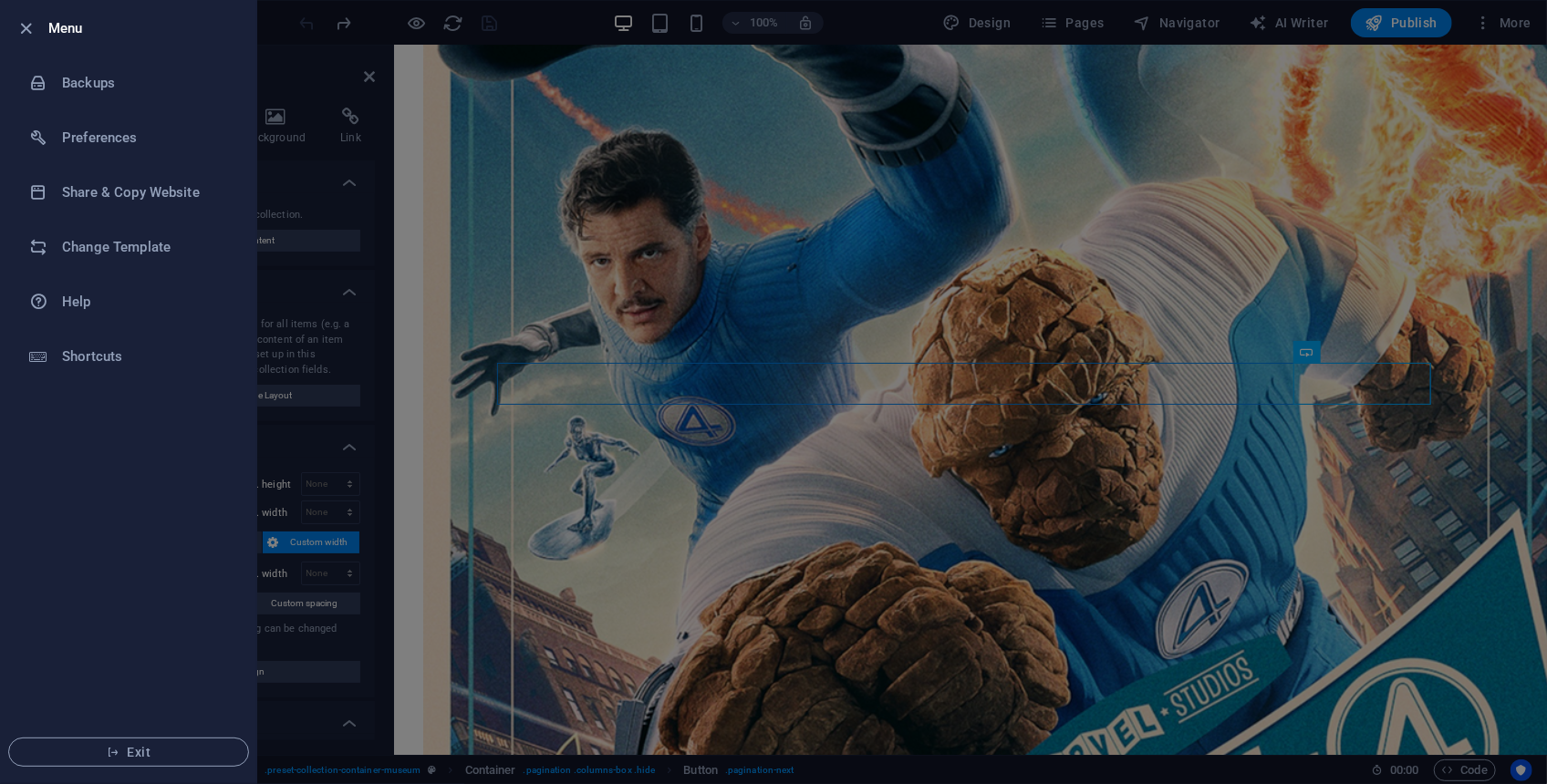
click at [599, 177] on div at bounding box center [773, 392] width 1547 height 784
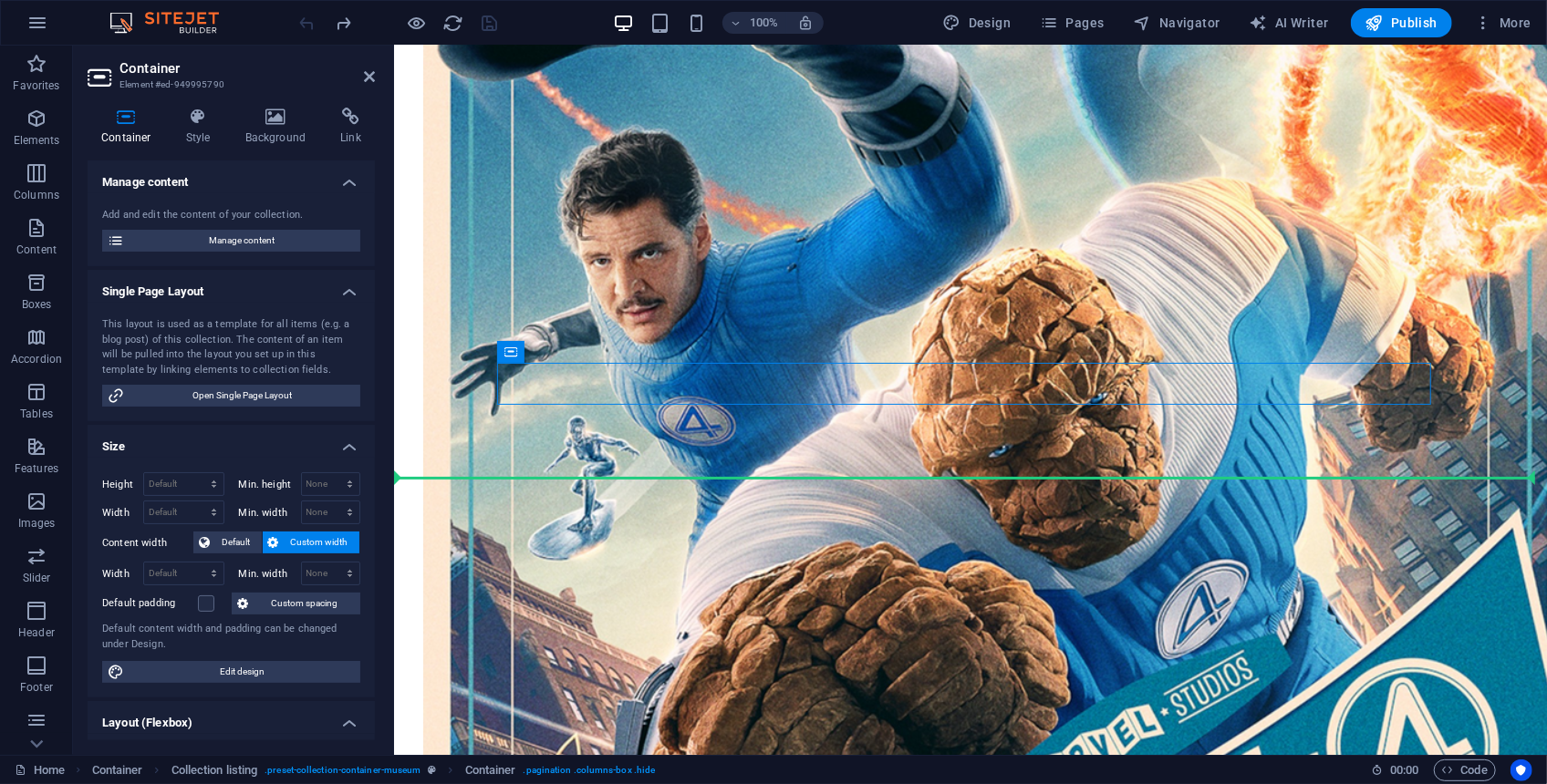
drag, startPoint x: 649, startPoint y: 383, endPoint x: 687, endPoint y: 445, distance: 72.7
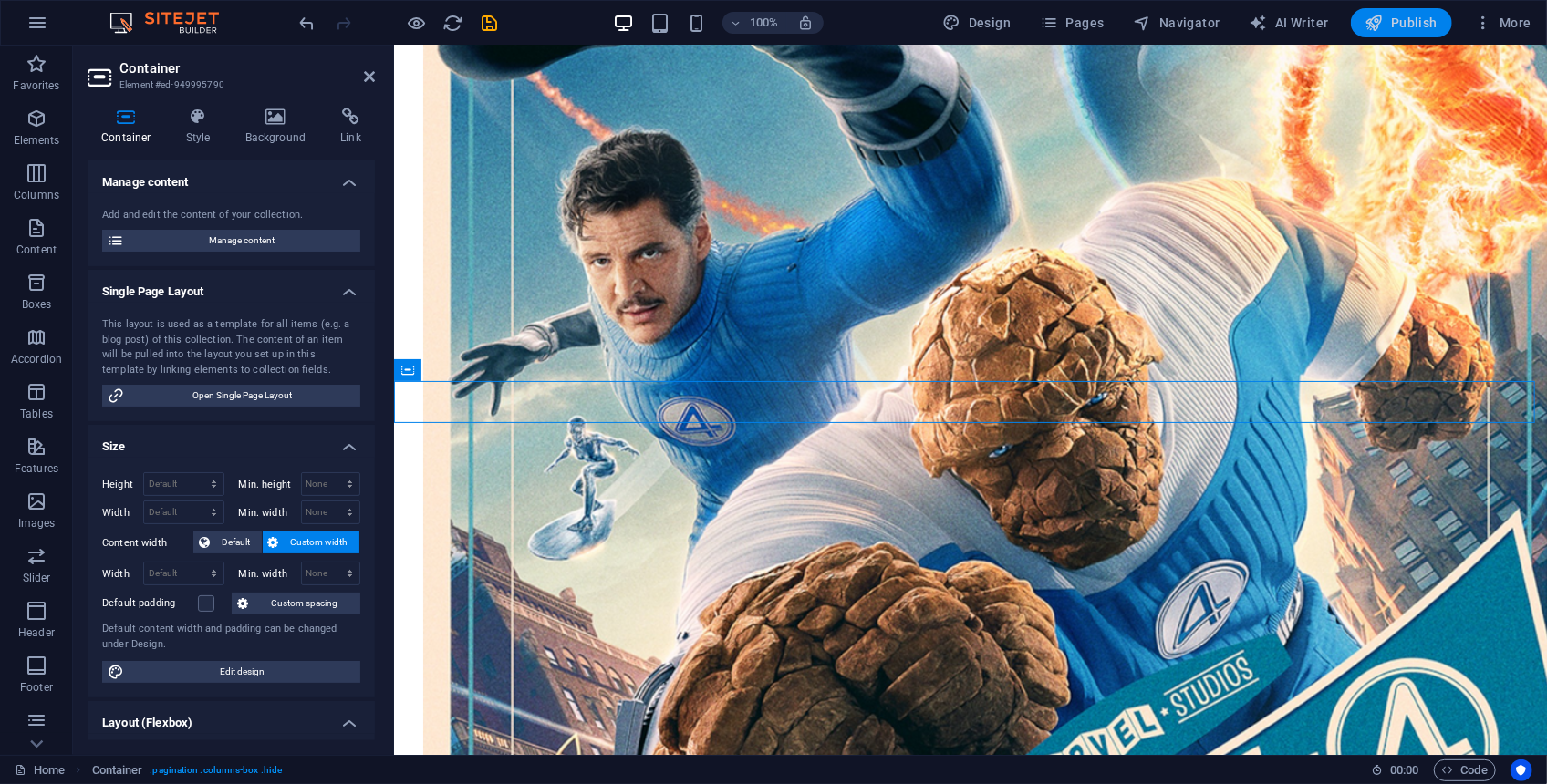
click at [1400, 34] on button "Publish" at bounding box center [1401, 23] width 101 height 30
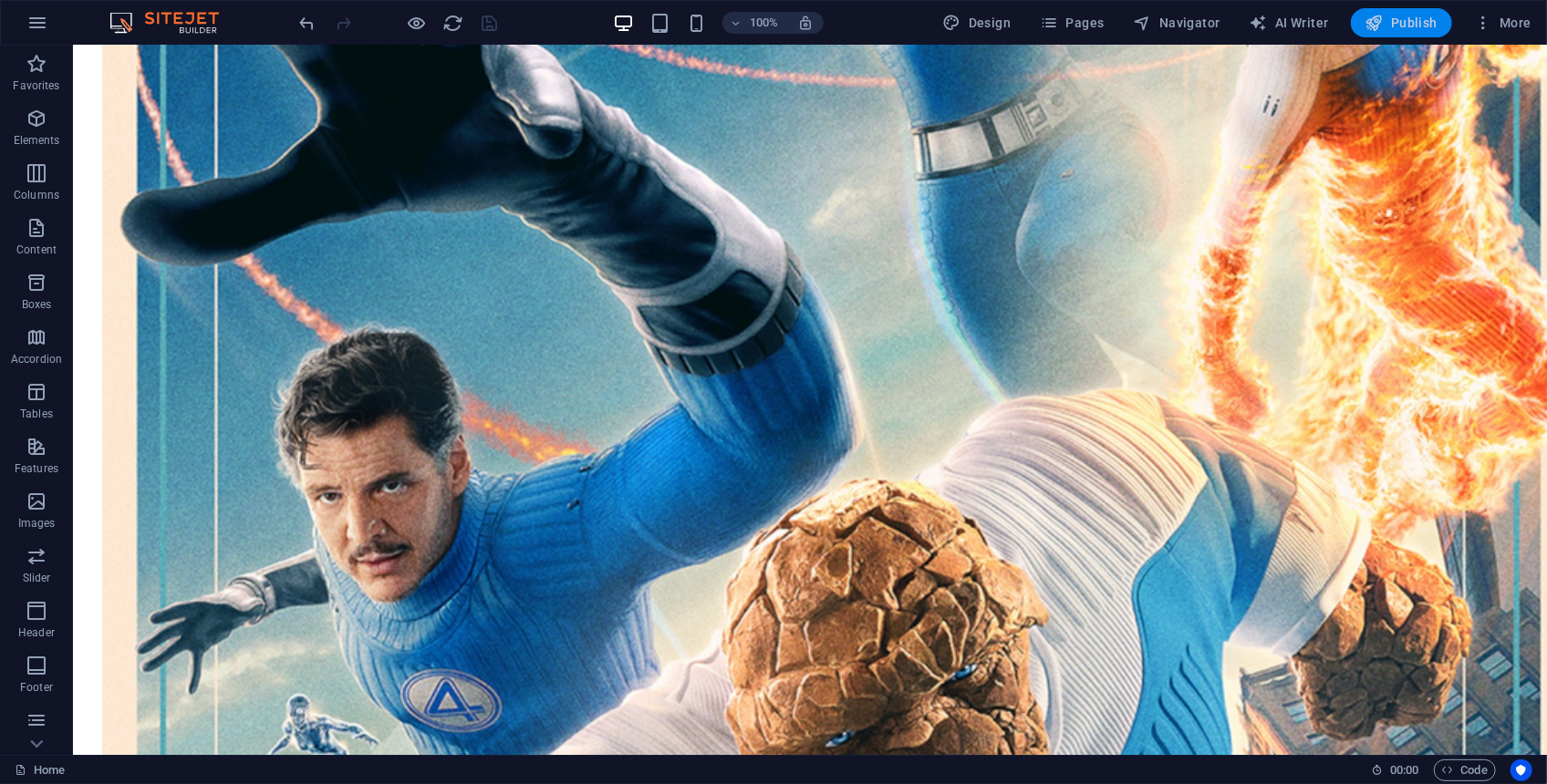
click at [1400, 34] on button "Publish" at bounding box center [1401, 23] width 101 height 30
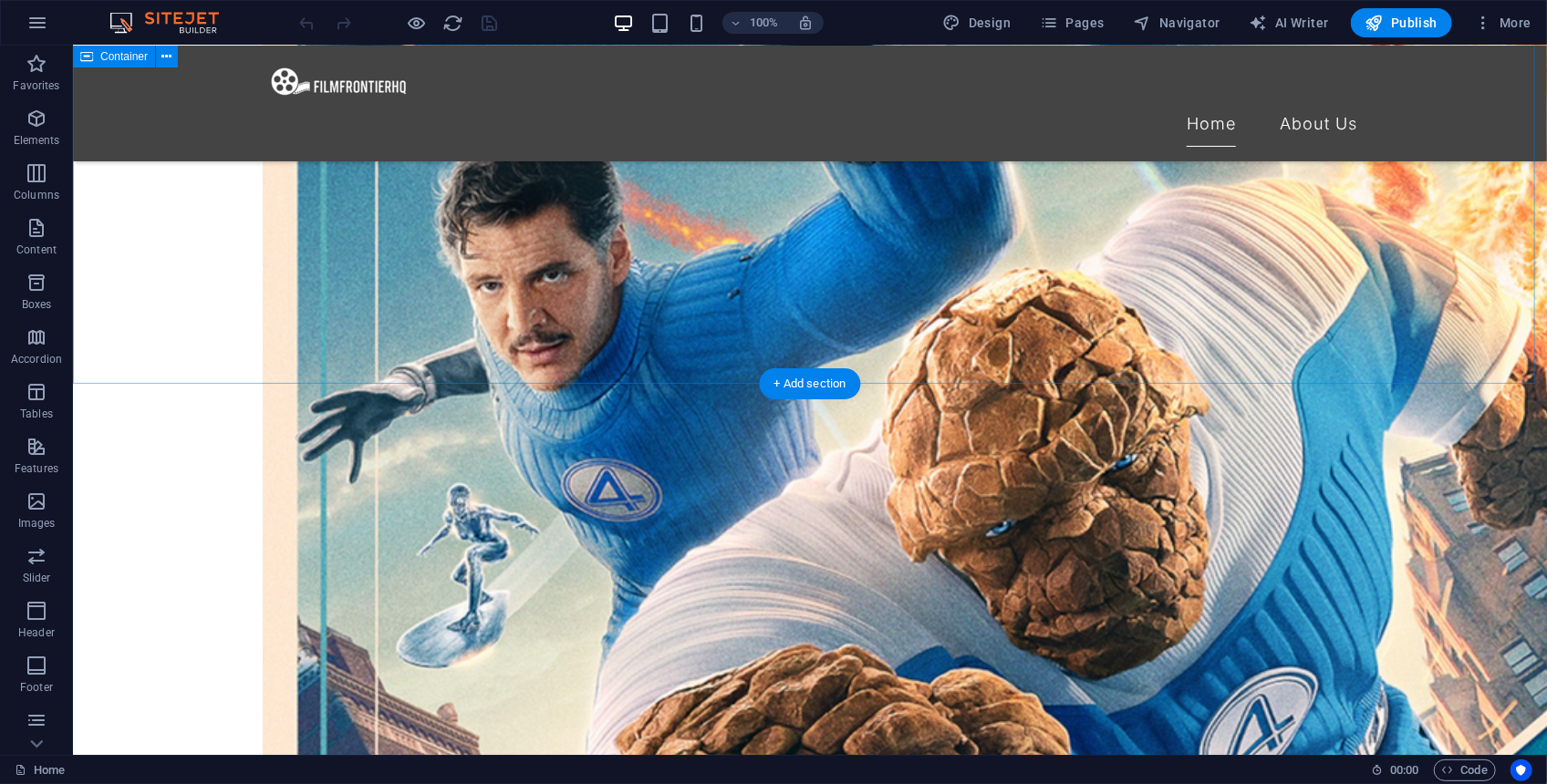
scroll to position [2158, 0]
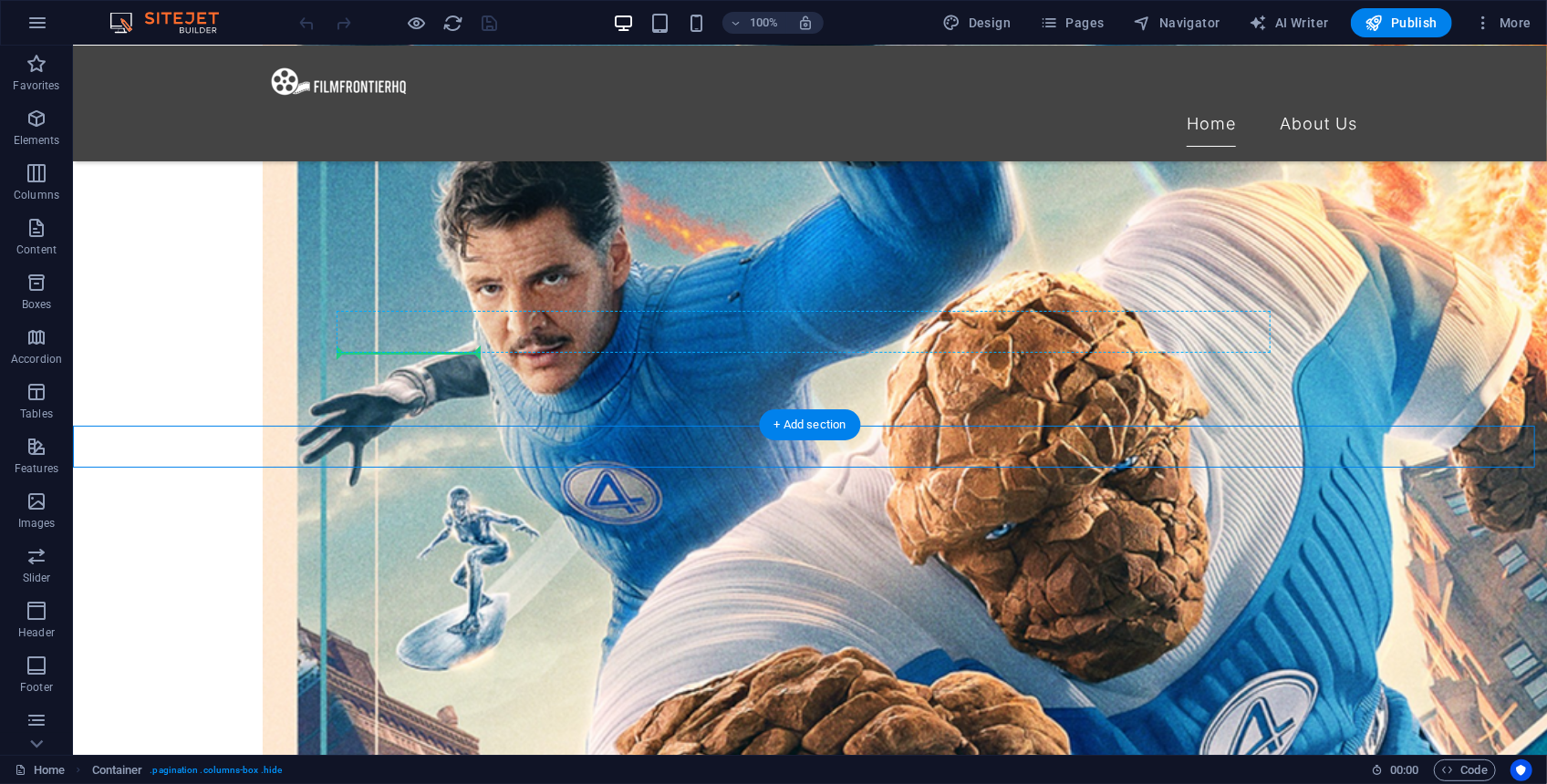
drag, startPoint x: 208, startPoint y: 452, endPoint x: 384, endPoint y: 337, distance: 210.2
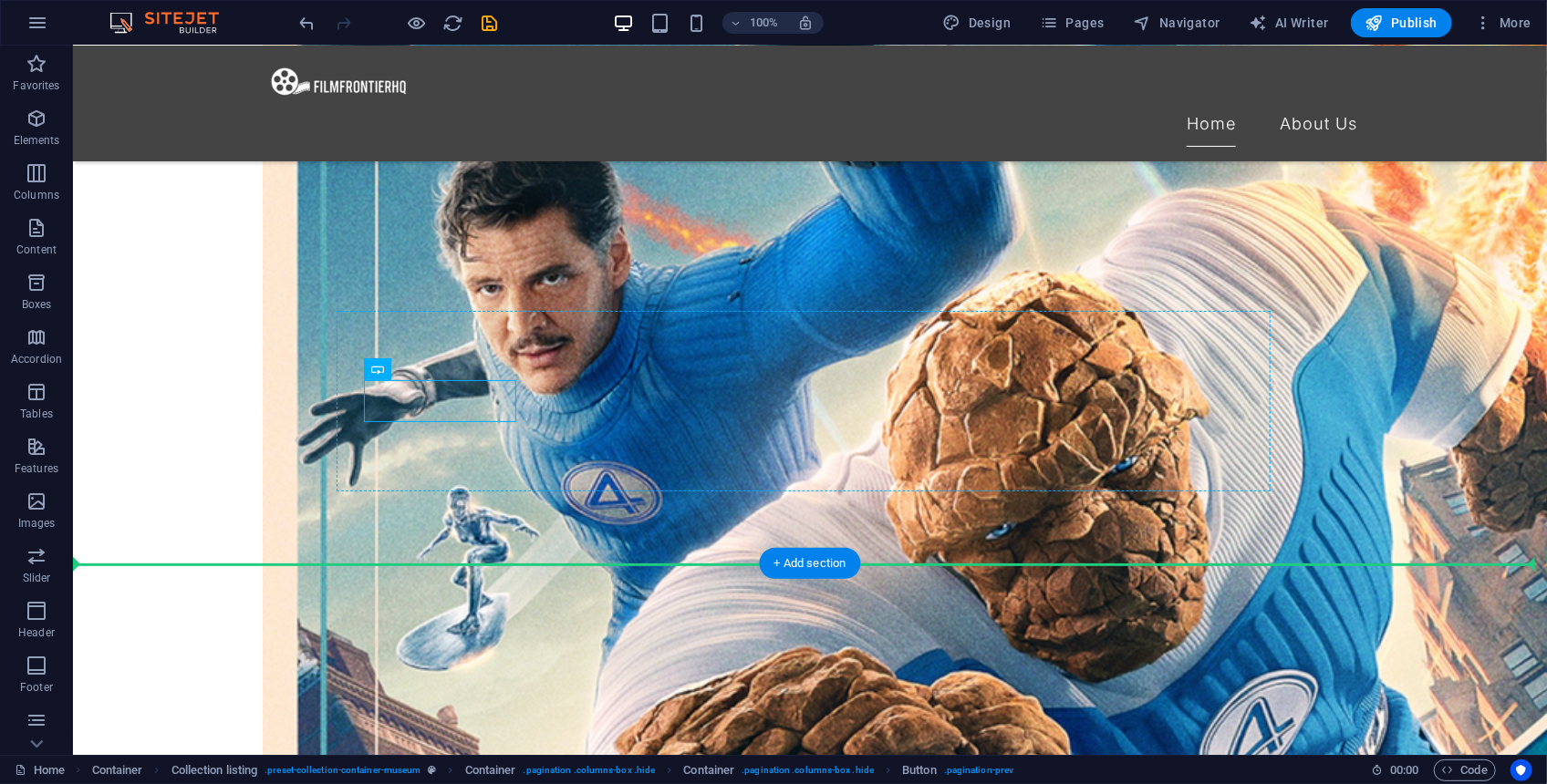
drag, startPoint x: 482, startPoint y: 399, endPoint x: 456, endPoint y: 322, distance: 81.3
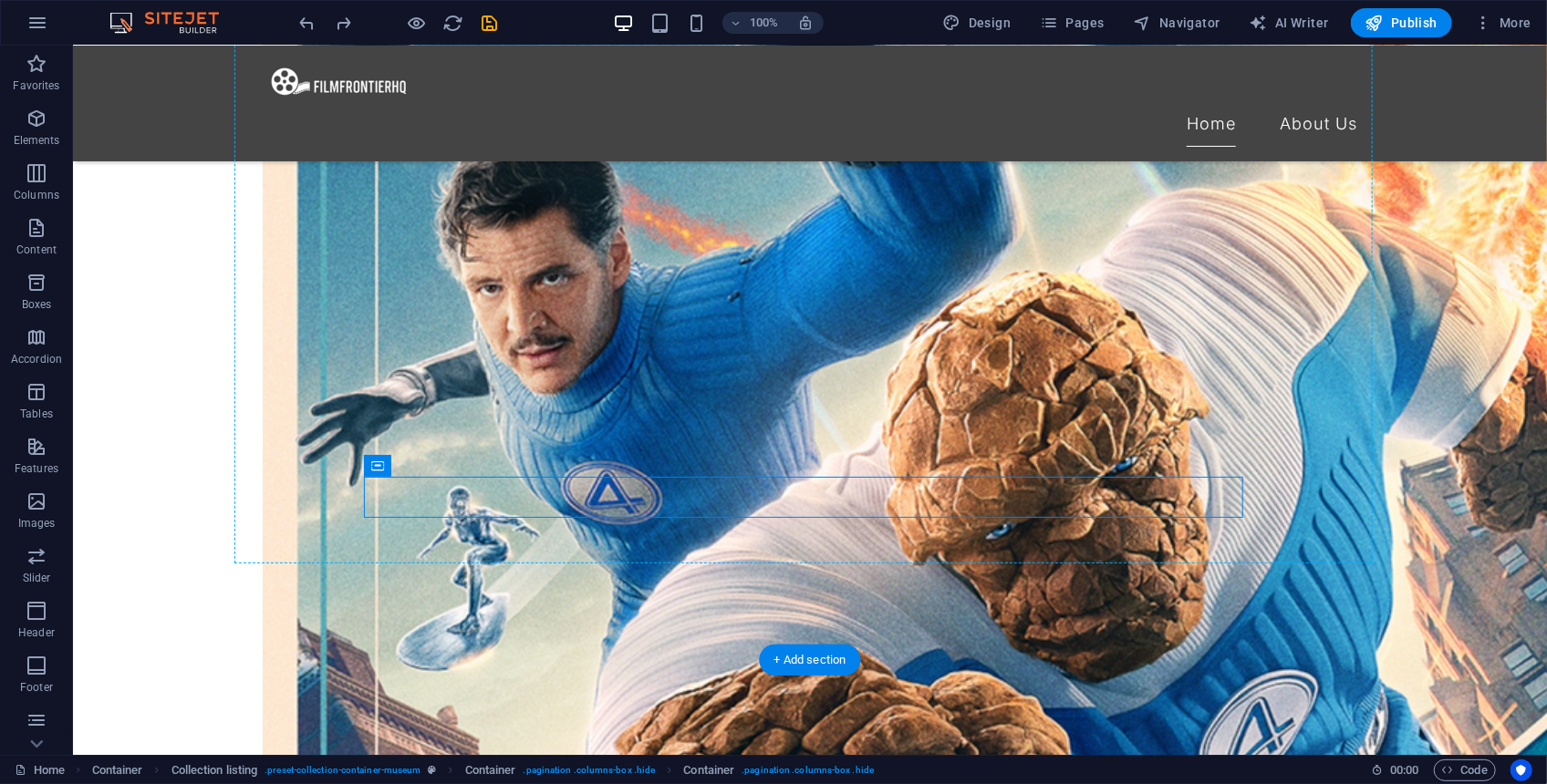
drag, startPoint x: 583, startPoint y: 407, endPoint x: 409, endPoint y: 335, distance: 188.3
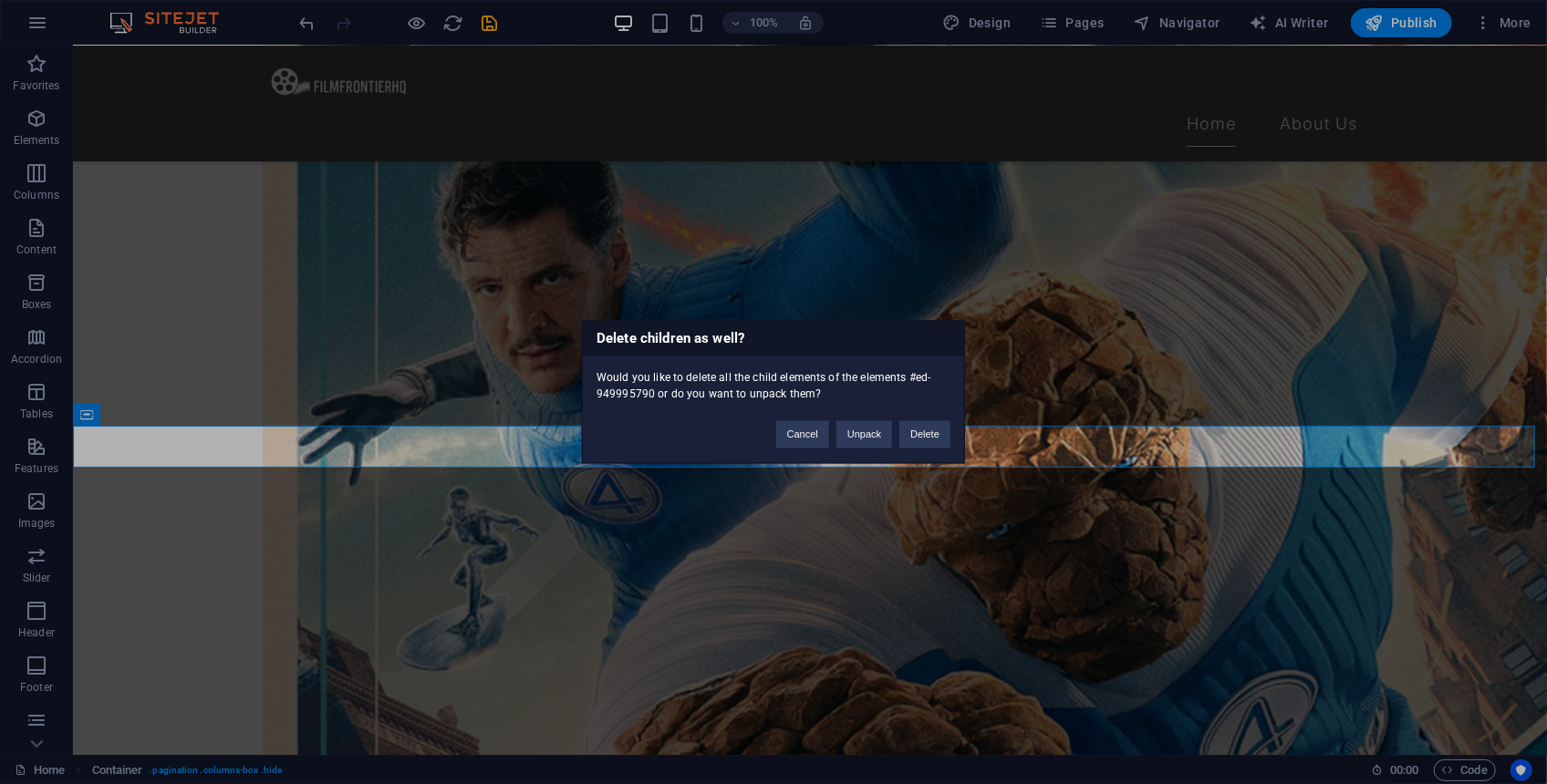
click at [857, 503] on div "Delete children as well? Would you like to delete all the child elements of the…" at bounding box center [773, 392] width 1547 height 784
click at [921, 433] on button "Delete" at bounding box center [924, 435] width 51 height 28
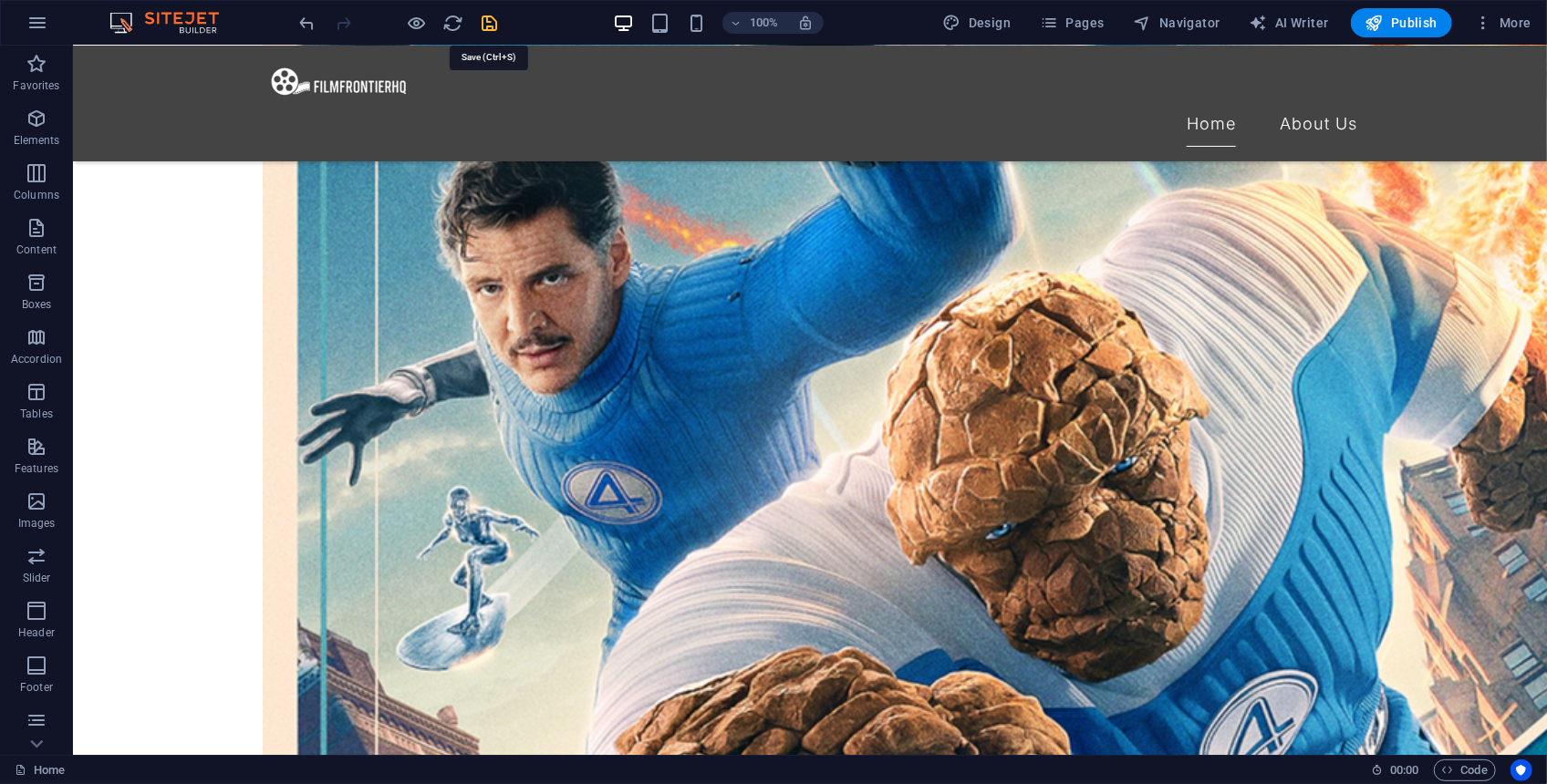
click at [493, 21] on icon "save" at bounding box center [490, 23] width 21 height 21
click at [1418, 32] on button "Publish" at bounding box center [1401, 23] width 101 height 30
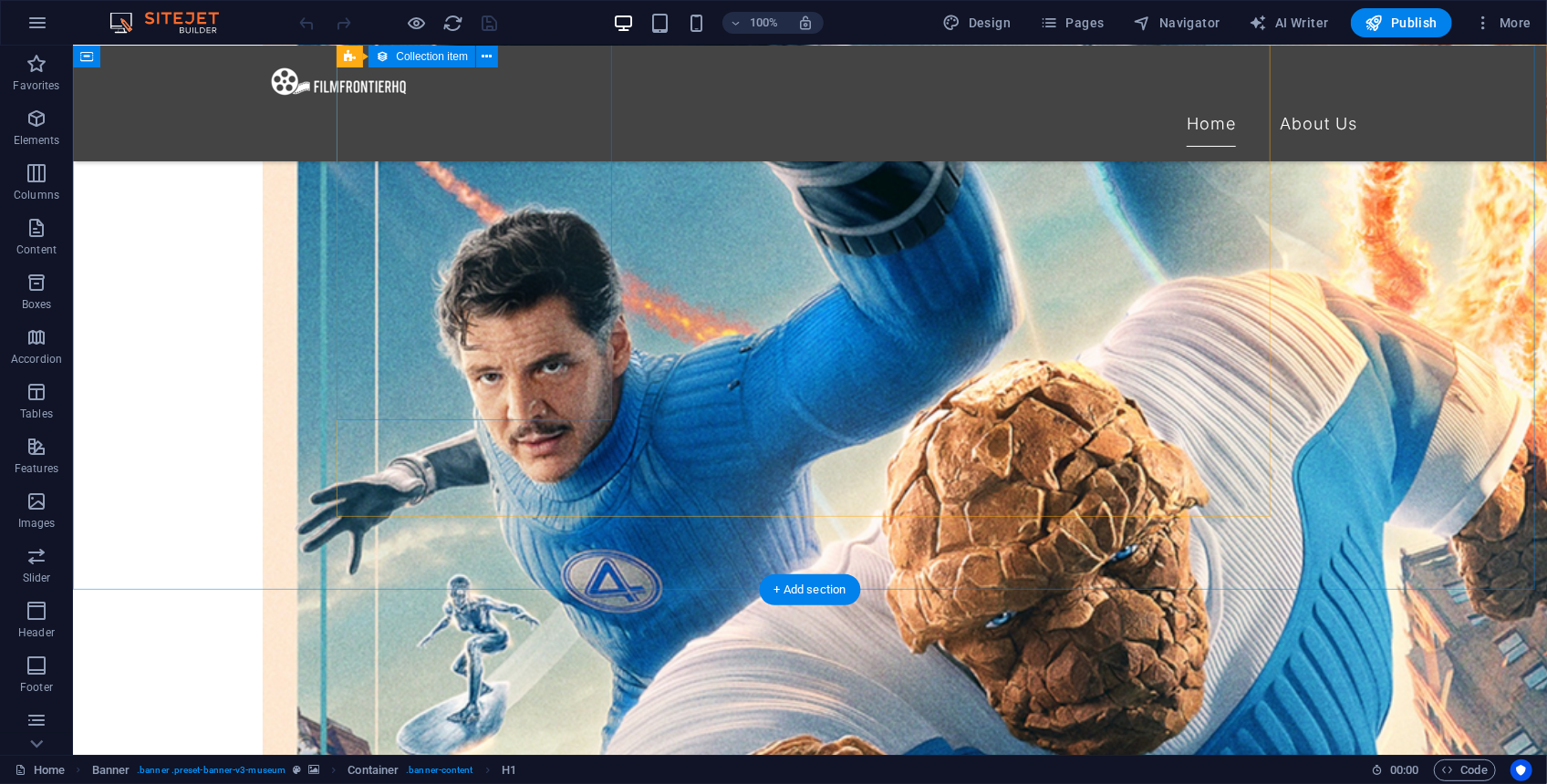
scroll to position [2073, 0]
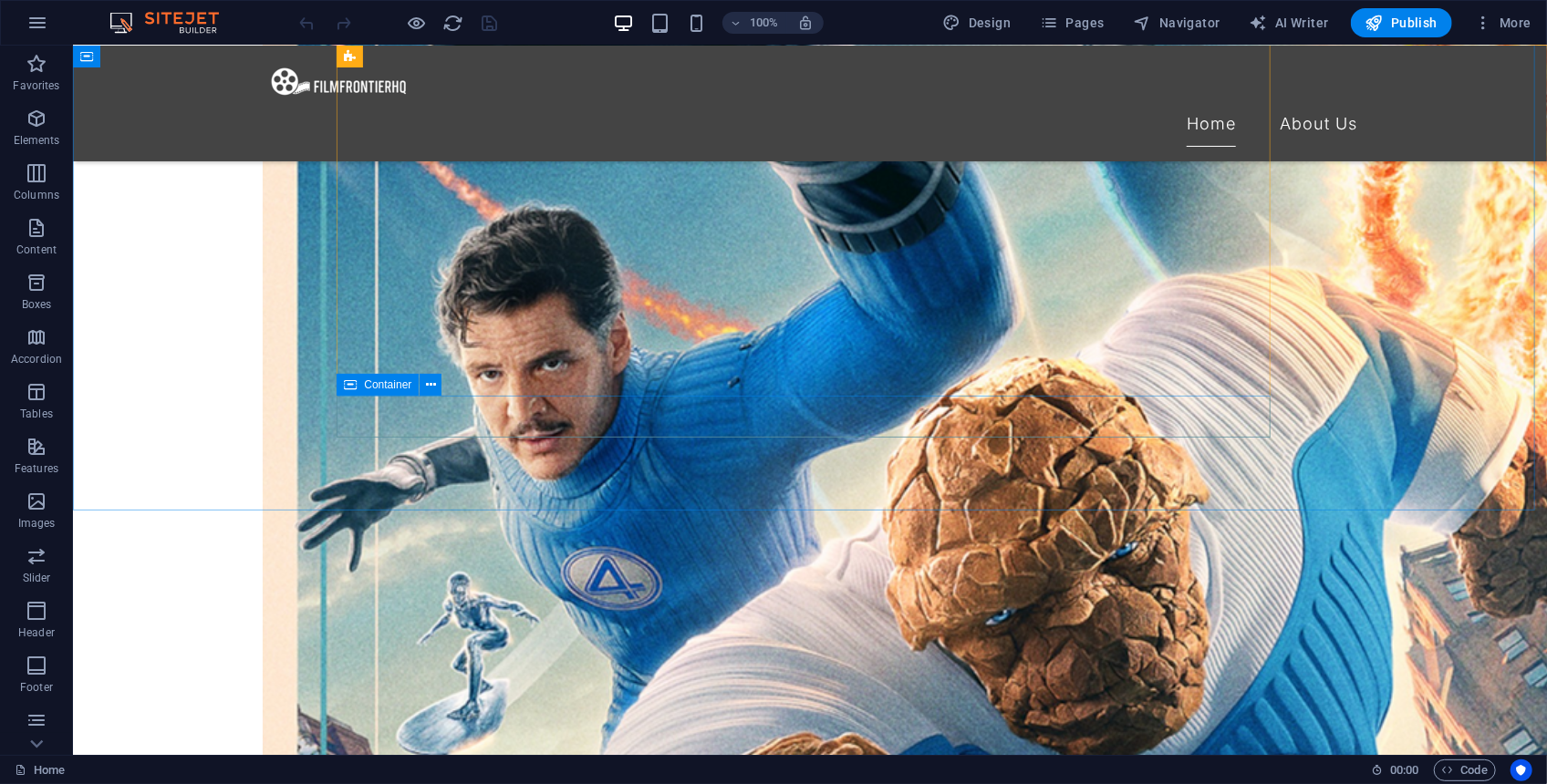
click at [358, 384] on div "Container" at bounding box center [377, 385] width 82 height 22
click at [434, 386] on icon at bounding box center [431, 385] width 10 height 19
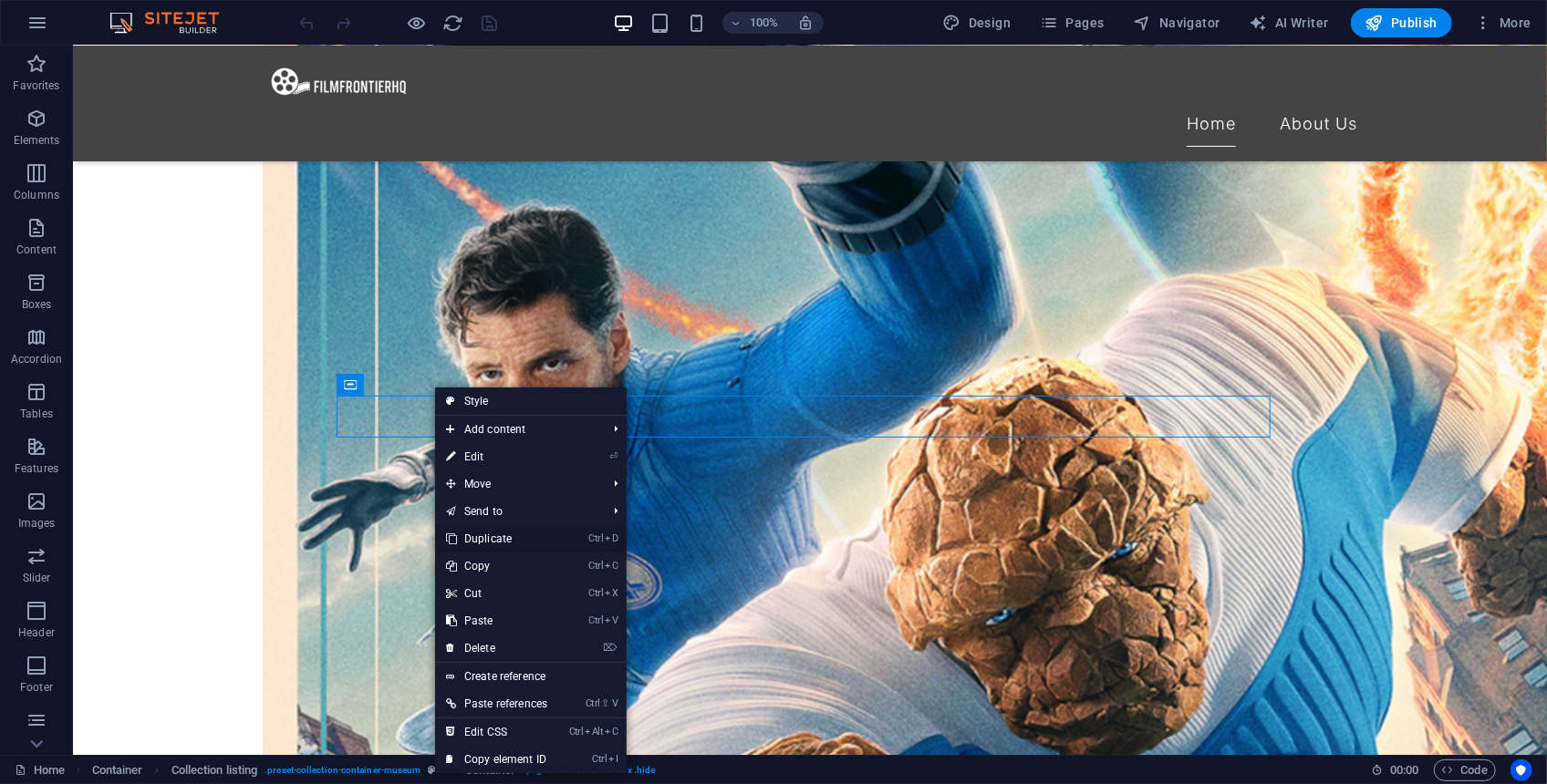
click at [488, 534] on link "Ctrl D Duplicate" at bounding box center [496, 540] width 123 height 28
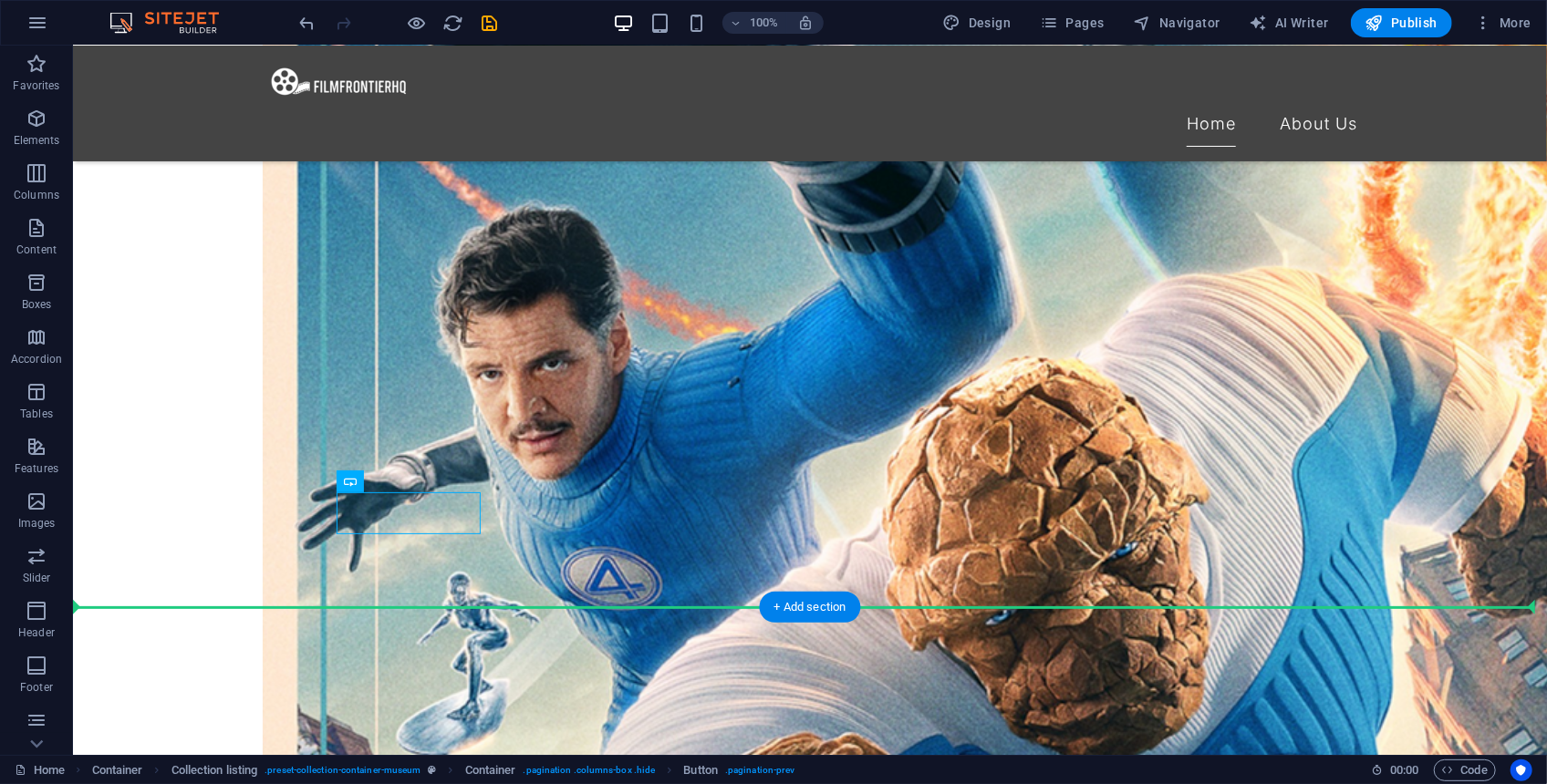
drag, startPoint x: 429, startPoint y: 523, endPoint x: 404, endPoint y: 603, distance: 83.8
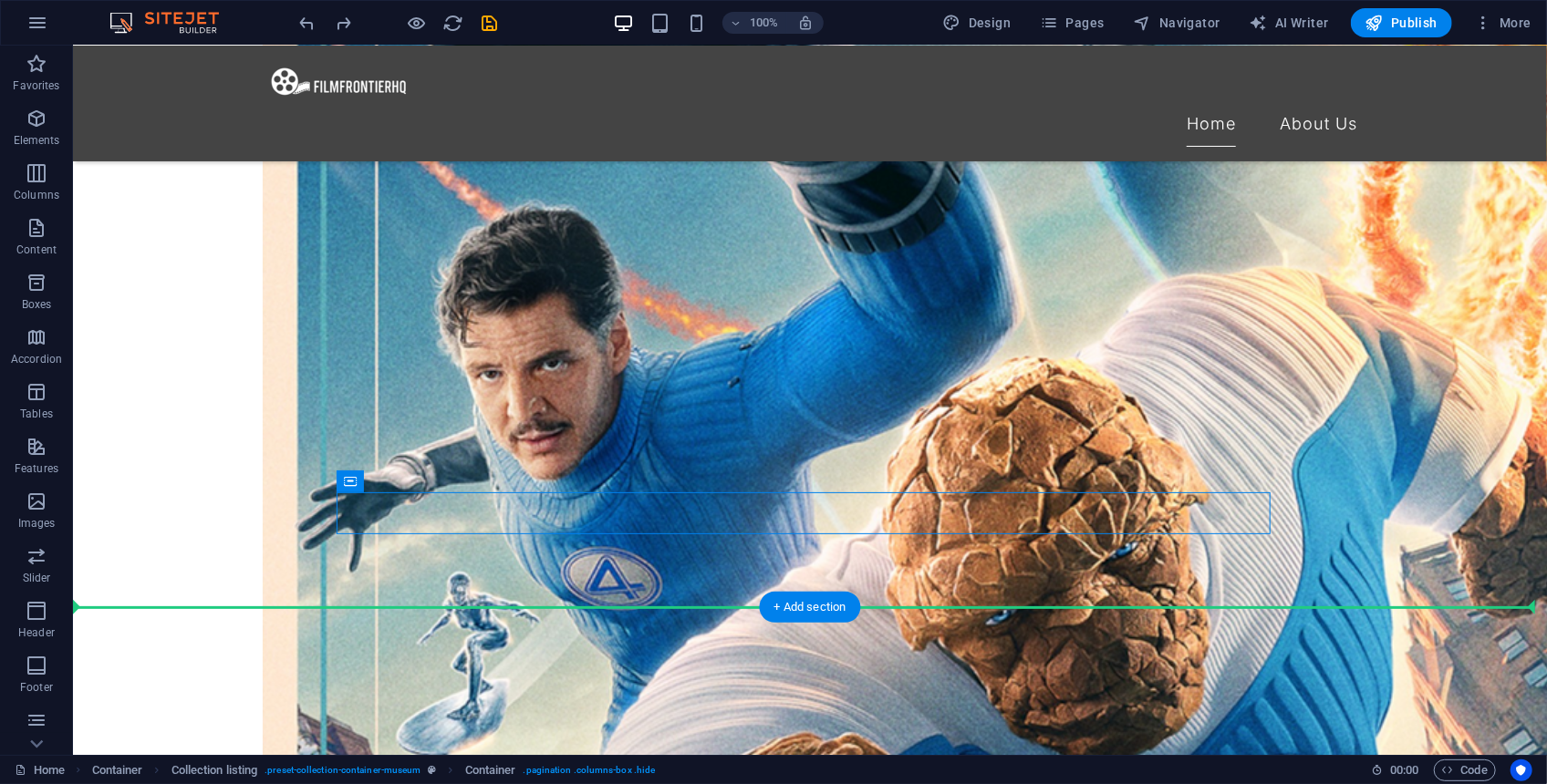
drag, startPoint x: 617, startPoint y: 493, endPoint x: 617, endPoint y: 576, distance: 83.0
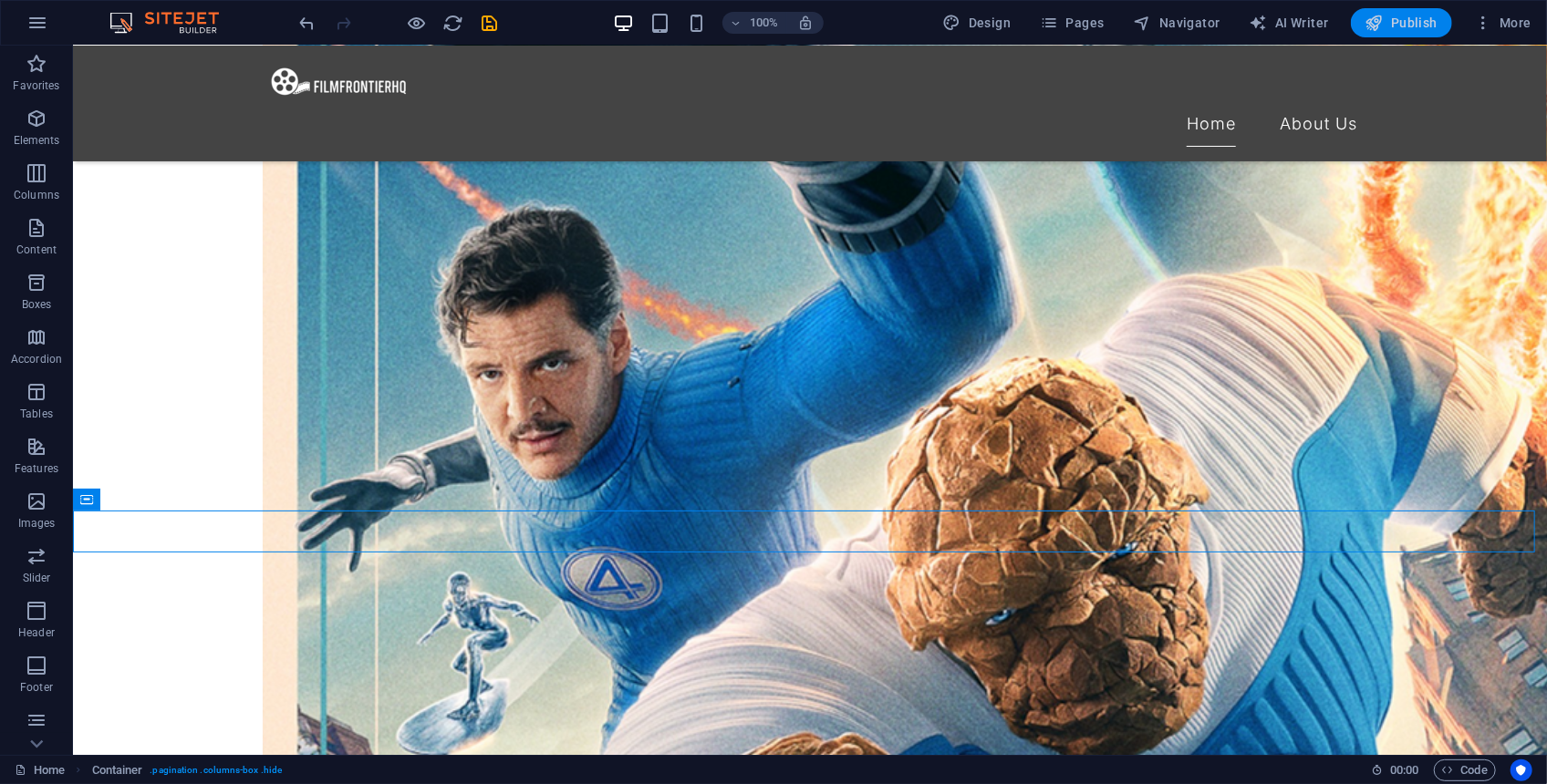
click at [1408, 29] on span "Publish" at bounding box center [1401, 23] width 72 height 18
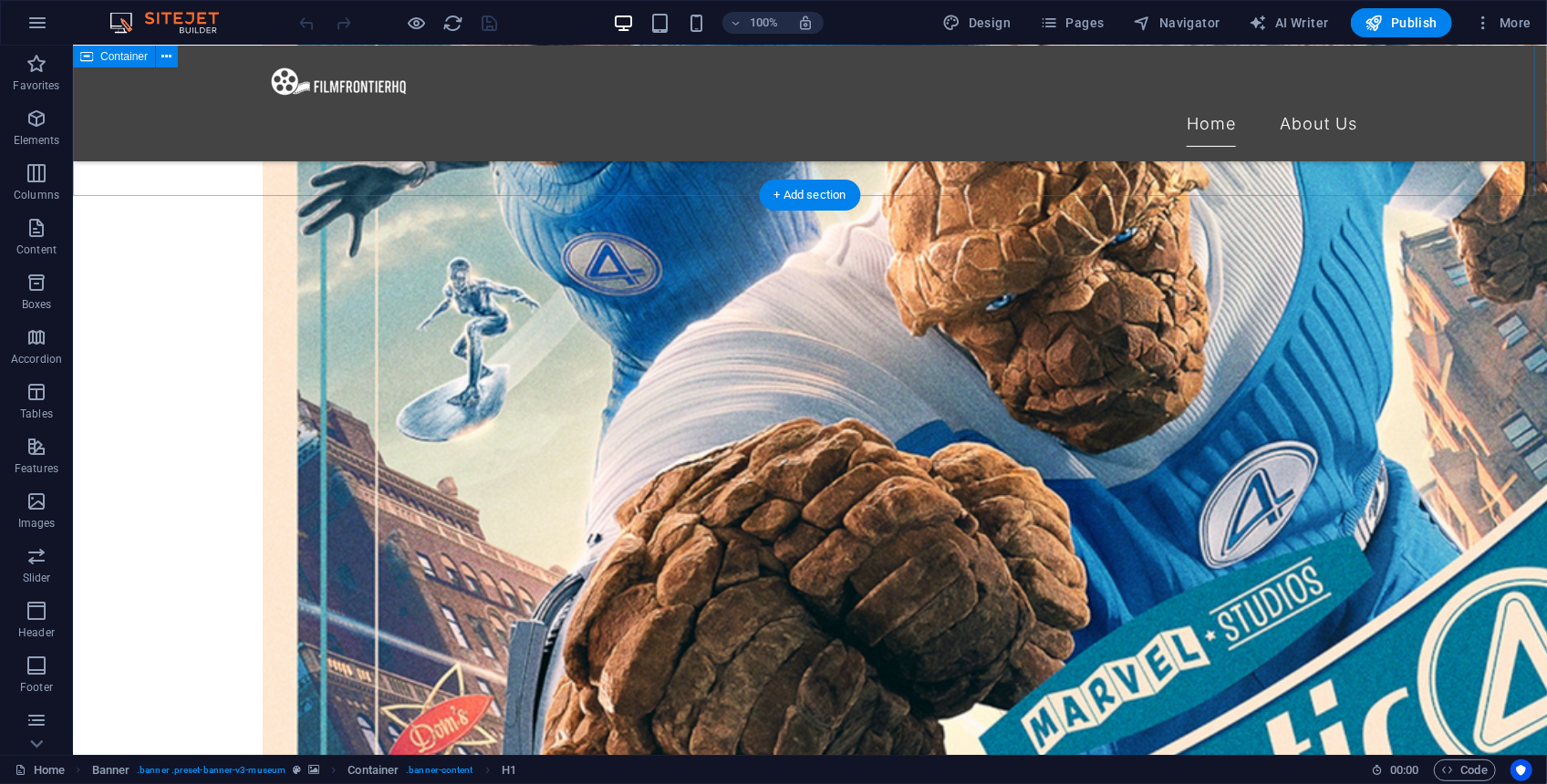
scroll to position [2242, 0]
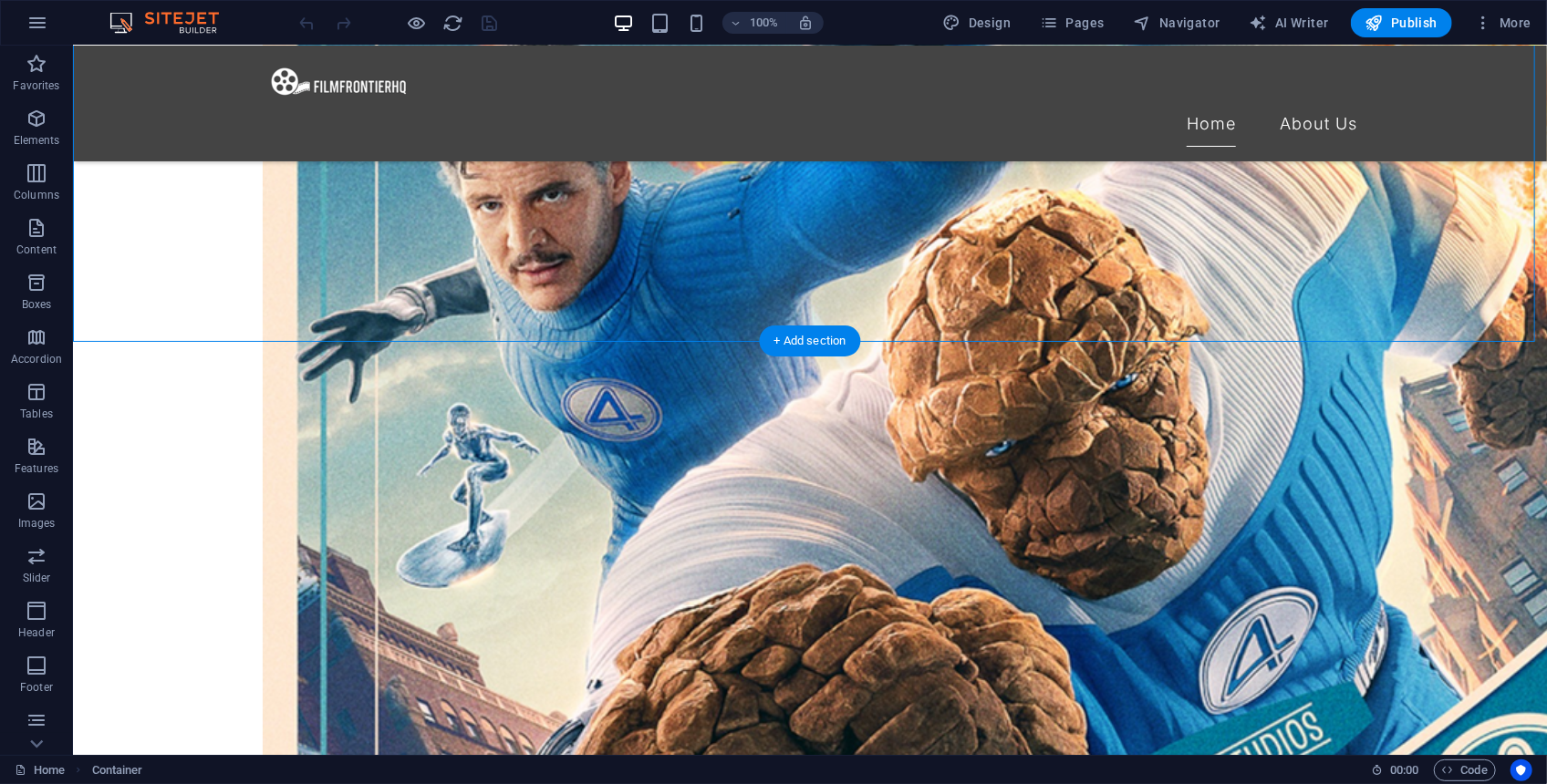
drag, startPoint x: 379, startPoint y: 236, endPoint x: 414, endPoint y: 236, distance: 35.0
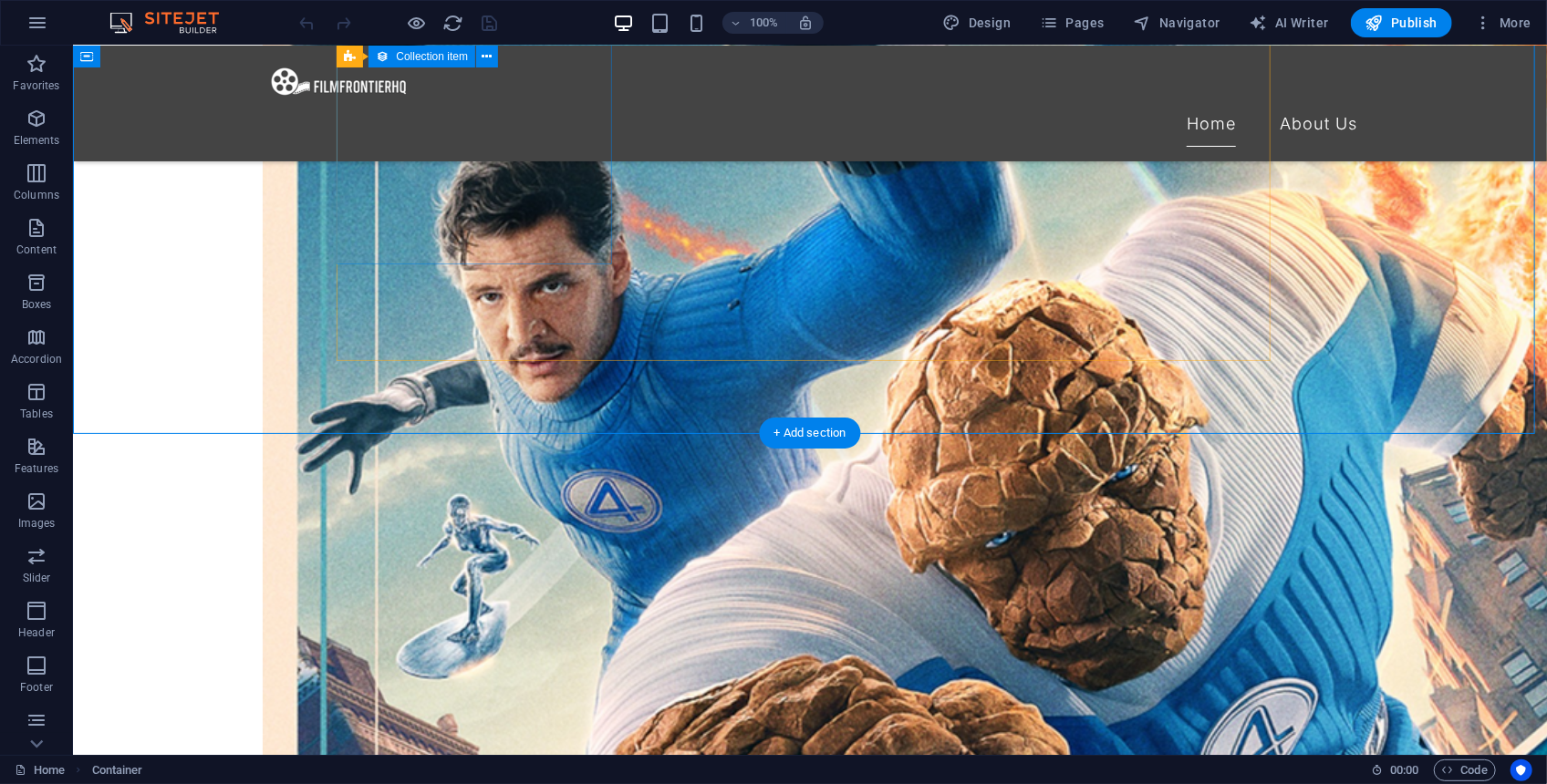
scroll to position [2149, 0]
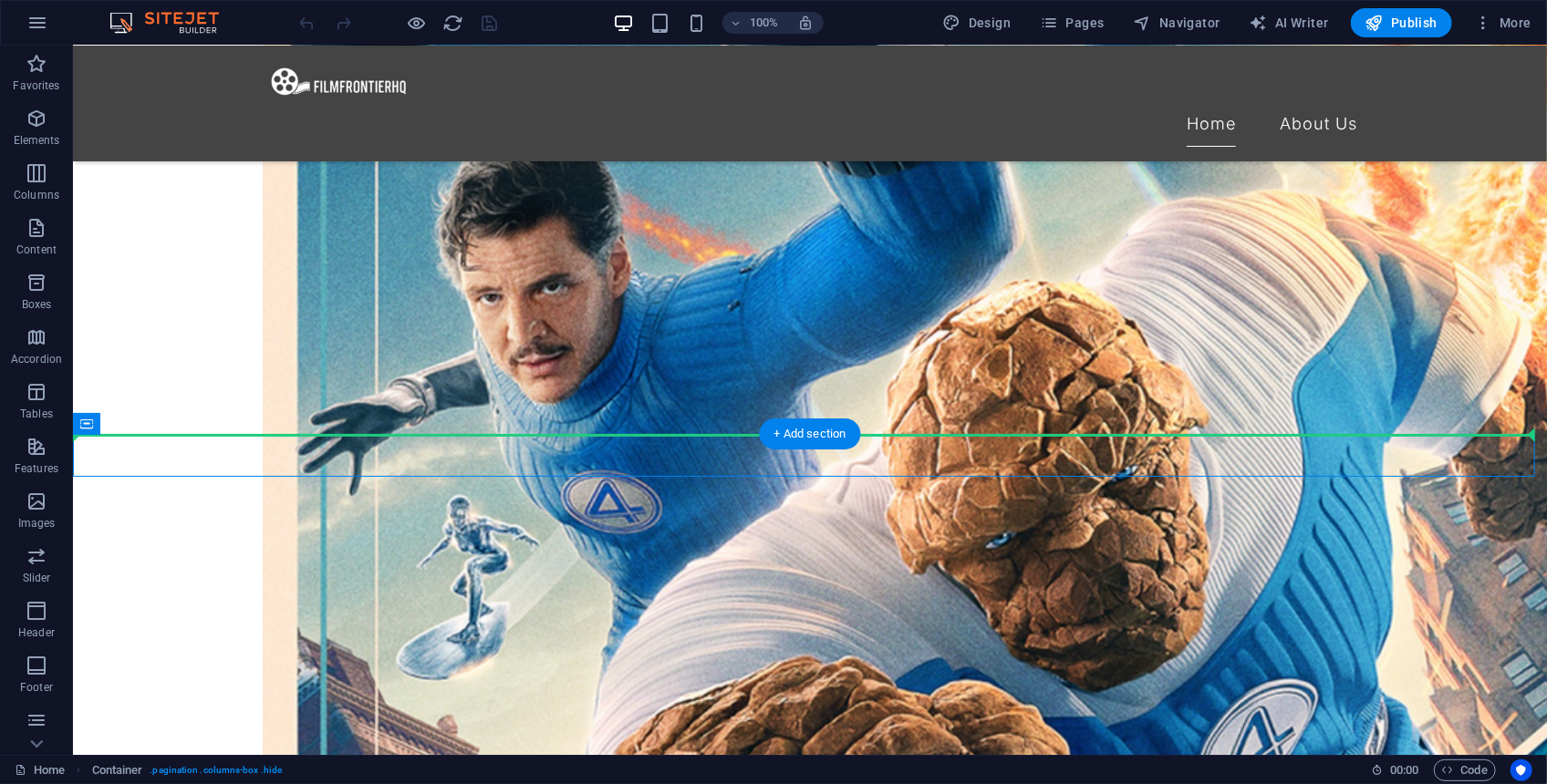
drag, startPoint x: 245, startPoint y: 442, endPoint x: 798, endPoint y: 425, distance: 553.3
drag, startPoint x: 727, startPoint y: 454, endPoint x: 822, endPoint y: 215, distance: 257.2
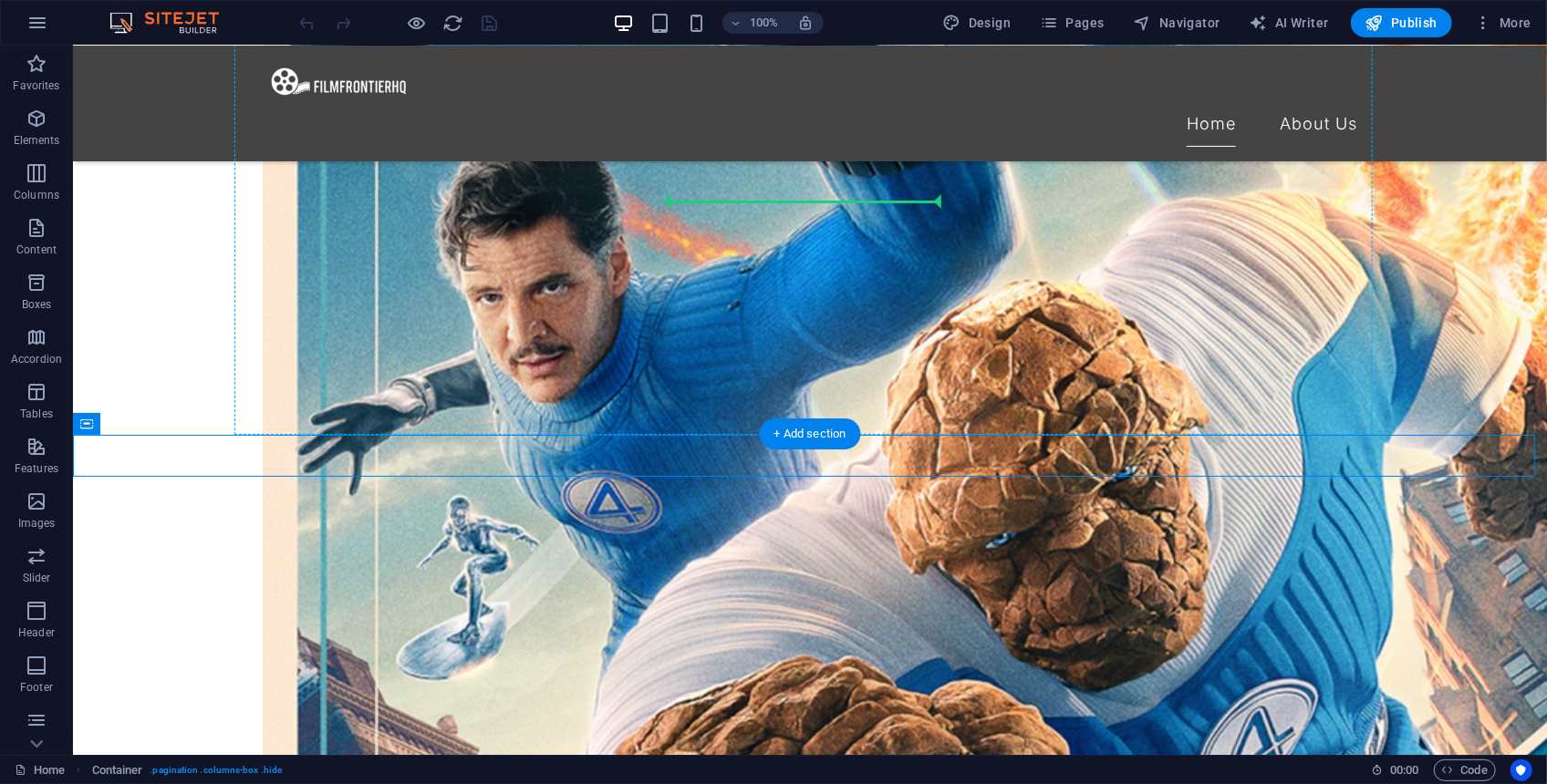
drag, startPoint x: 726, startPoint y: 449, endPoint x: 786, endPoint y: 189, distance: 266.8
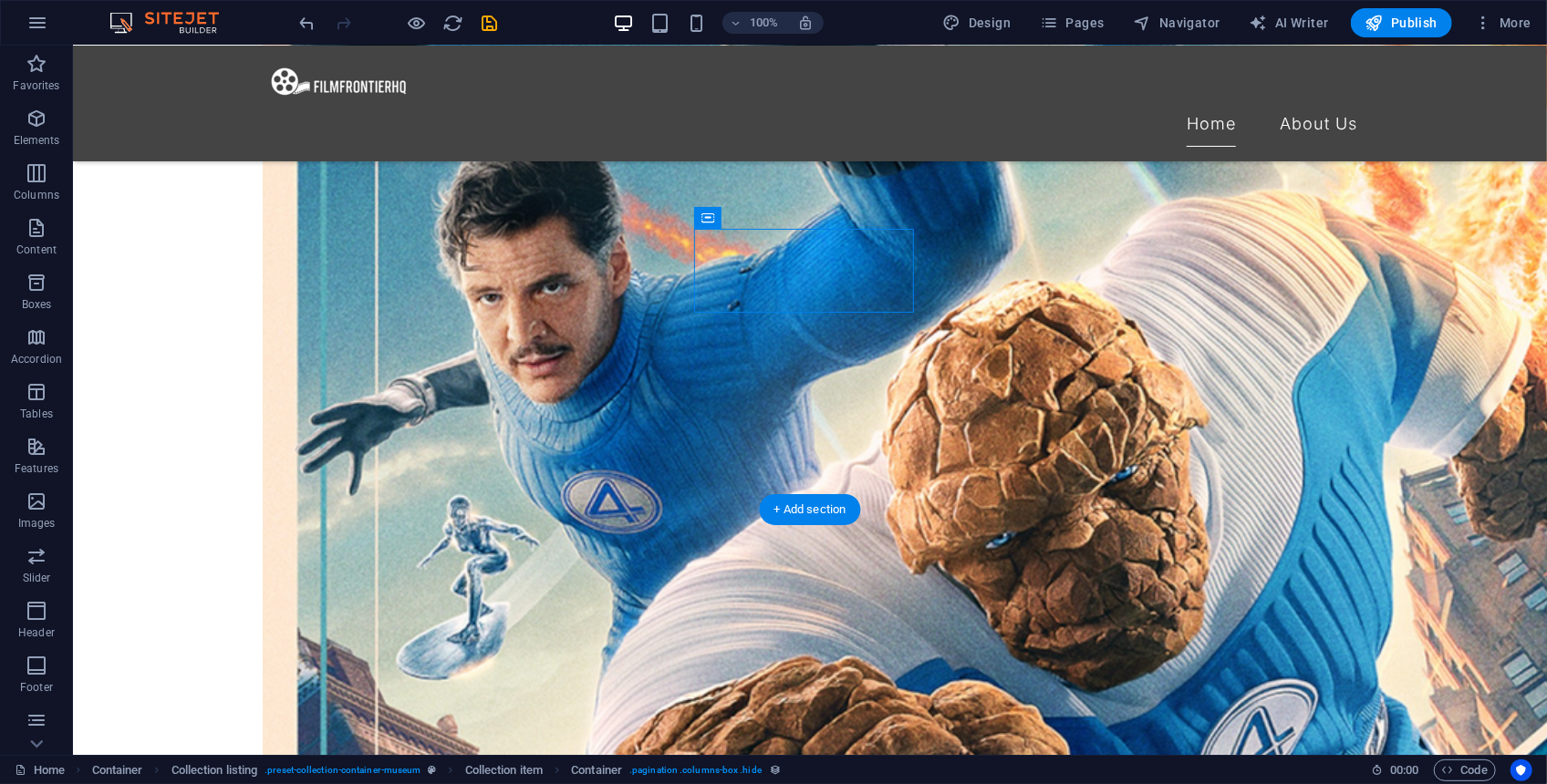
scroll to position [2288, 0]
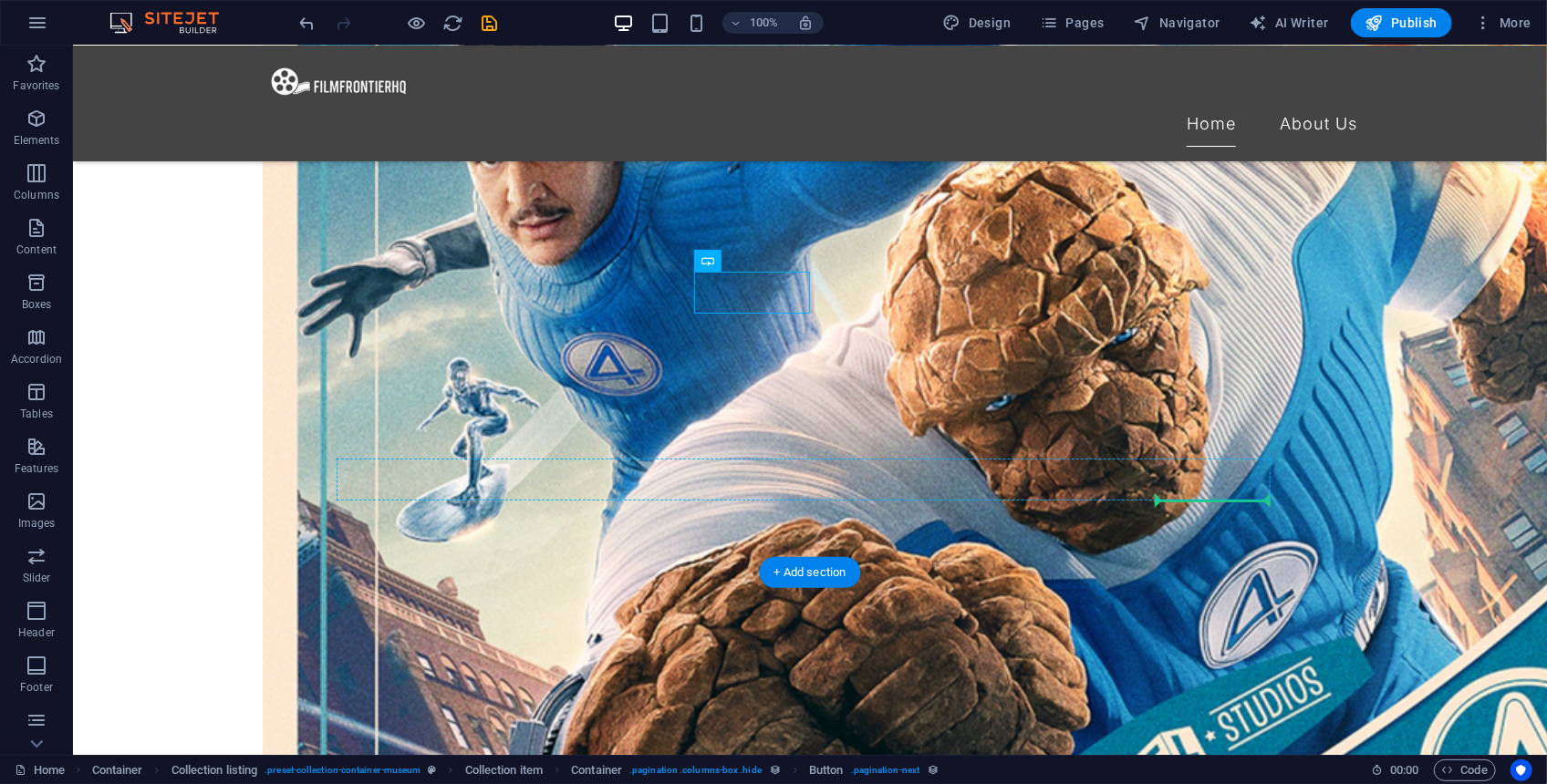
drag, startPoint x: 797, startPoint y: 303, endPoint x: 1154, endPoint y: 487, distance: 401.6
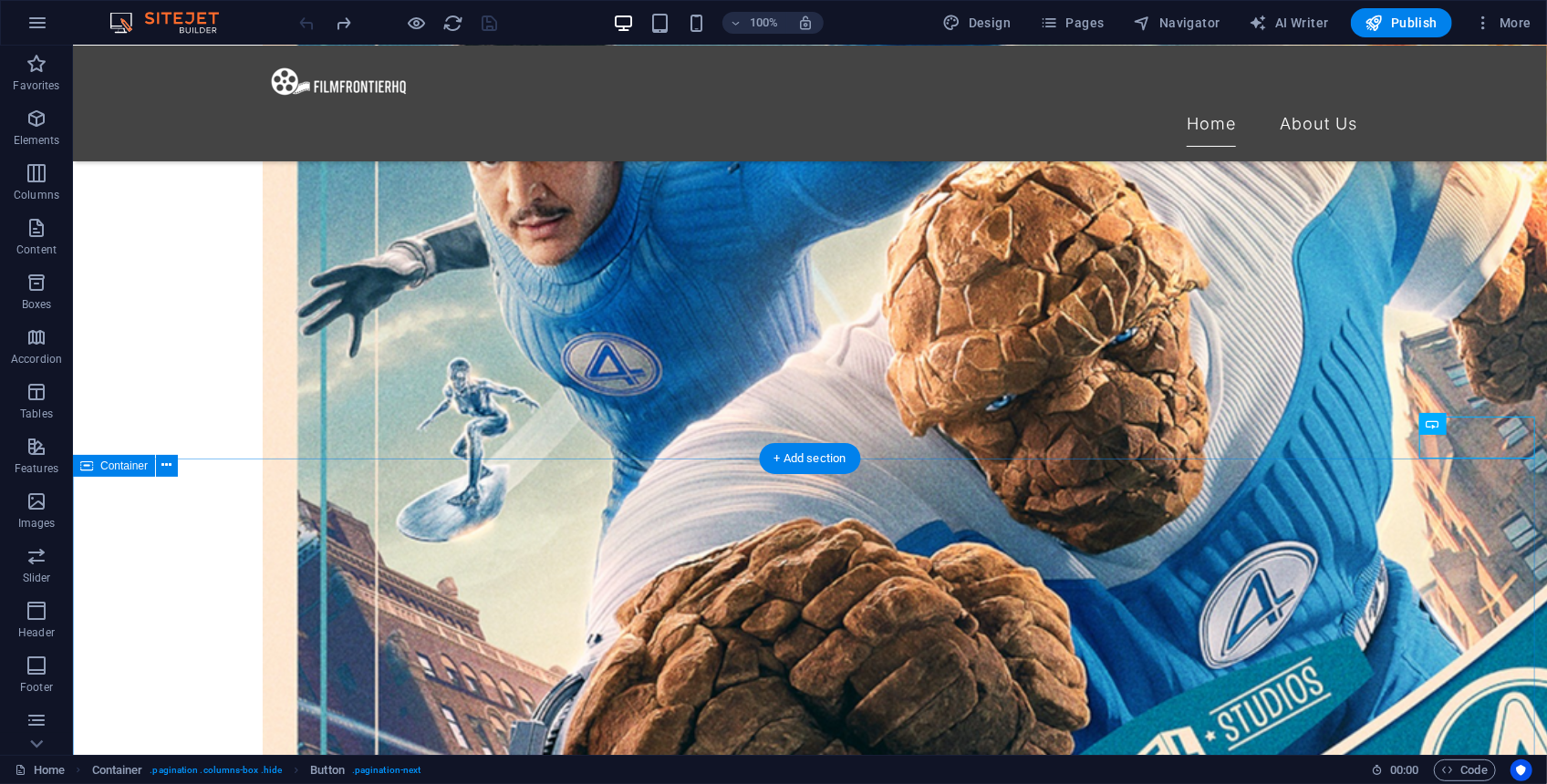
scroll to position [2149, 0]
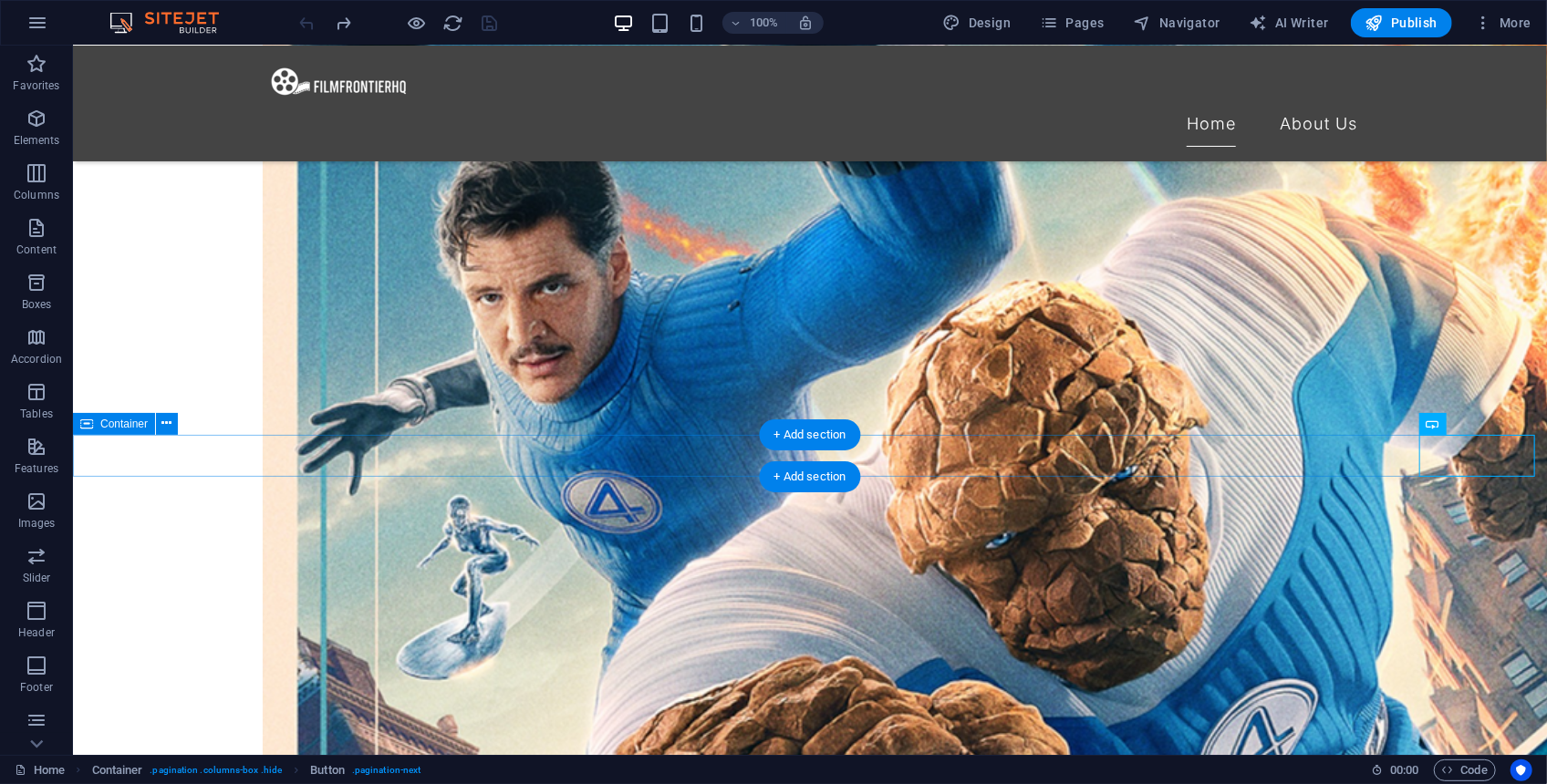
drag, startPoint x: 1158, startPoint y: 449, endPoint x: 1160, endPoint y: 355, distance: 94.0
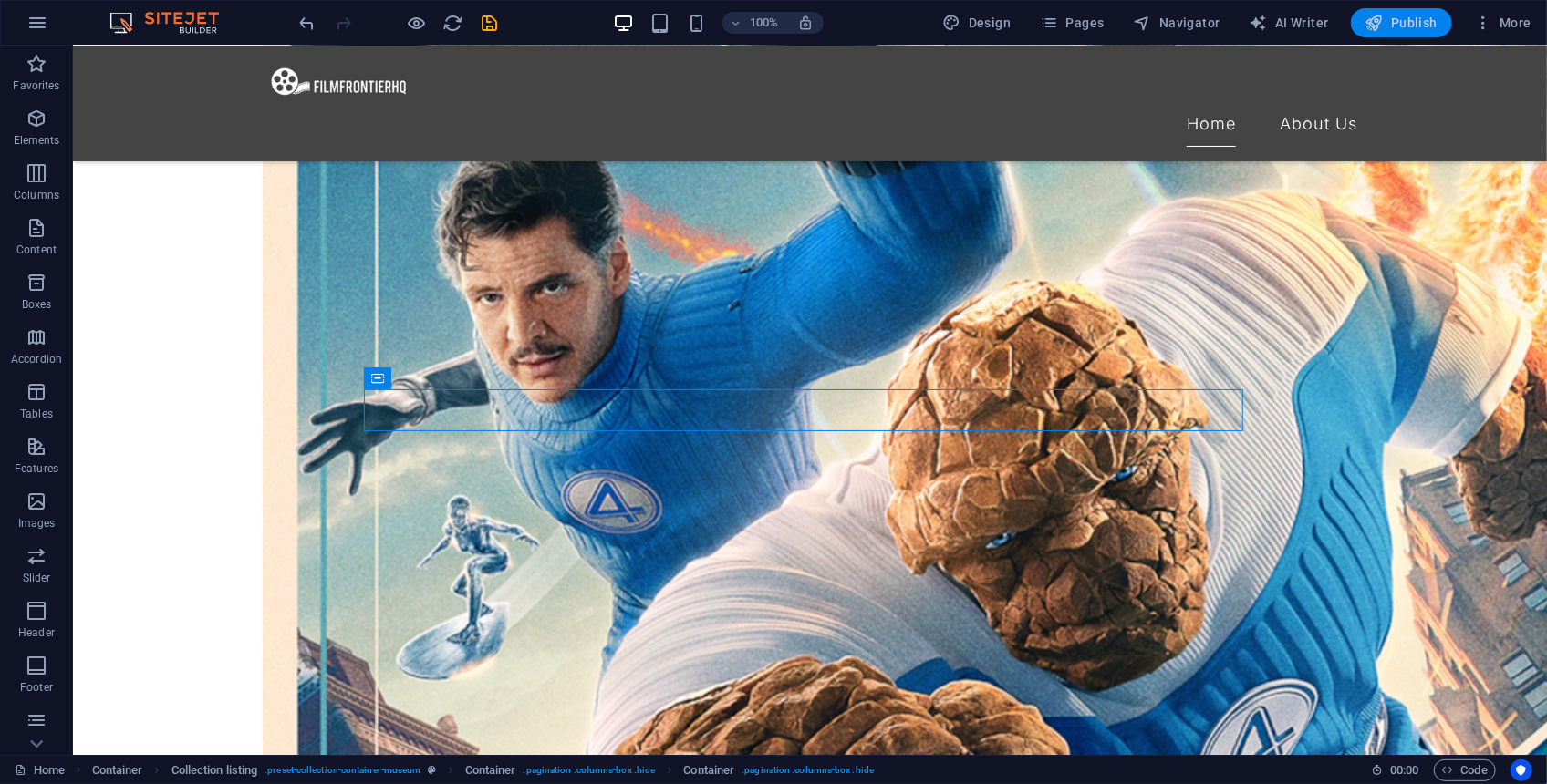
click at [1420, 26] on span "Publish" at bounding box center [1401, 23] width 72 height 18
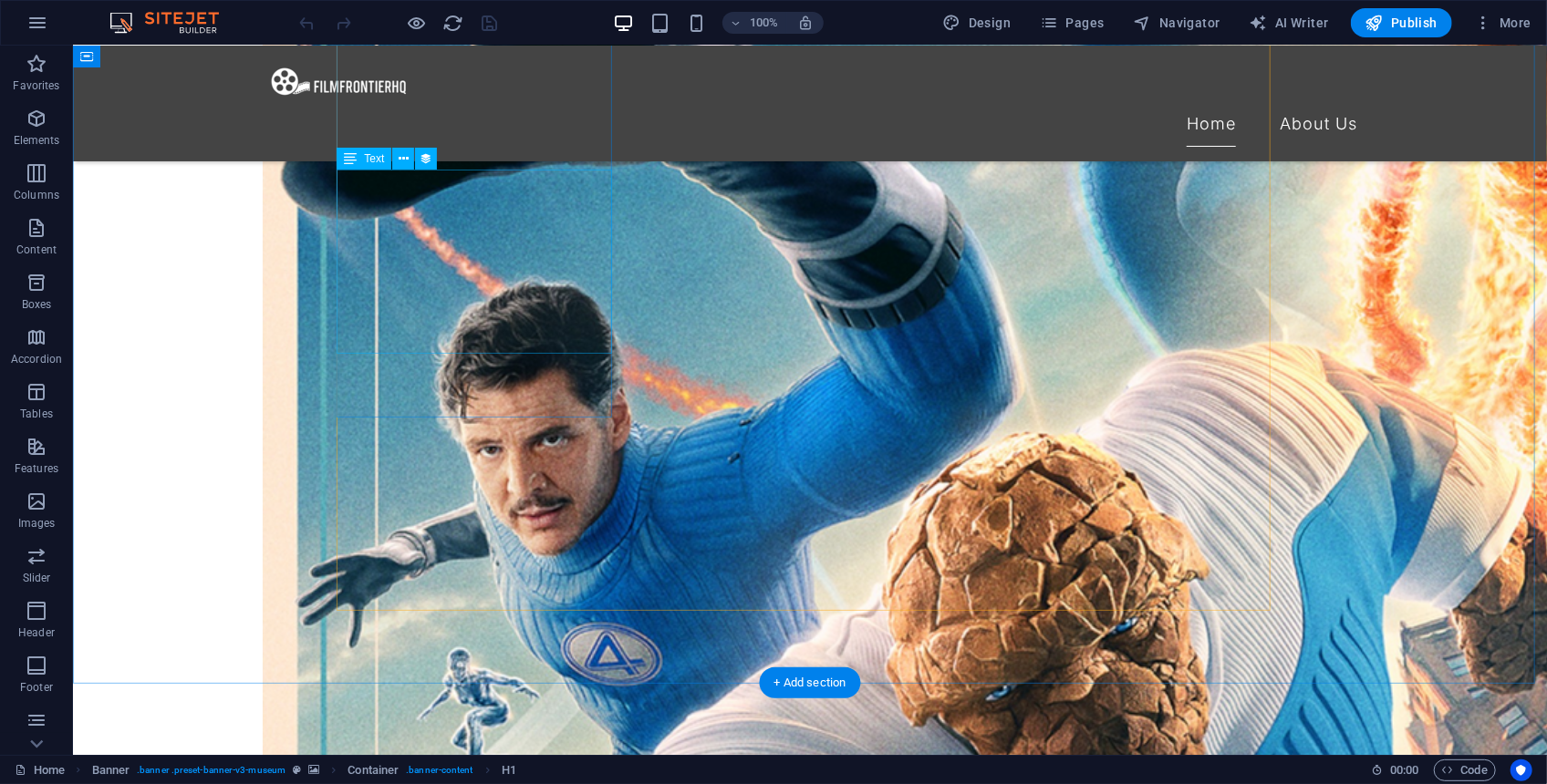
scroll to position [1998, 0]
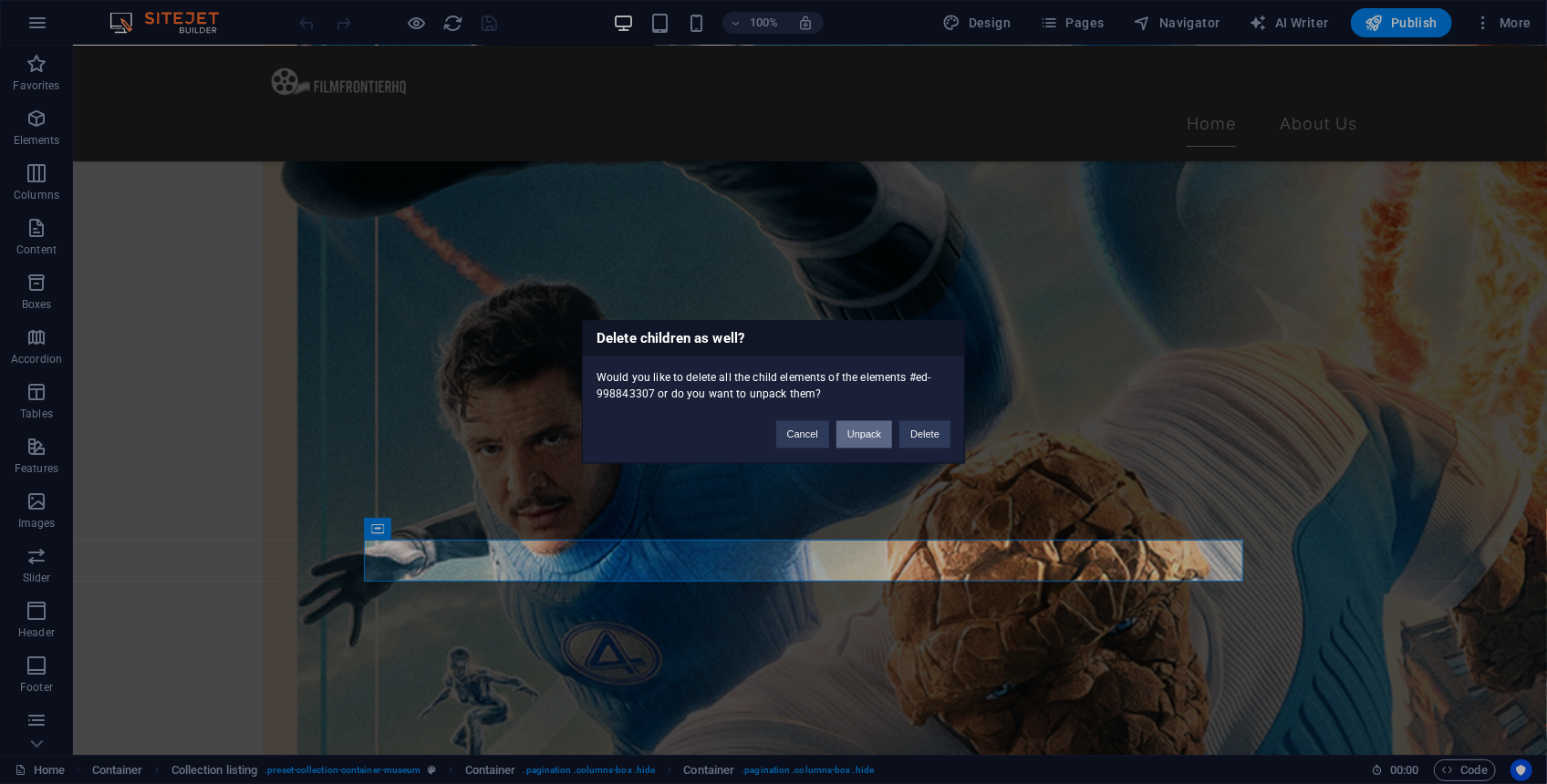
click at [867, 434] on button "Unpack" at bounding box center [864, 435] width 55 height 28
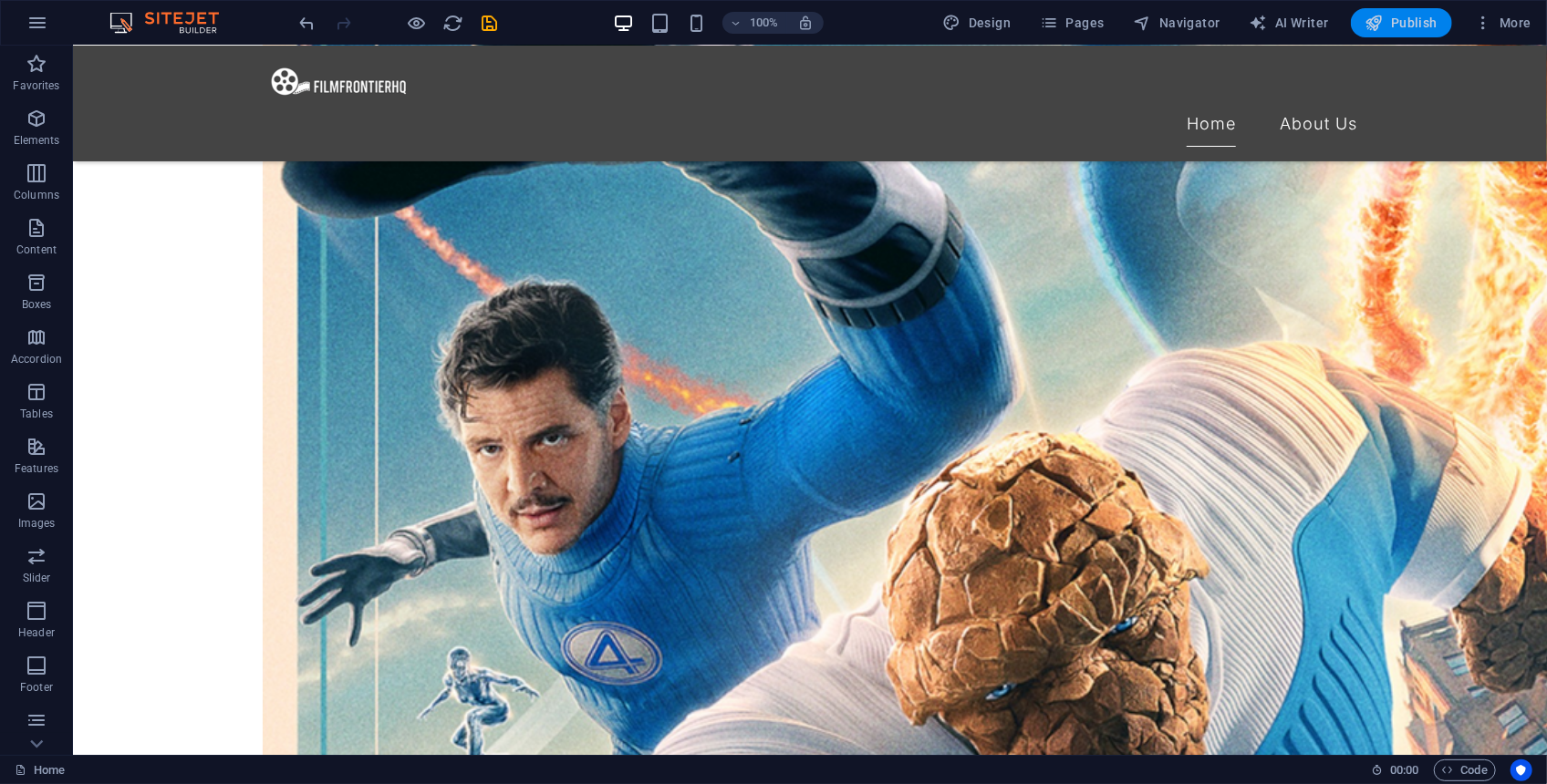
click at [1384, 26] on icon "button" at bounding box center [1374, 23] width 18 height 18
